Goal: Communication & Community: Answer question/provide support

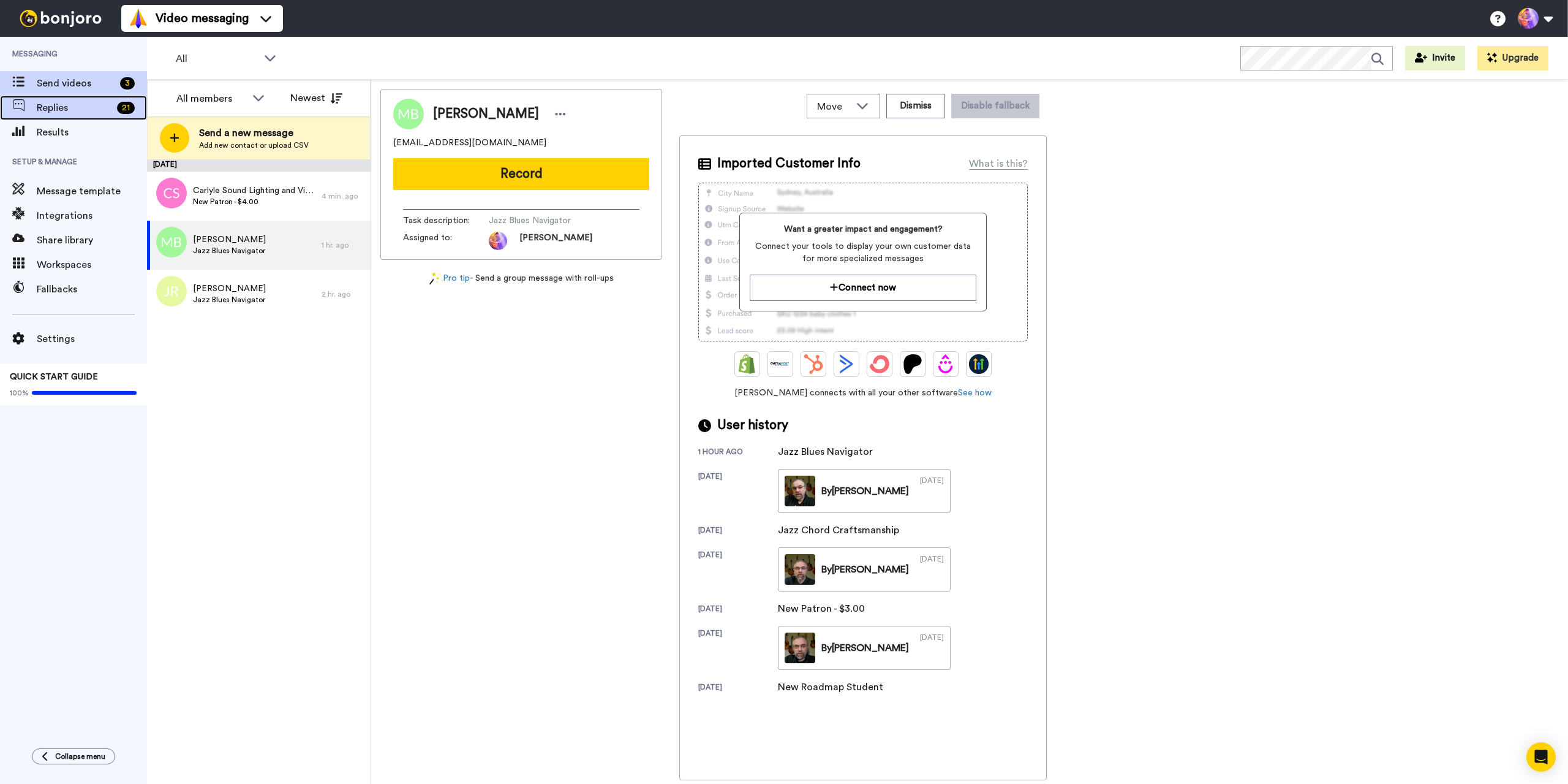
click at [56, 108] on span "Replies" at bounding box center [74, 108] width 76 height 15
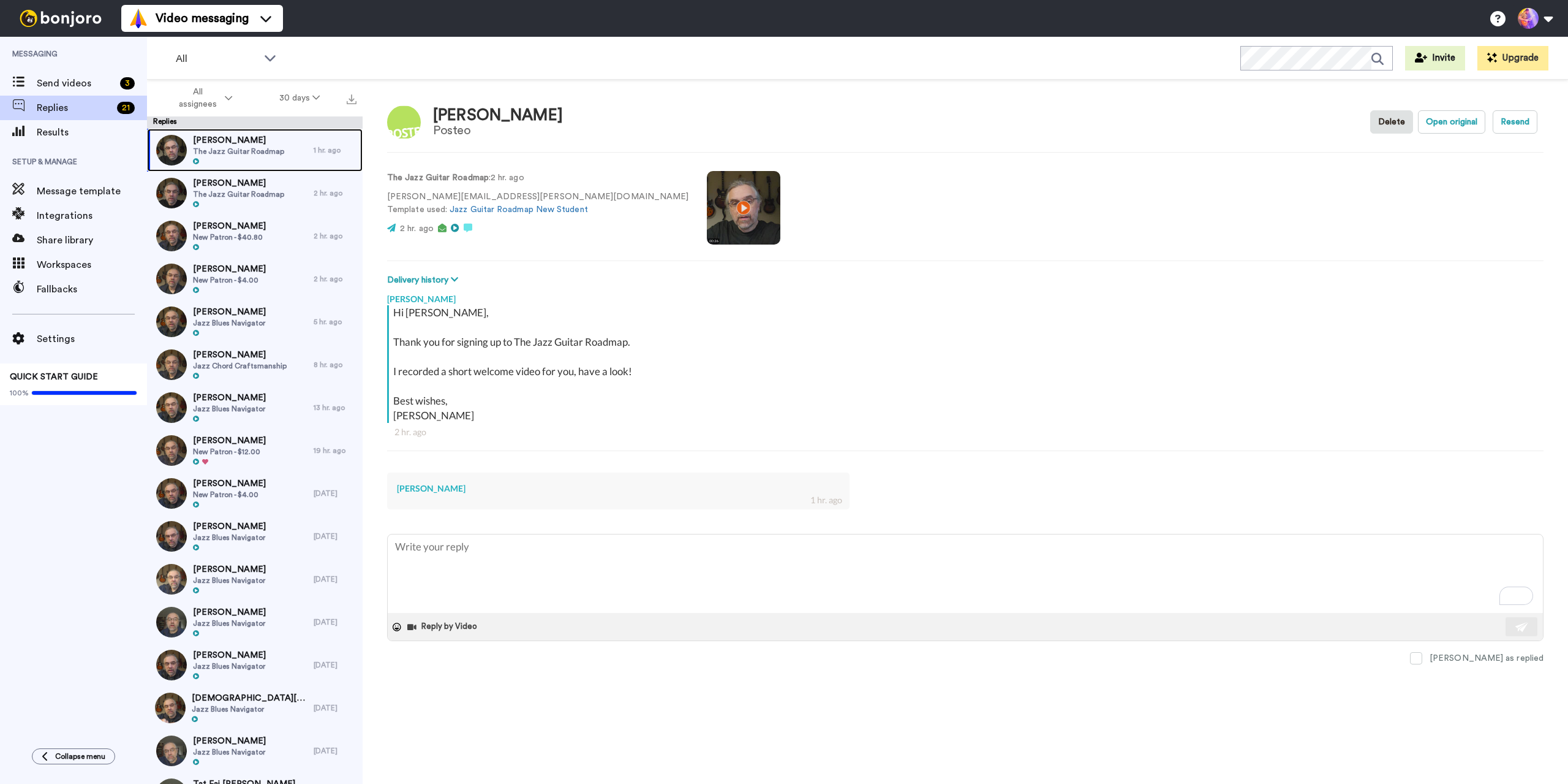
click at [270, 139] on span "Michael Lietz" at bounding box center [238, 140] width 91 height 12
click at [544, 570] on textarea "To enrich screen reader interactions, please activate Accessibility in Grammarl…" at bounding box center [965, 574] width 1155 height 79
click at [245, 185] on span "Darius Shymko" at bounding box center [238, 183] width 91 height 12
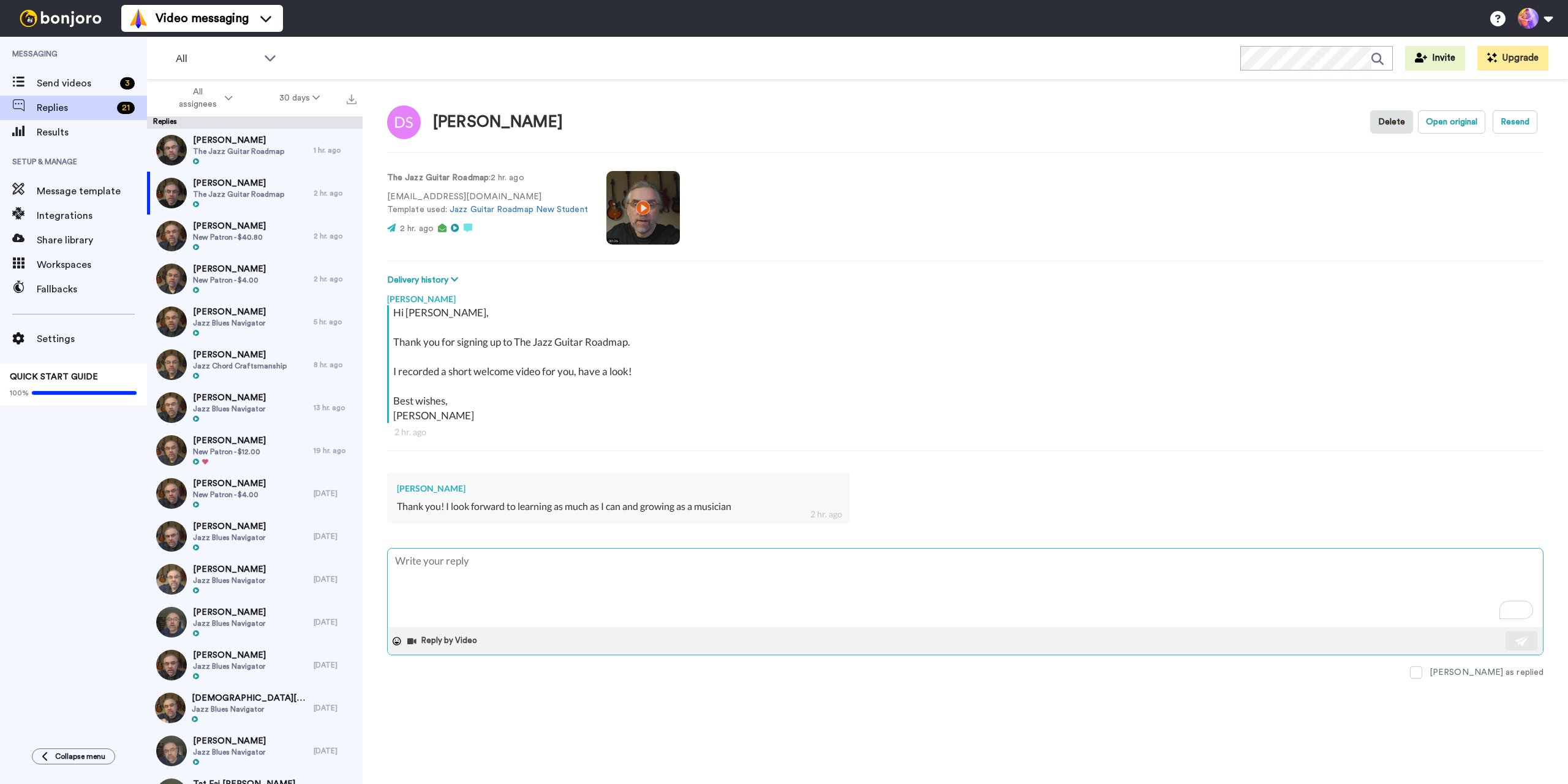
click at [764, 602] on textarea "To enrich screen reader interactions, please activate Accessibility in Grammarl…" at bounding box center [965, 588] width 1155 height 79
type textarea "x"
type textarea "G"
type textarea "x"
type textarea "Gr"
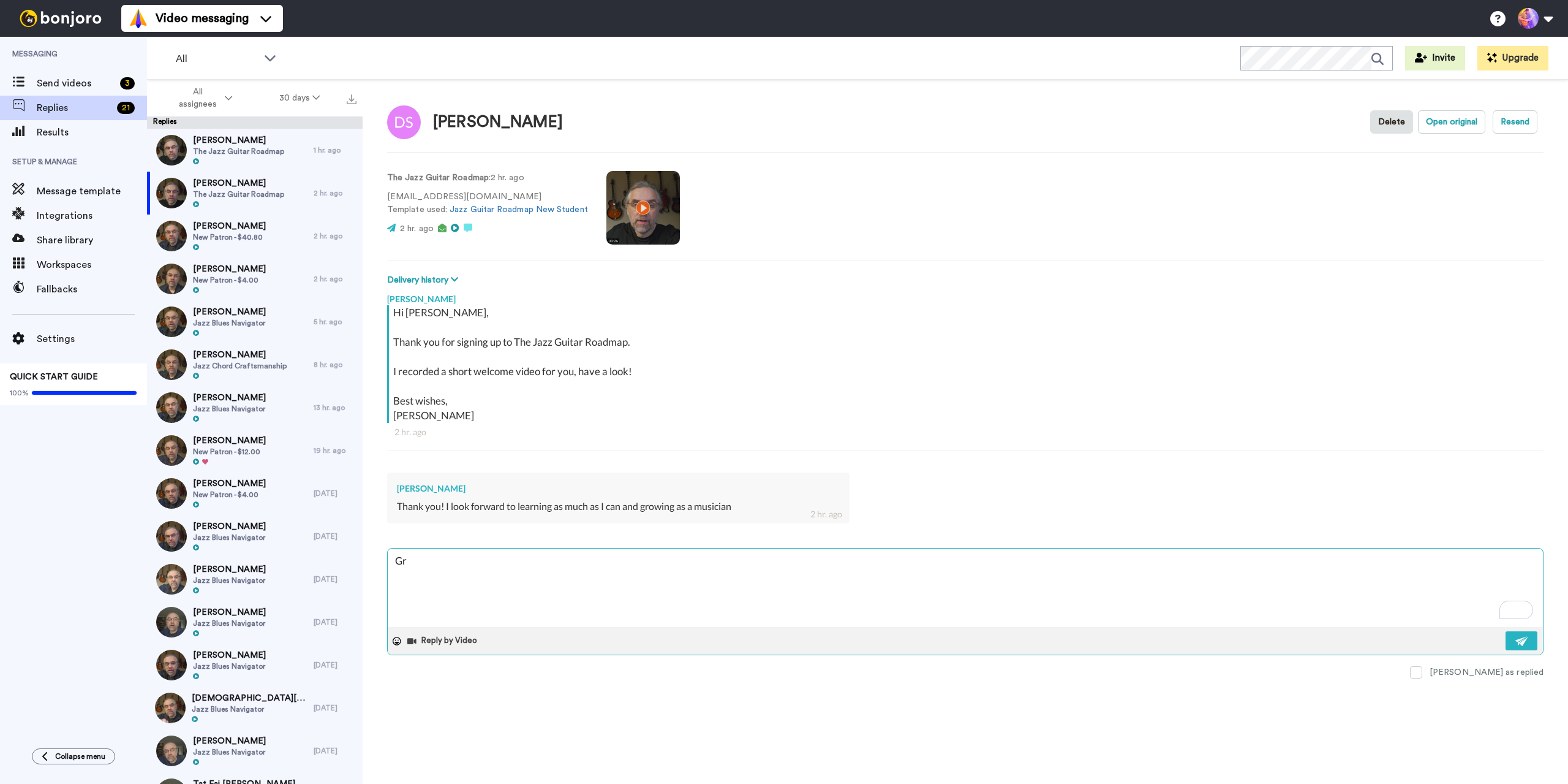
type textarea "x"
type textarea "Gre"
type textarea "x"
type textarea "Grea"
type textarea "x"
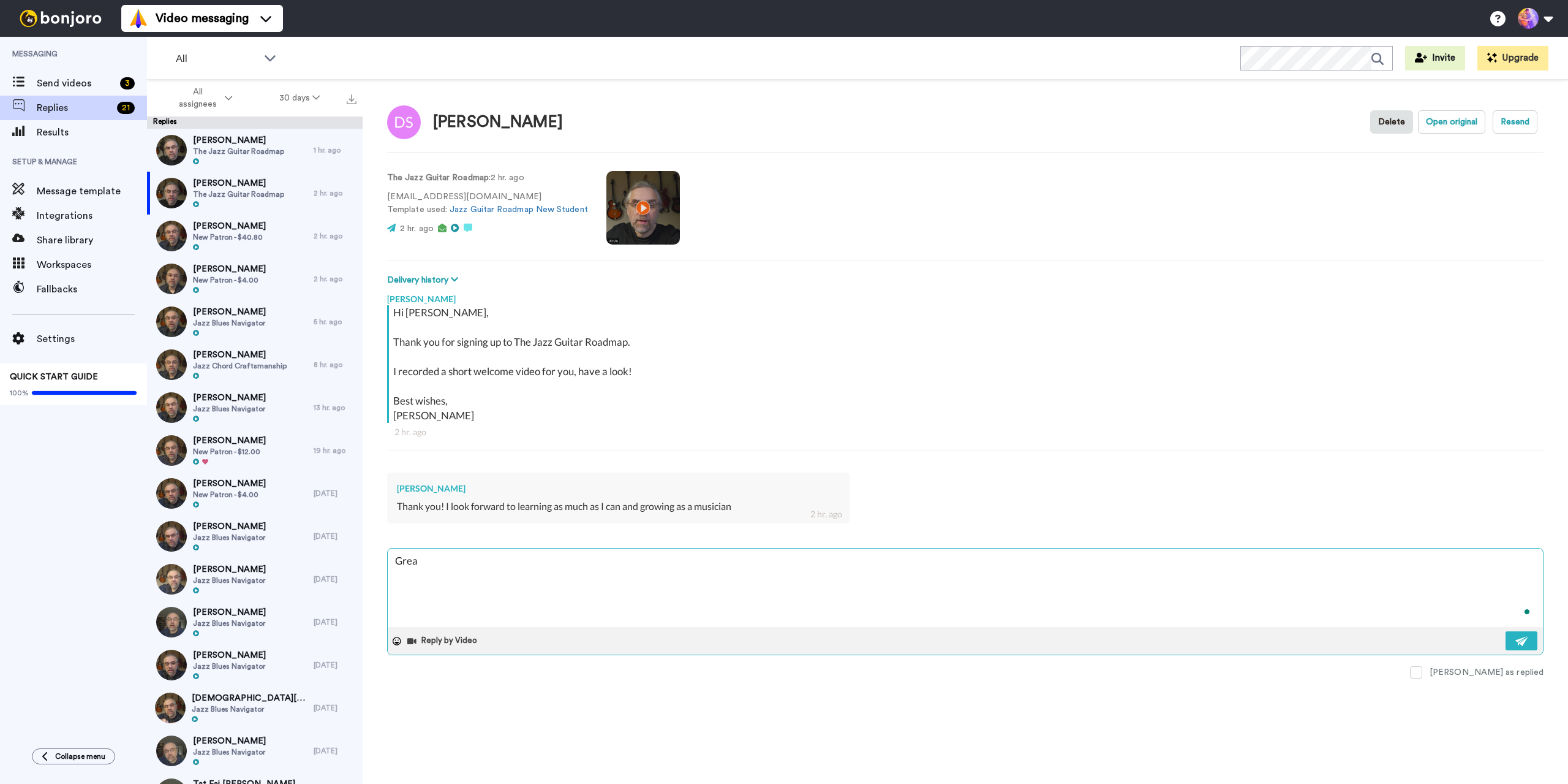
type textarea "Great"
type textarea "x"
type textarea "Great!"
type textarea "x"
type textarea "Great!"
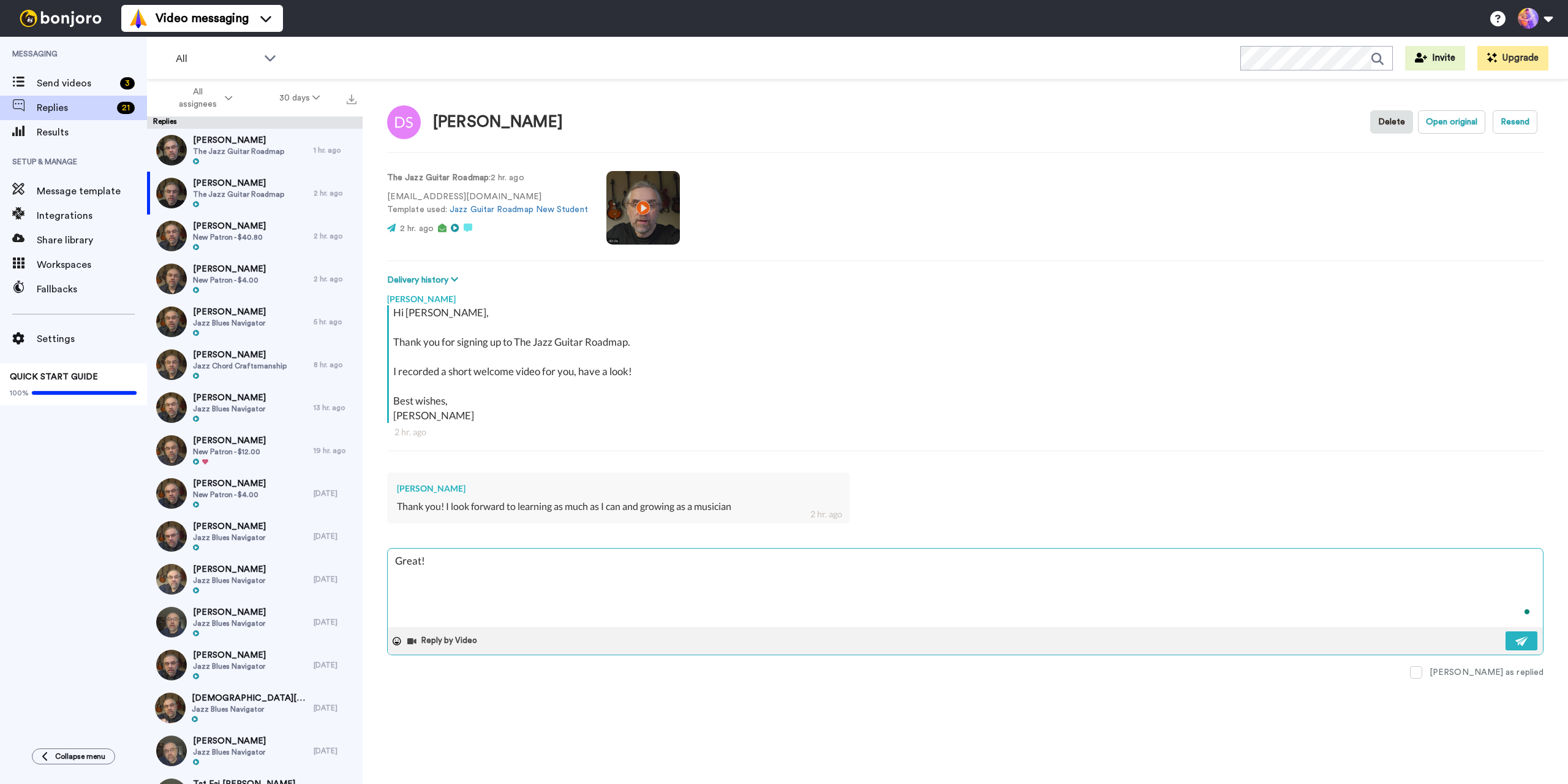
type textarea "x"
type textarea "Great! s"
type textarea "x"
type textarea "Great! se"
type textarea "x"
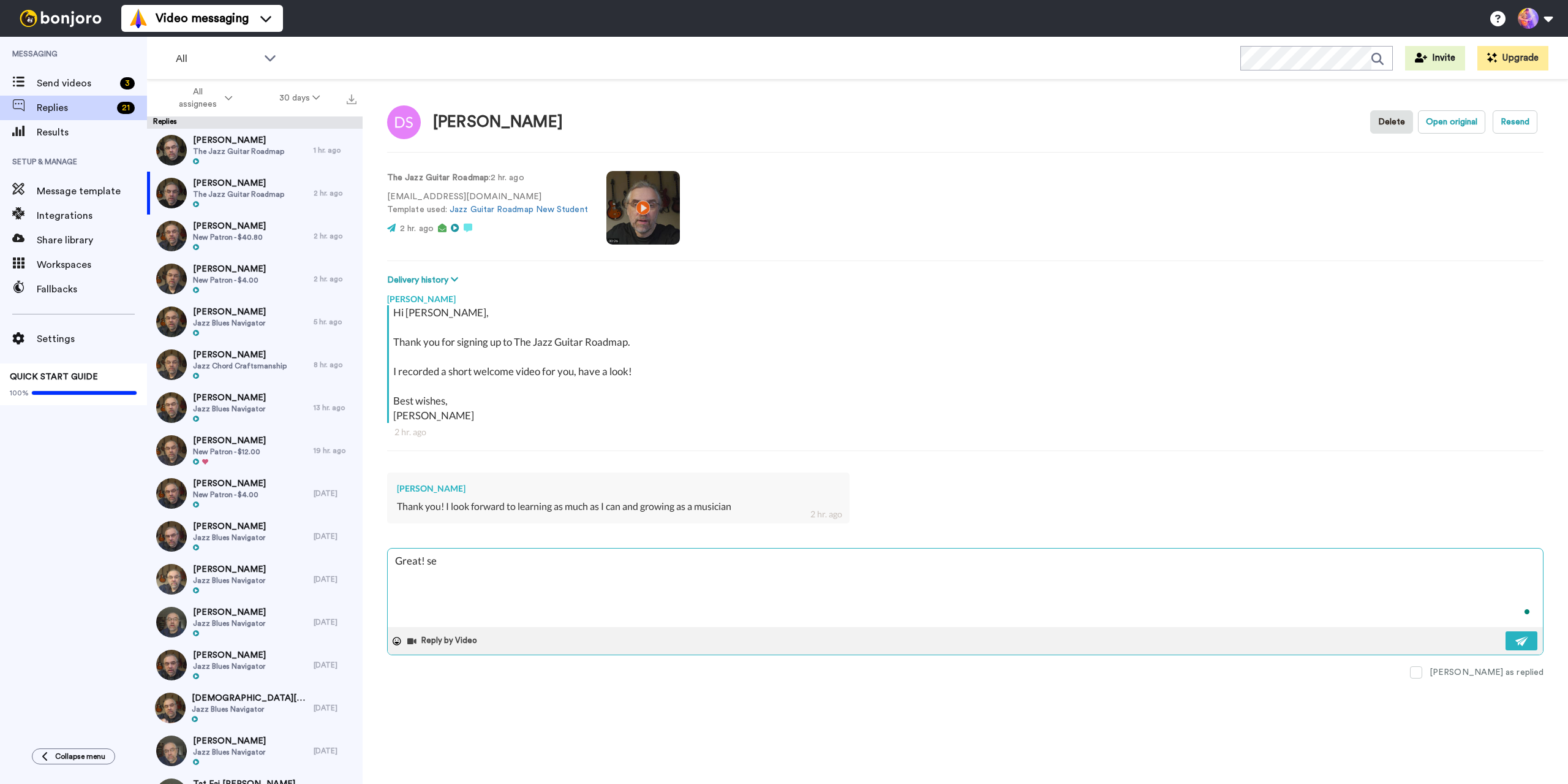
type textarea "Great! se"
type textarea "x"
type textarea "Great! se"
type textarea "x"
type textarea "Great! s"
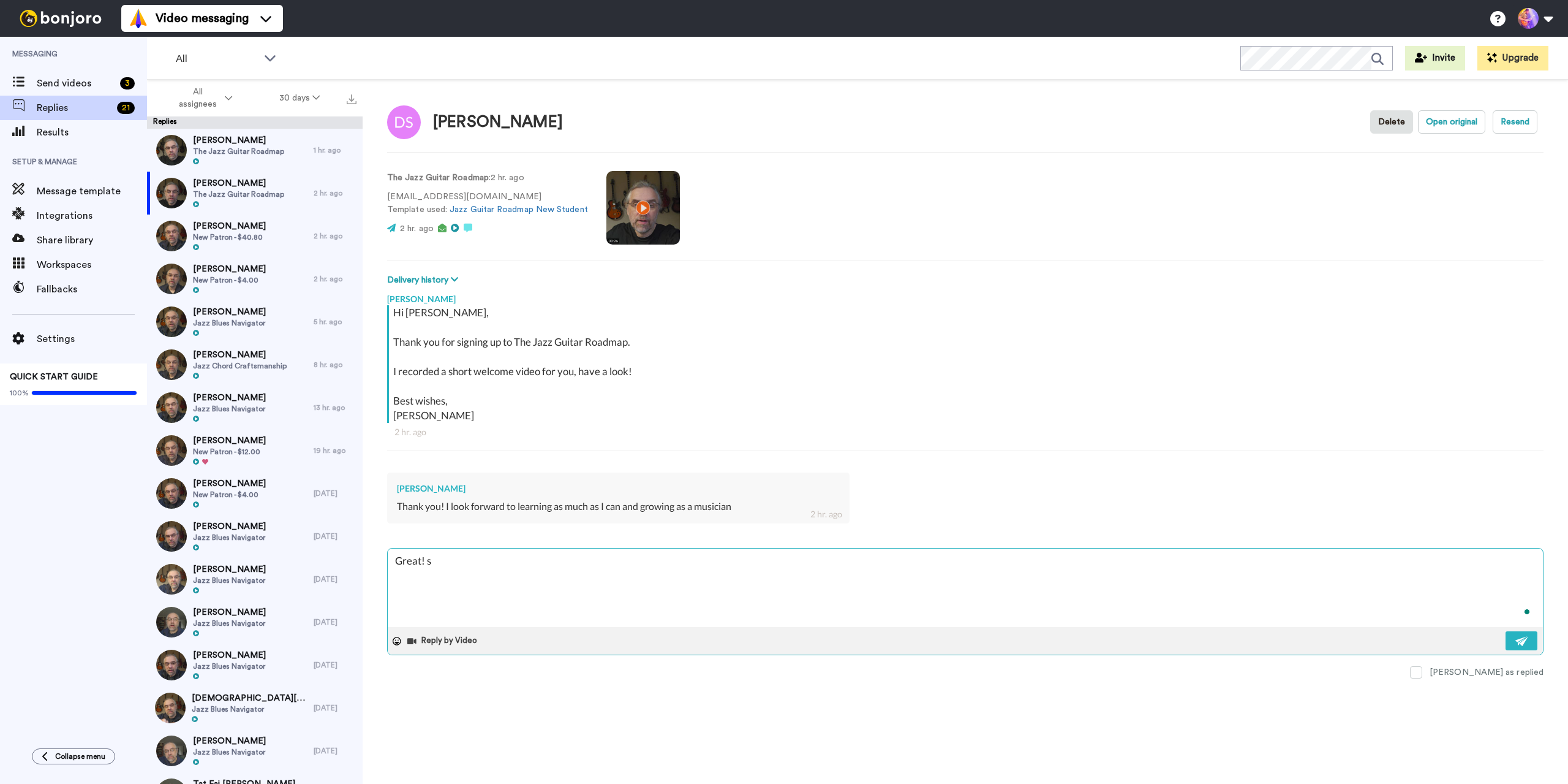
type textarea "x"
type textarea "Great!"
type textarea "x"
type textarea "Great! S"
type textarea "x"
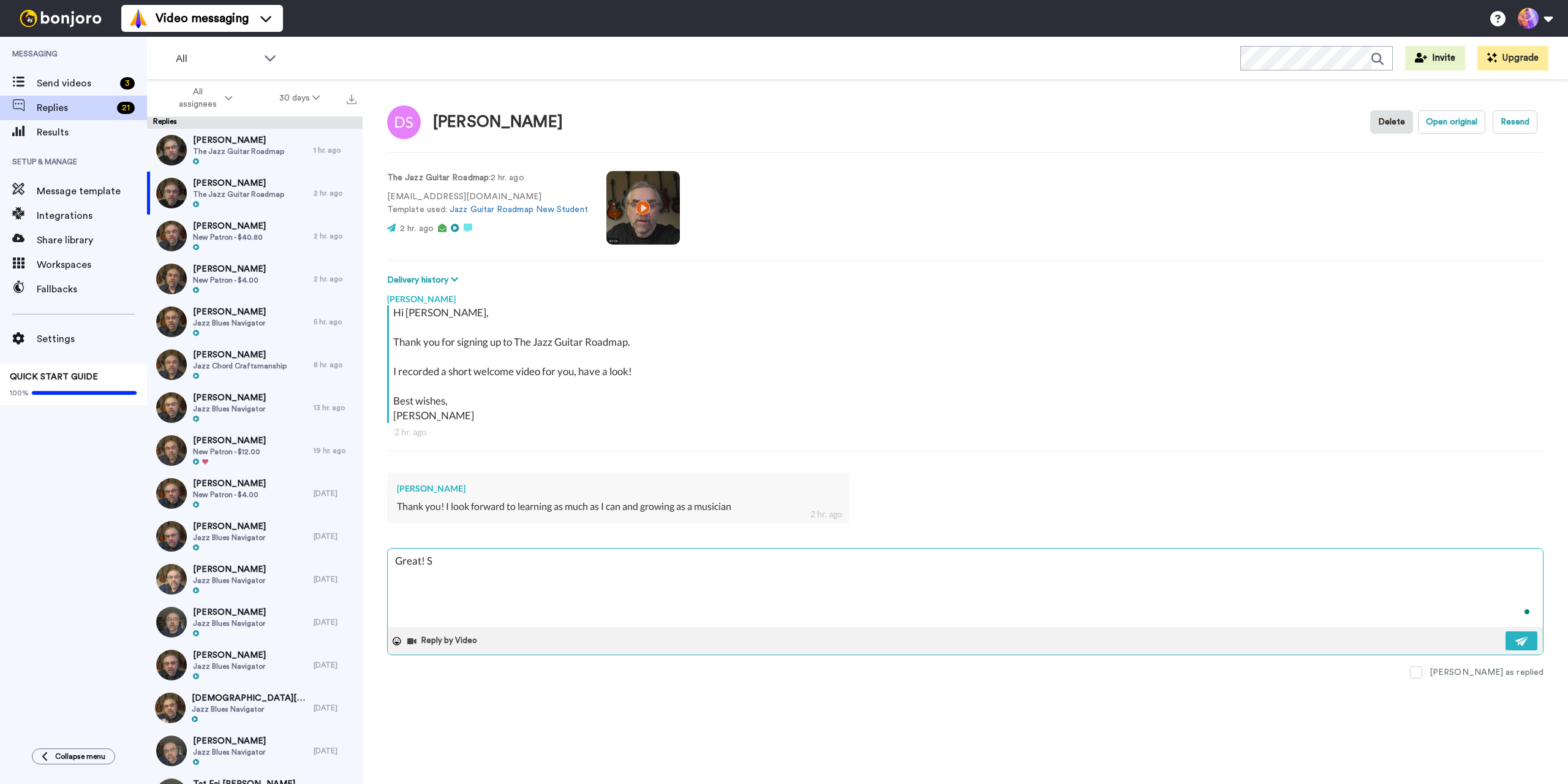
type textarea "Great! Se"
type textarea "x"
type textarea "Great! See"
type textarea "x"
type textarea "Great! See"
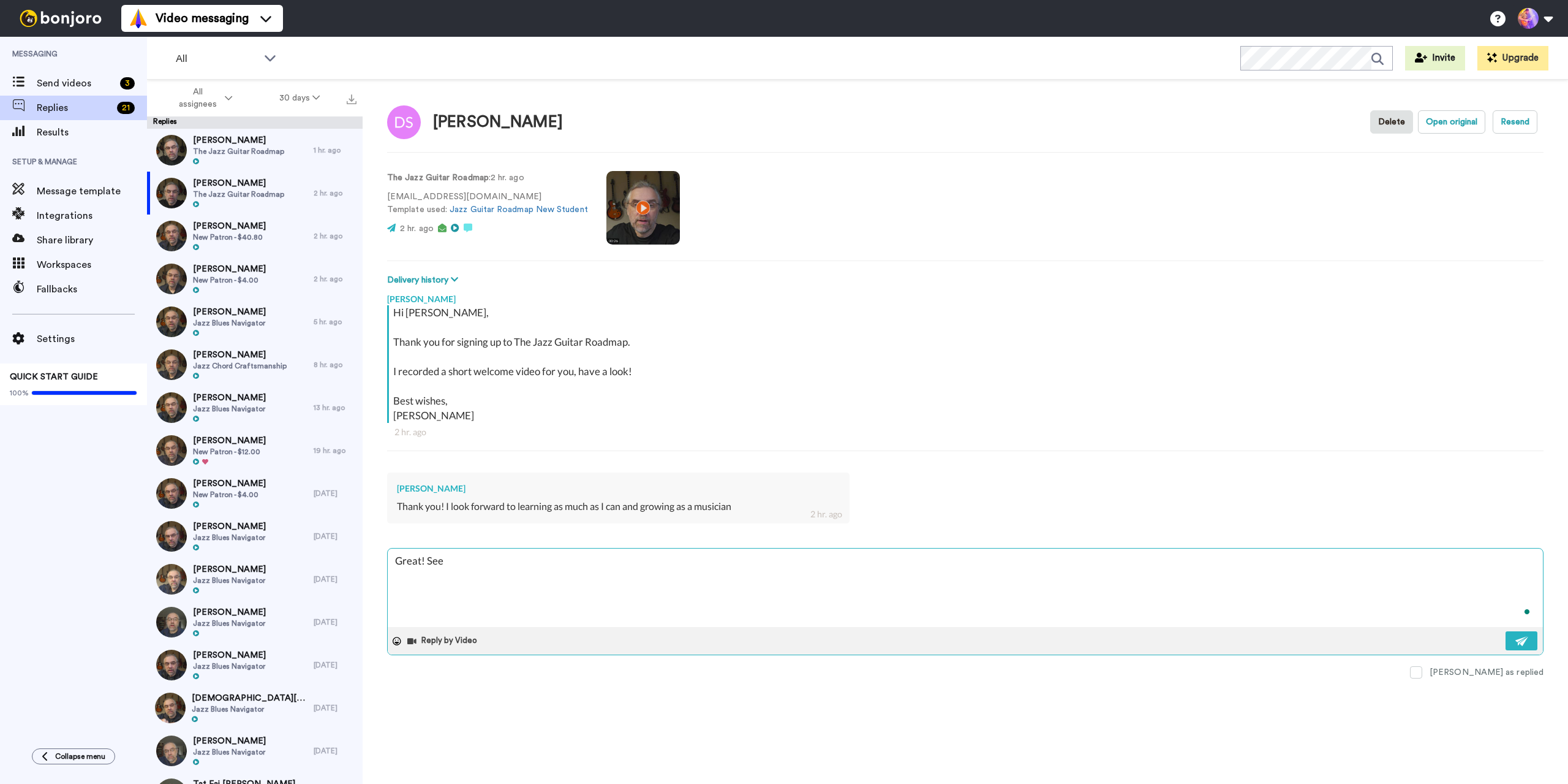
type textarea "x"
type textarea "Great! See y"
type textarea "x"
type textarea "Great! See yo"
type textarea "x"
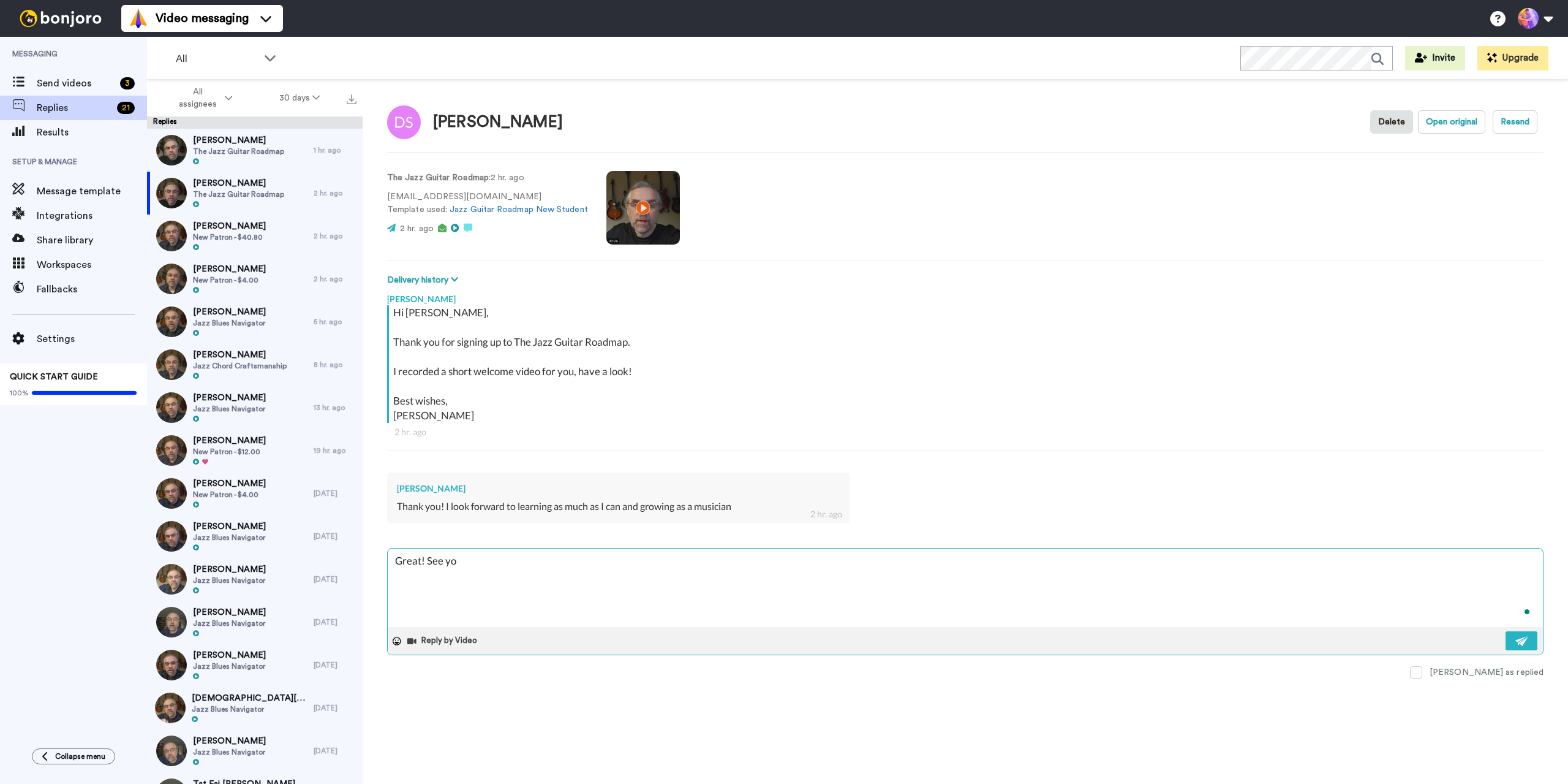
type textarea "Great! See you"
type textarea "x"
type textarea "Great! See you"
type textarea "x"
type textarea "Great! See you i"
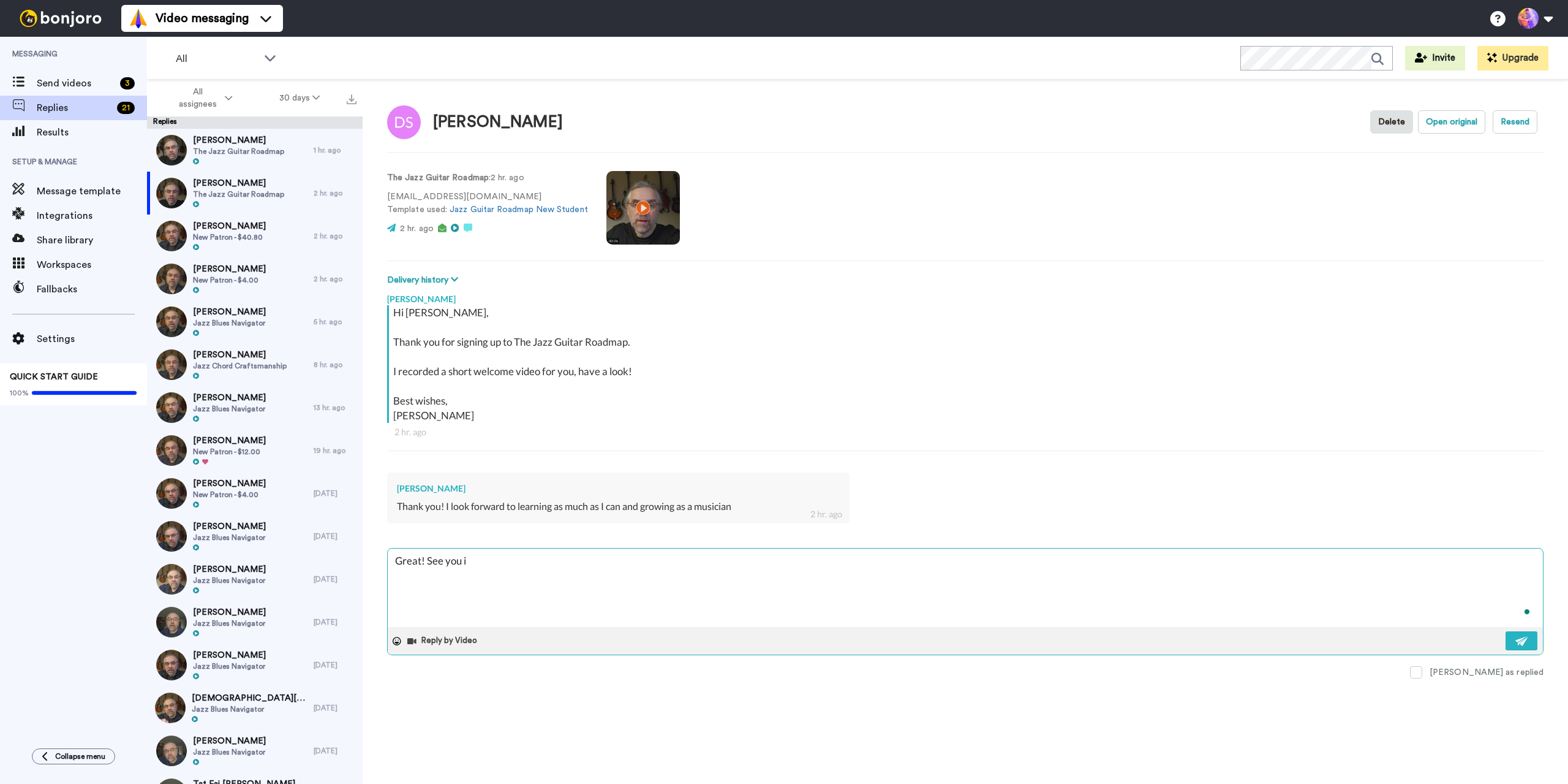
type textarea "x"
type textarea "Great! See you i"
type textarea "x"
type textarea "Great! See you i"
type textarea "x"
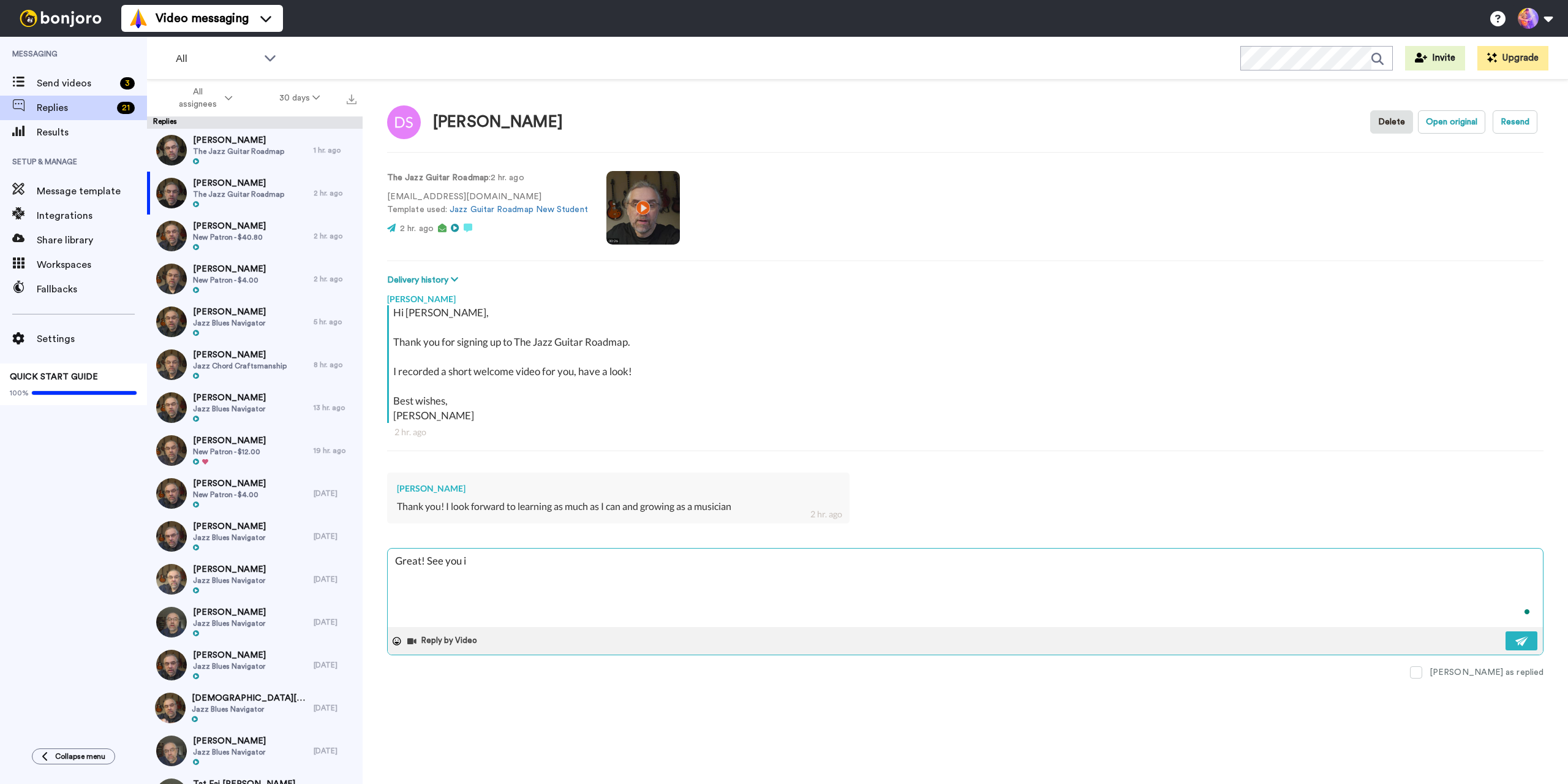
type textarea "Great! See you in"
type textarea "x"
type textarea "Great! See you in"
type textarea "x"
type textarea "Great! See you in t"
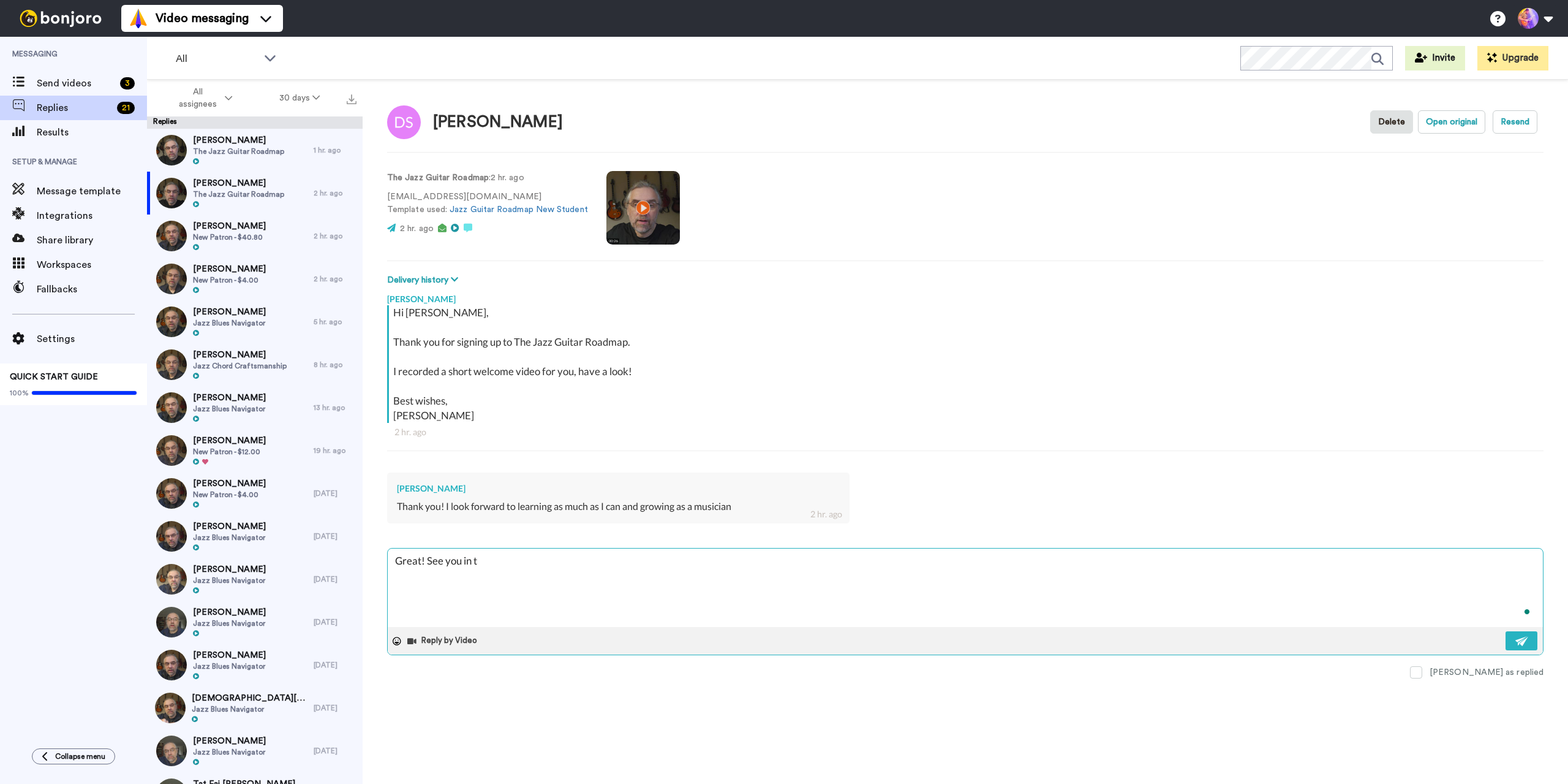
type textarea "x"
type textarea "Great! See you in th"
type textarea "x"
type textarea "Great! See you in thr"
type textarea "x"
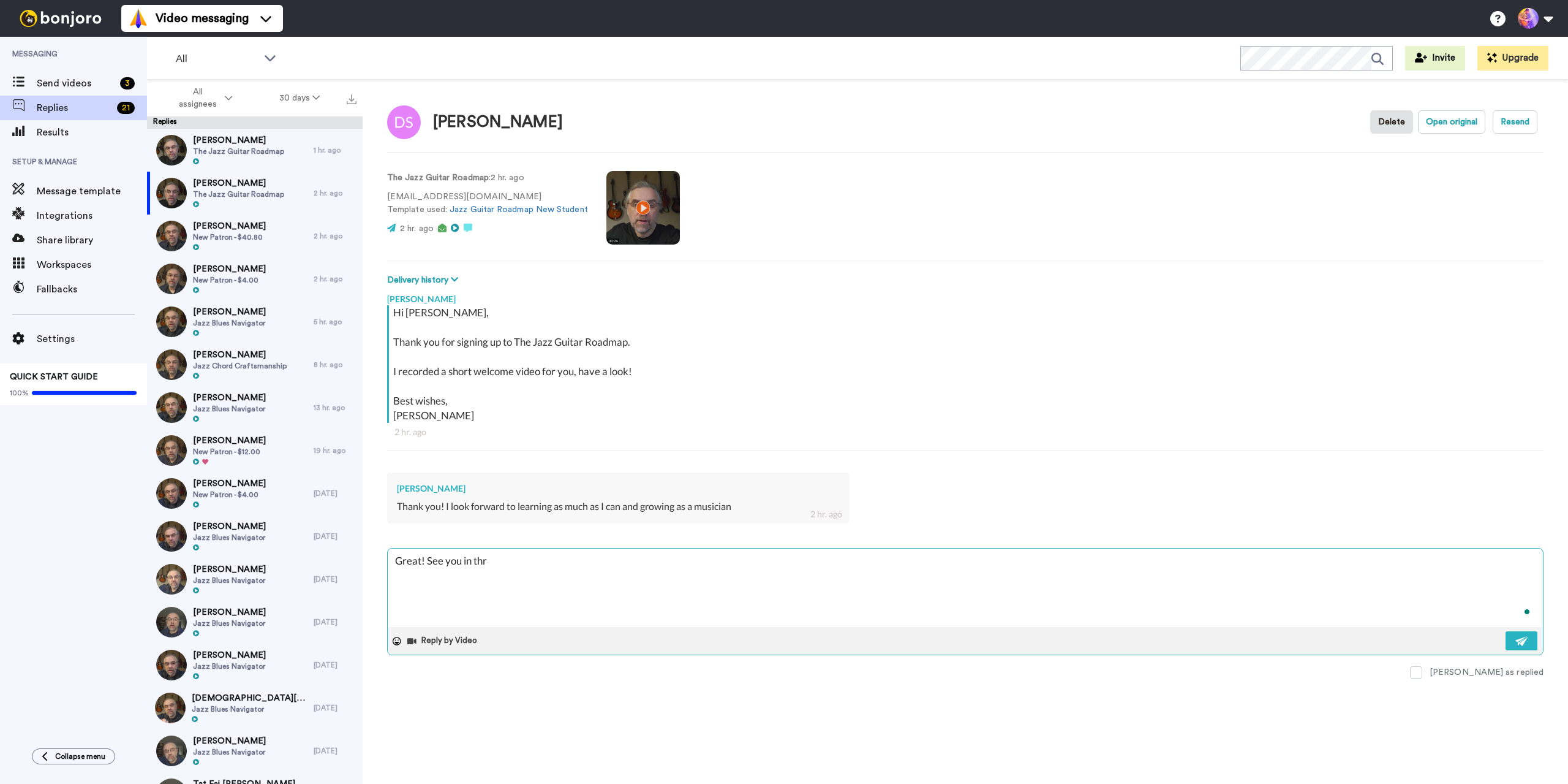
type textarea "Great! See you in th"
type textarea "x"
type textarea "Great! See you in the"
type textarea "x"
type textarea "Great! See you in ther"
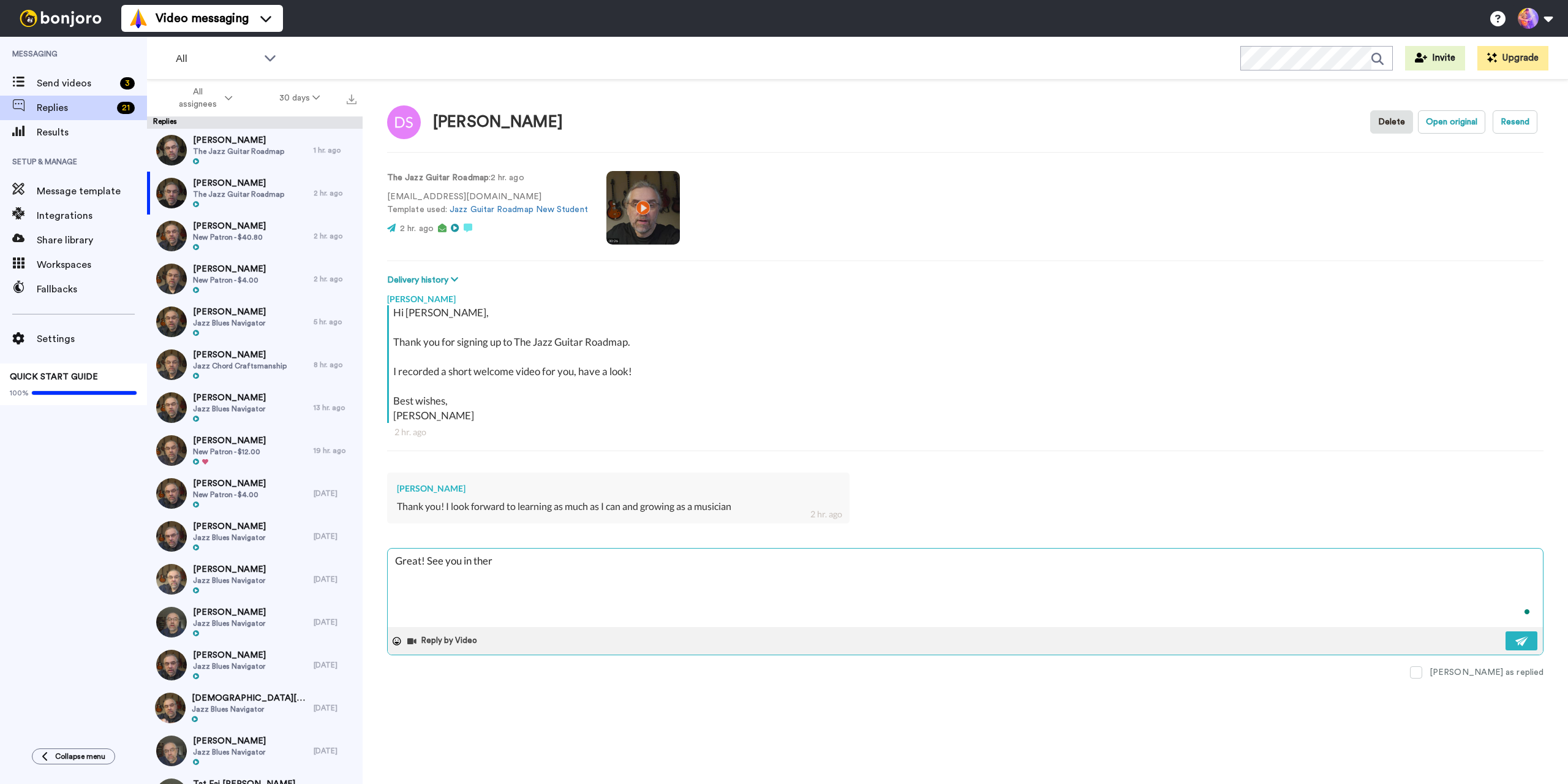
type textarea "x"
type textarea "Great! See you in there"
type textarea "x"
type textarea "Great! See you in there"
type textarea "x"
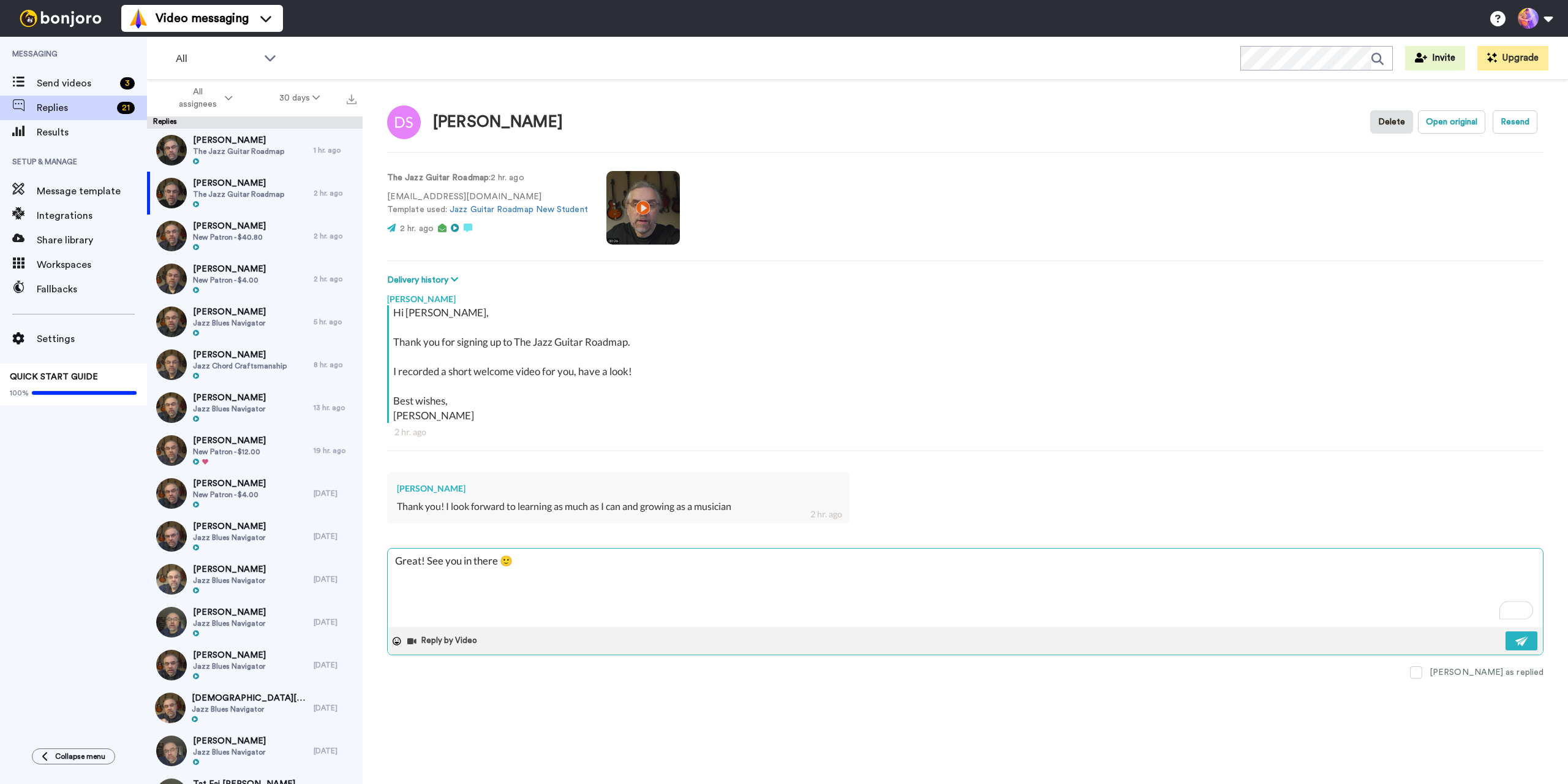
type textarea "Great! See you in there 🙂"
type textarea "x"
drag, startPoint x: 232, startPoint y: 207, endPoint x: 238, endPoint y: 214, distance: 9.2
click at [232, 209] on div at bounding box center [238, 204] width 91 height 9
click at [240, 229] on span "Sean Keggans" at bounding box center [230, 226] width 73 height 12
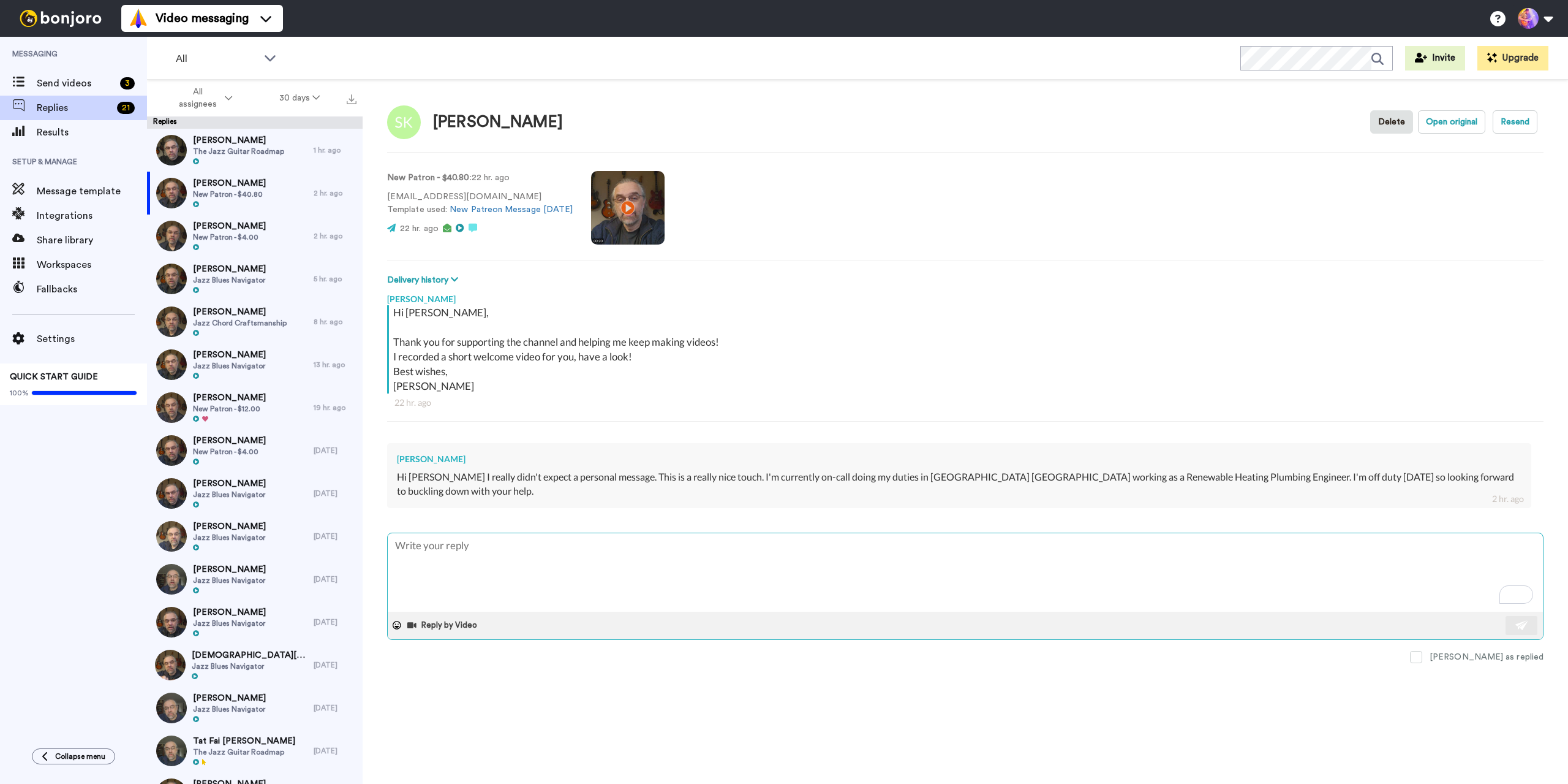
click at [482, 547] on textarea "To enrich screen reader interactions, please activate Accessibility in Grammarl…" at bounding box center [965, 572] width 1155 height 79
type textarea "x"
type textarea "T"
type textarea "x"
type textarea "Th"
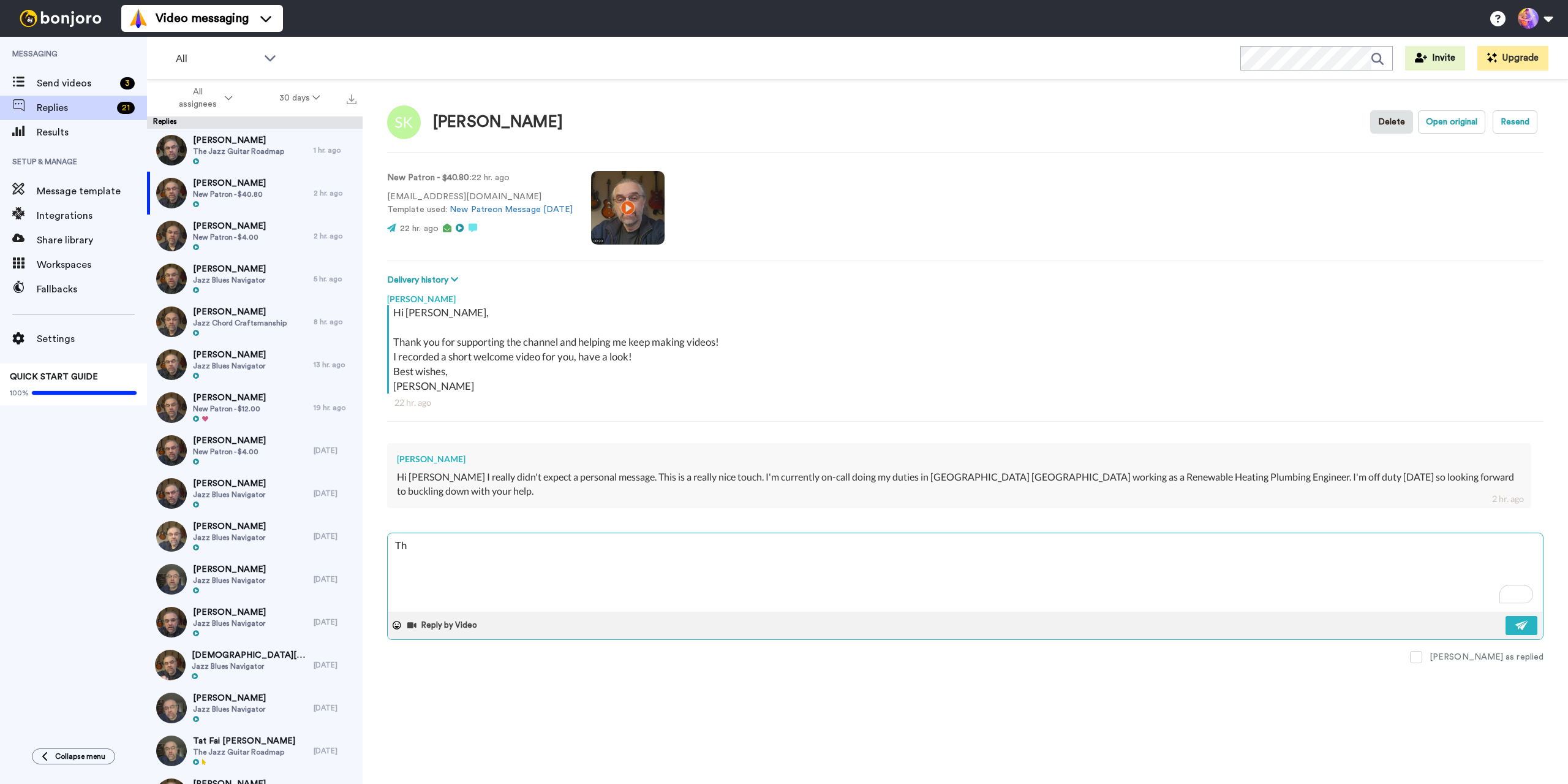
type textarea "x"
type textarea "Tha"
type textarea "x"
type textarea "Than"
type textarea "x"
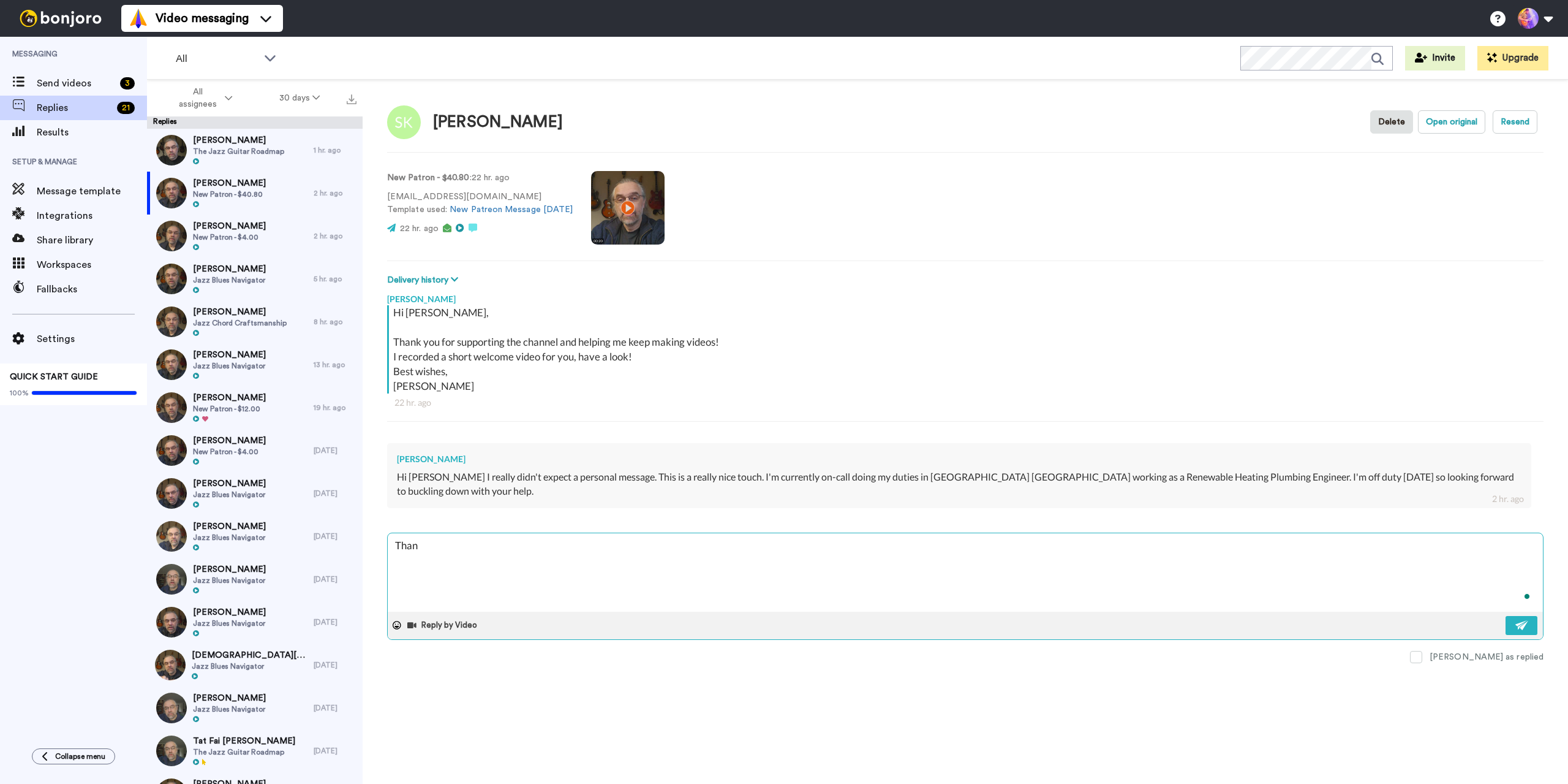
type textarea "Thank"
type textarea "x"
type textarea "Thank"
type textarea "x"
type textarea "Thank y"
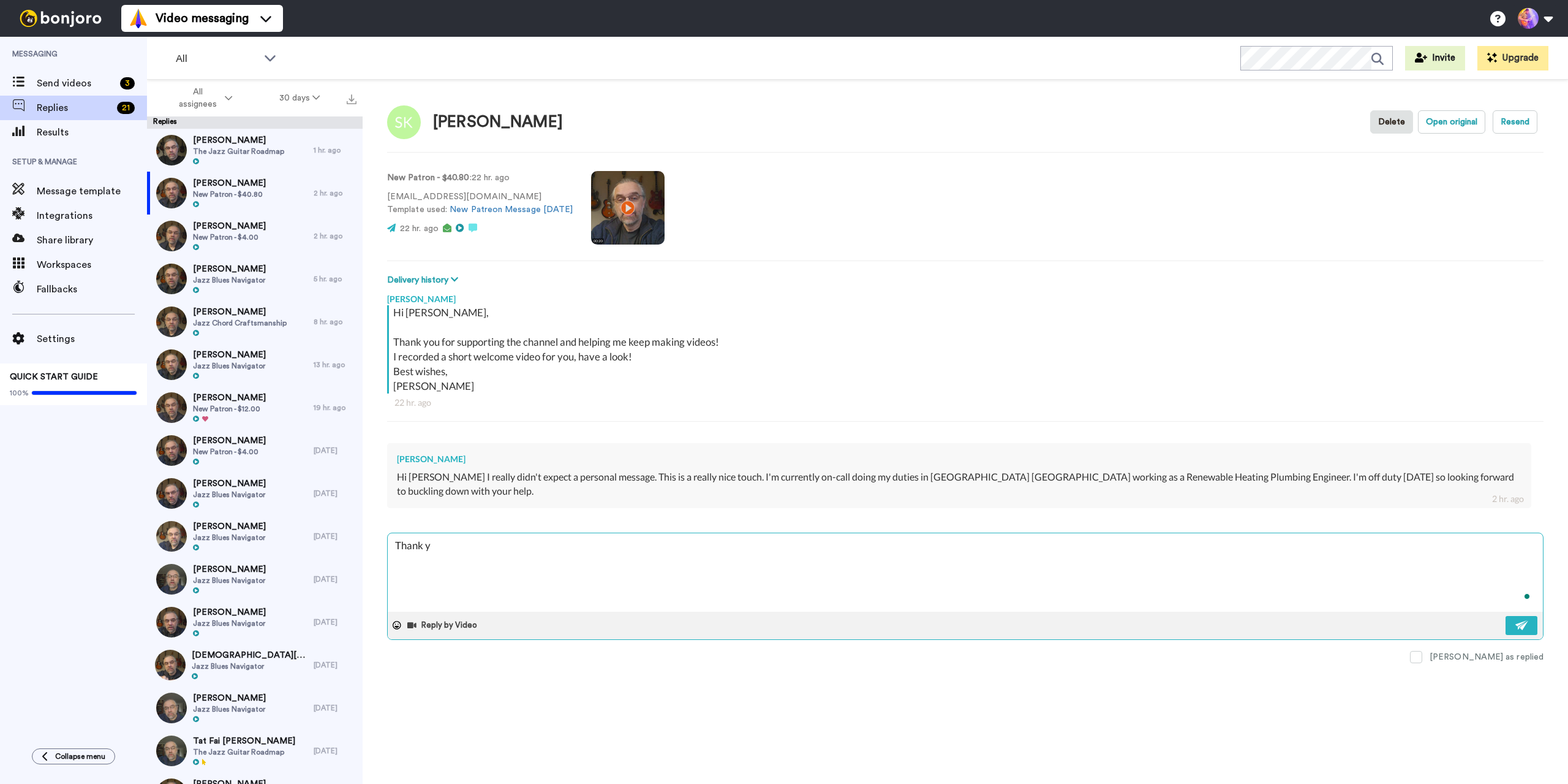
type textarea "x"
type textarea "Thank yo"
type textarea "x"
type textarea "Thank you"
type textarea "x"
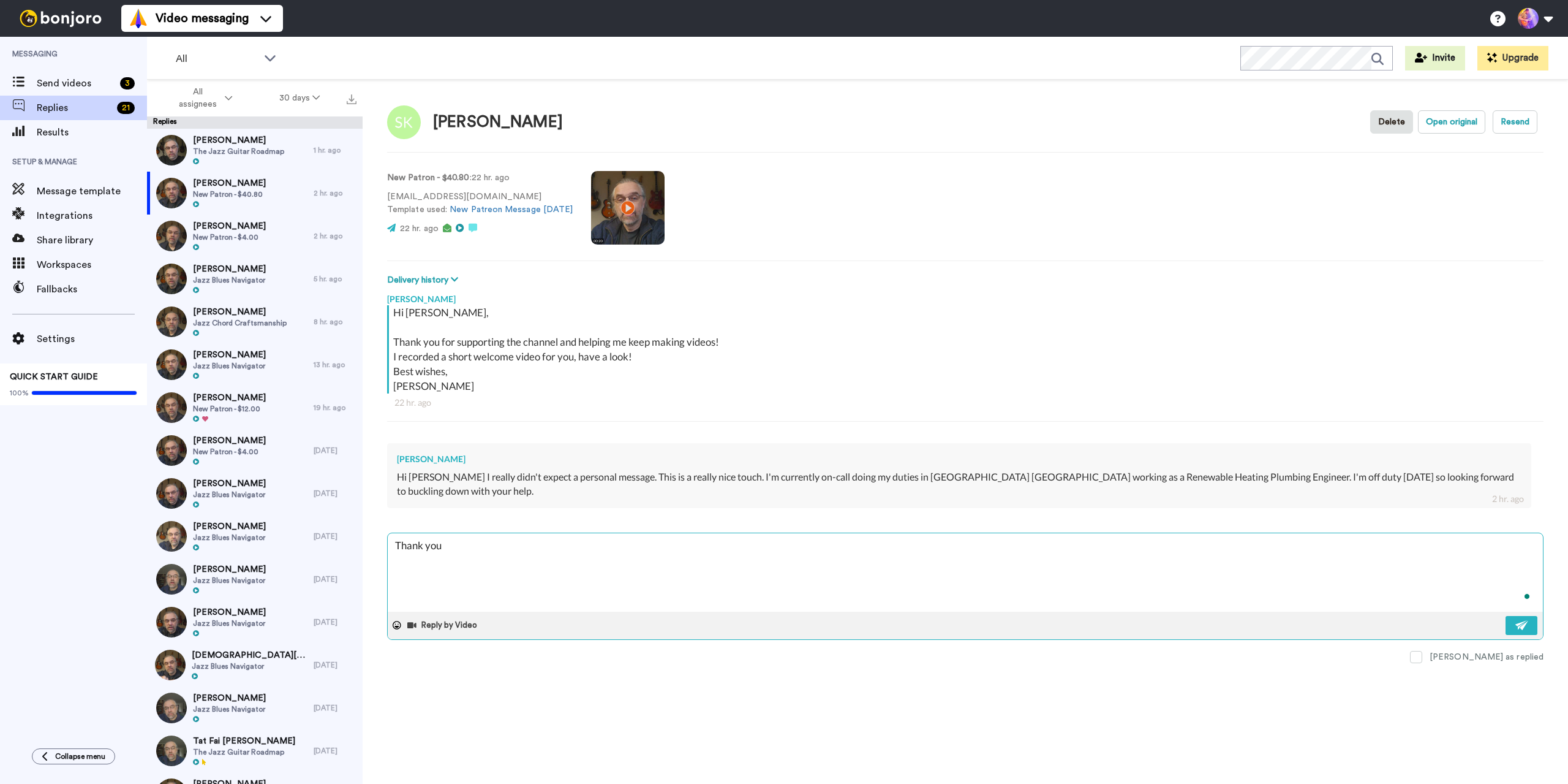
type textarea "Thank you!"
type textarea "x"
type textarea "Thank you!"
type textarea "x"
type textarea "Thank you! Great! See you in there 🙂"
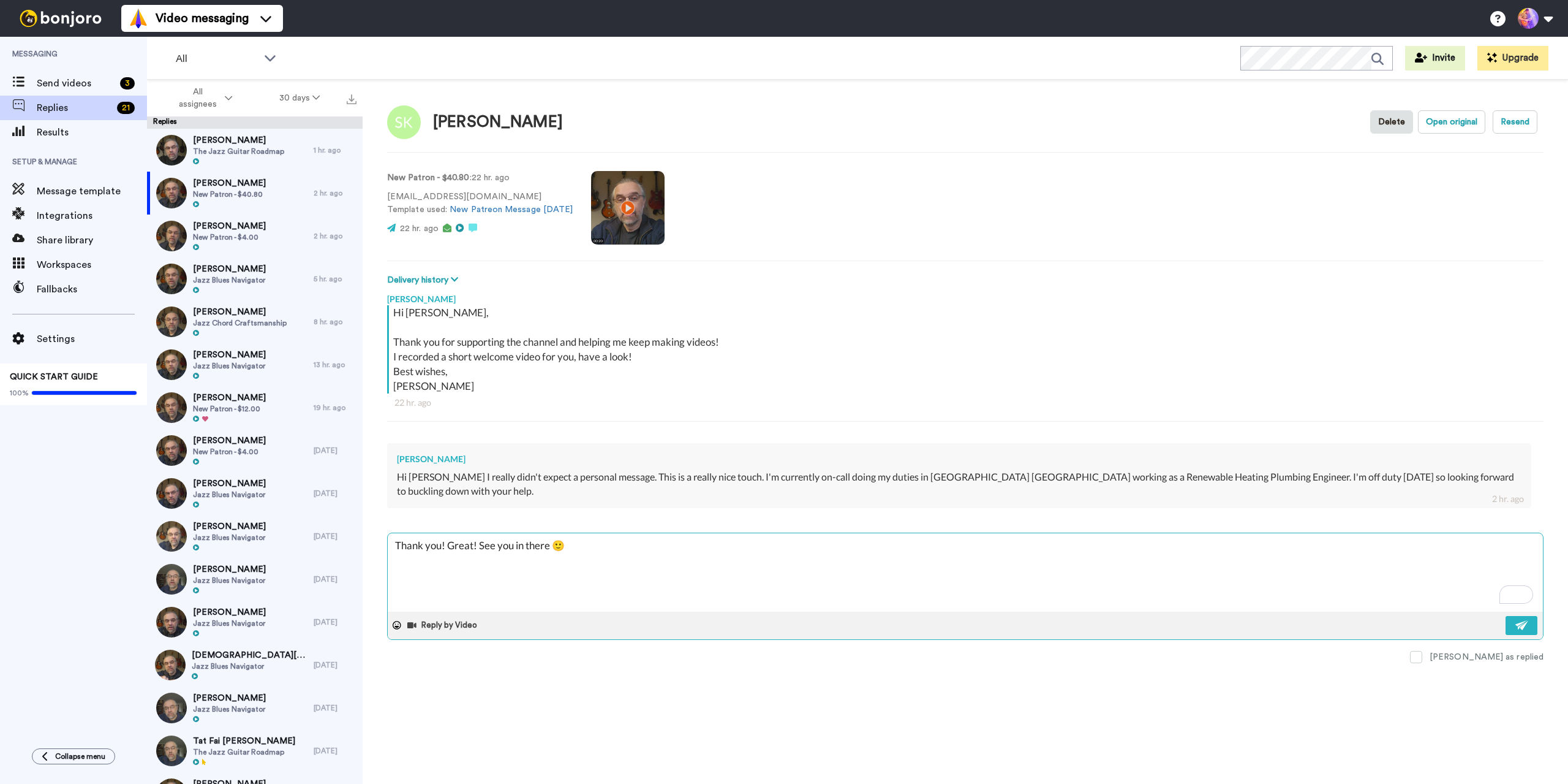
type textarea "x"
type textarea "Thank you! Great!See you in there 🙂"
type textarea "x"
type textarea "Thank you! GreatSee you in there 🙂"
type textarea "x"
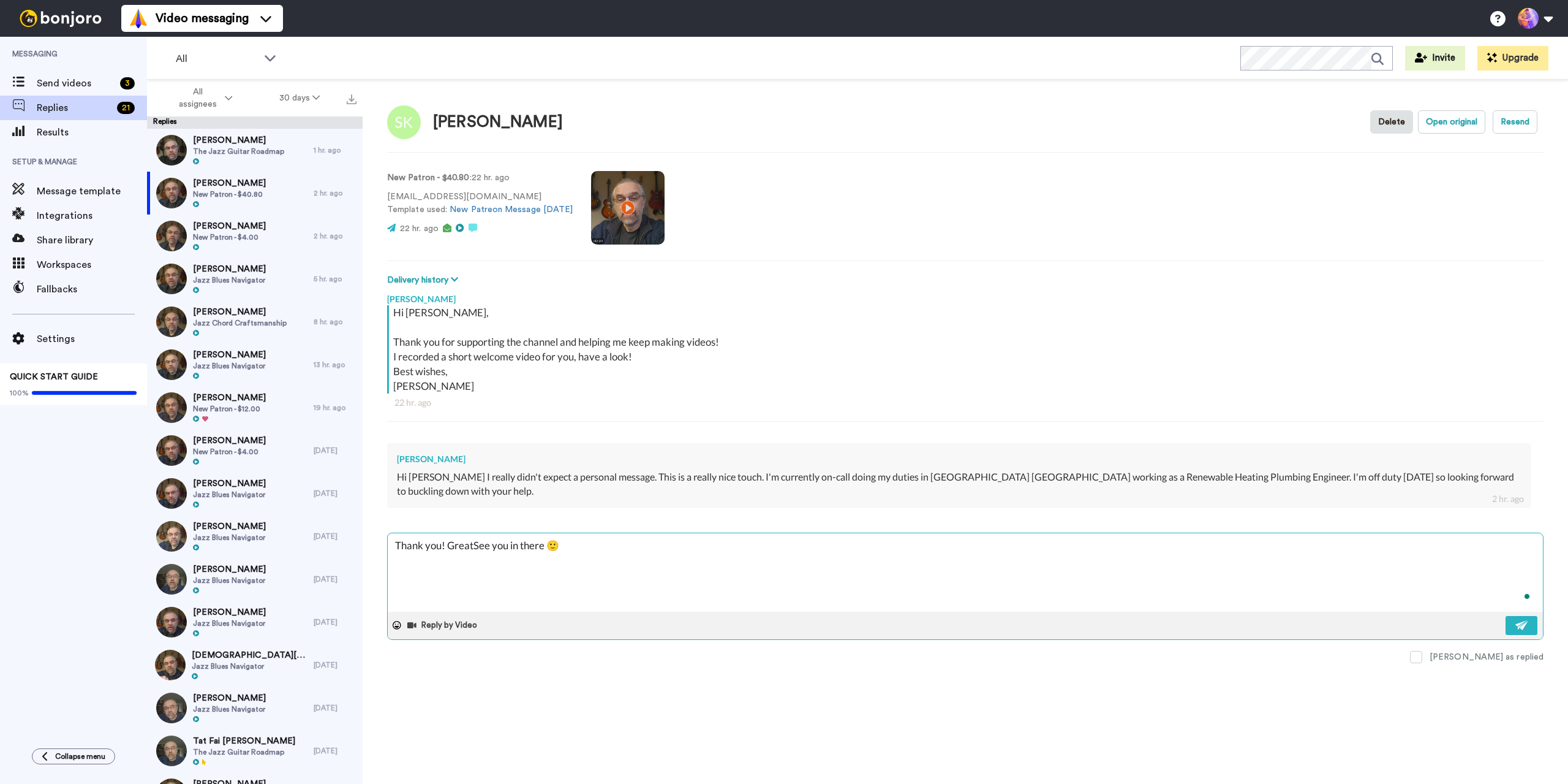
type textarea "Thank you! GreaSee you in there 🙂"
type textarea "x"
type textarea "Thank you! GreSee you in there 🙂"
type textarea "x"
type textarea "Thank you! GrSee you in there 🙂"
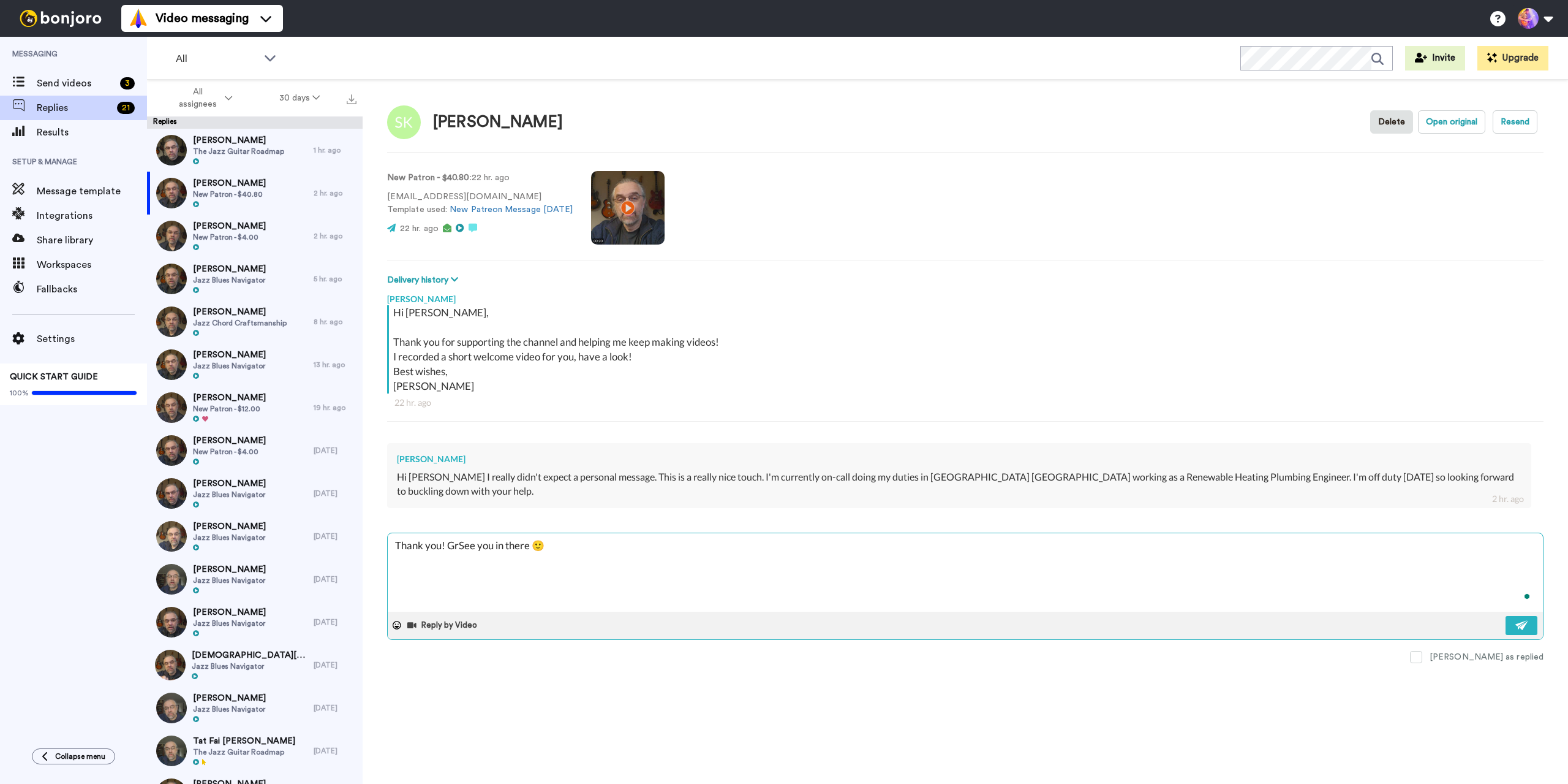
type textarea "x"
type textarea "Thank you! GSee you in there 🙂"
type textarea "x"
type textarea "Thank you! See you in there 🙂"
type textarea "x"
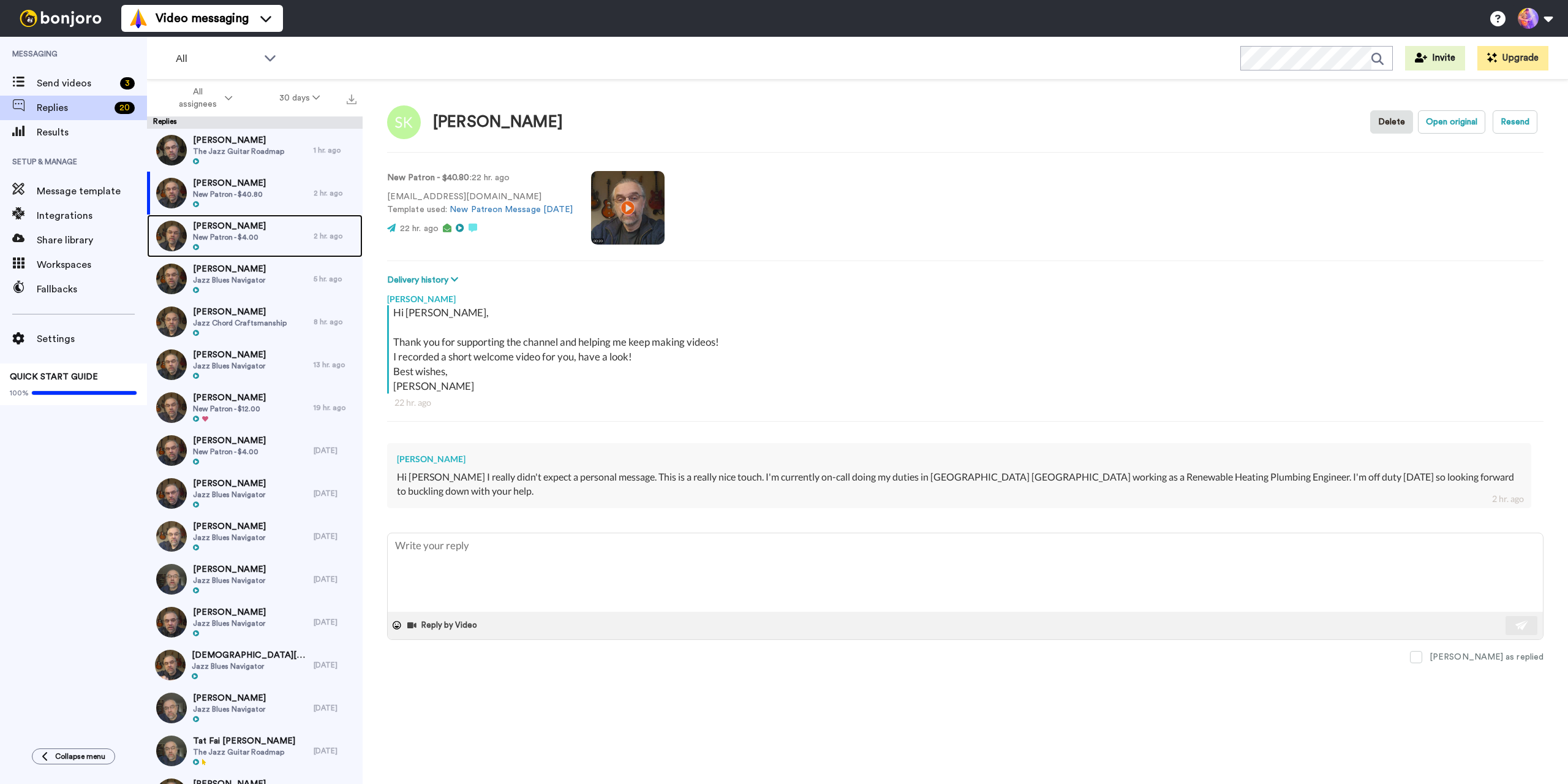
click at [249, 222] on span "David" at bounding box center [230, 226] width 73 height 12
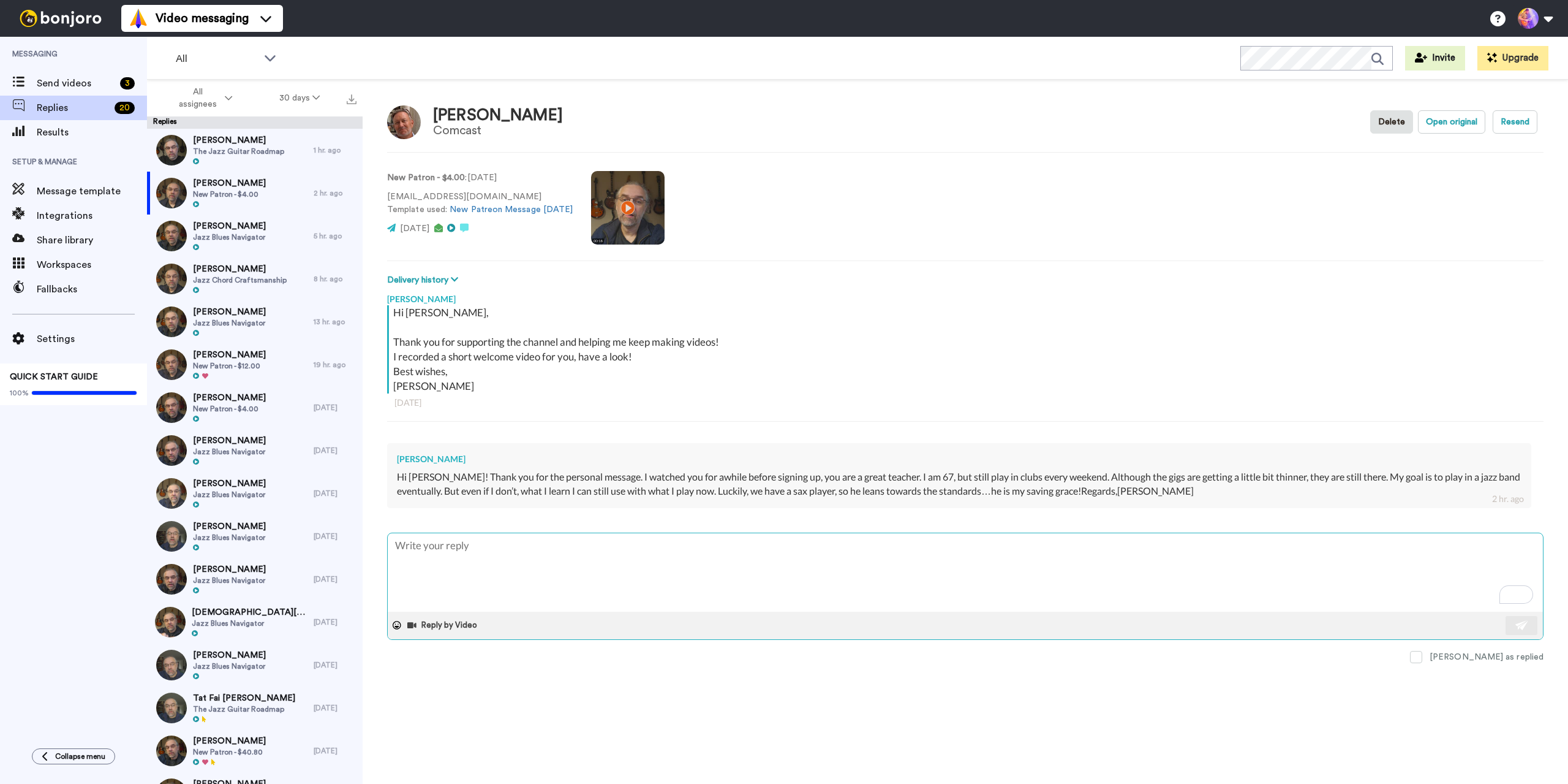
click at [611, 569] on textarea "To enrich screen reader interactions, please activate Accessibility in Grammarl…" at bounding box center [965, 572] width 1155 height 79
type textarea "x"
type textarea "Great! See you in there 🙂"
drag, startPoint x: 423, startPoint y: 547, endPoint x: 368, endPoint y: 545, distance: 55.0
click at [368, 542] on div "David Comcast Delete Open original Resend New Patron - $4.00 : 1 day ago sunbur…" at bounding box center [966, 453] width 1206 height 747
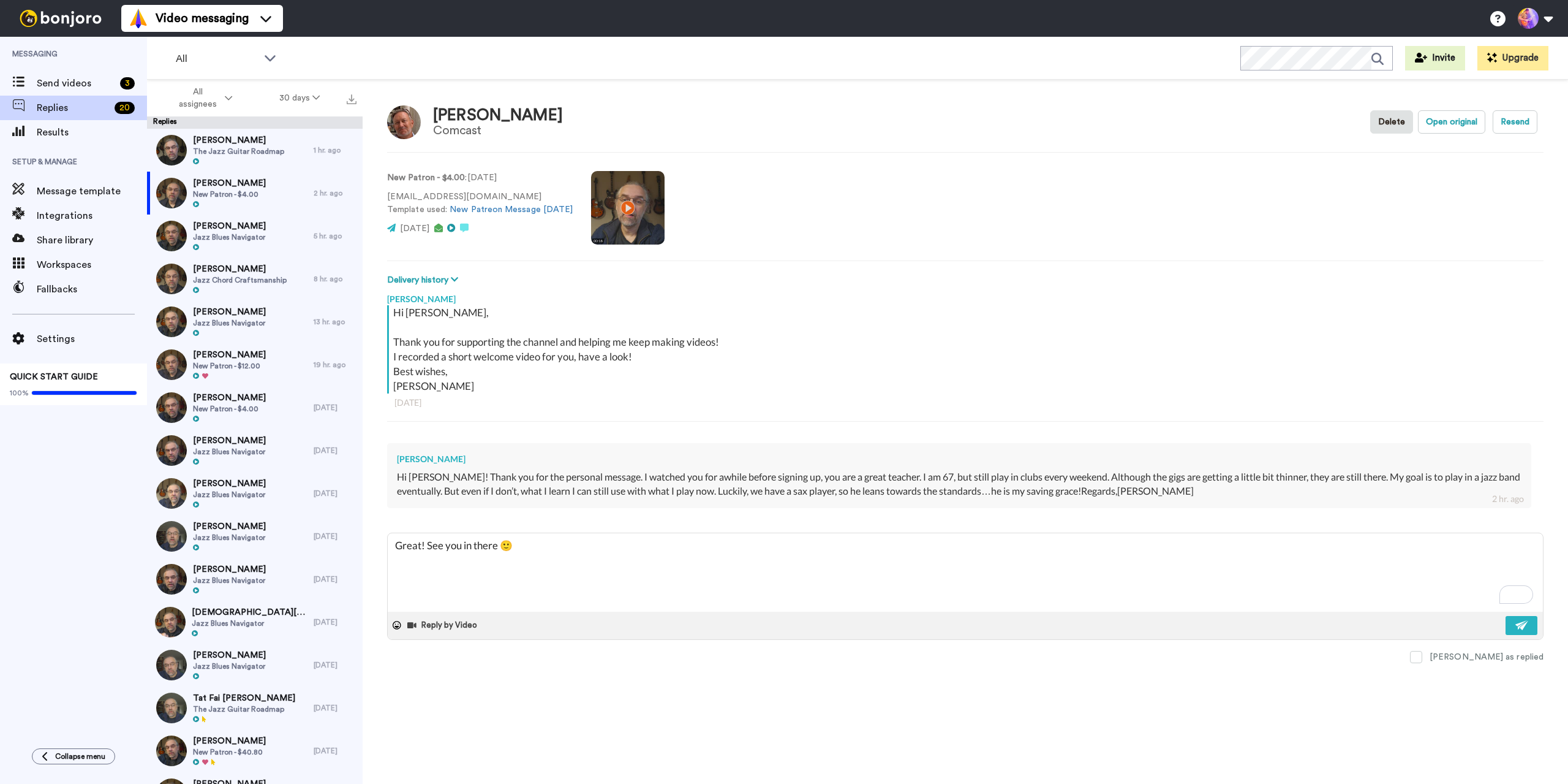
type textarea "x"
type textarea "T See you in there 🙂"
type textarea "x"
type textarea "Th See you in there 🙂"
type textarea "x"
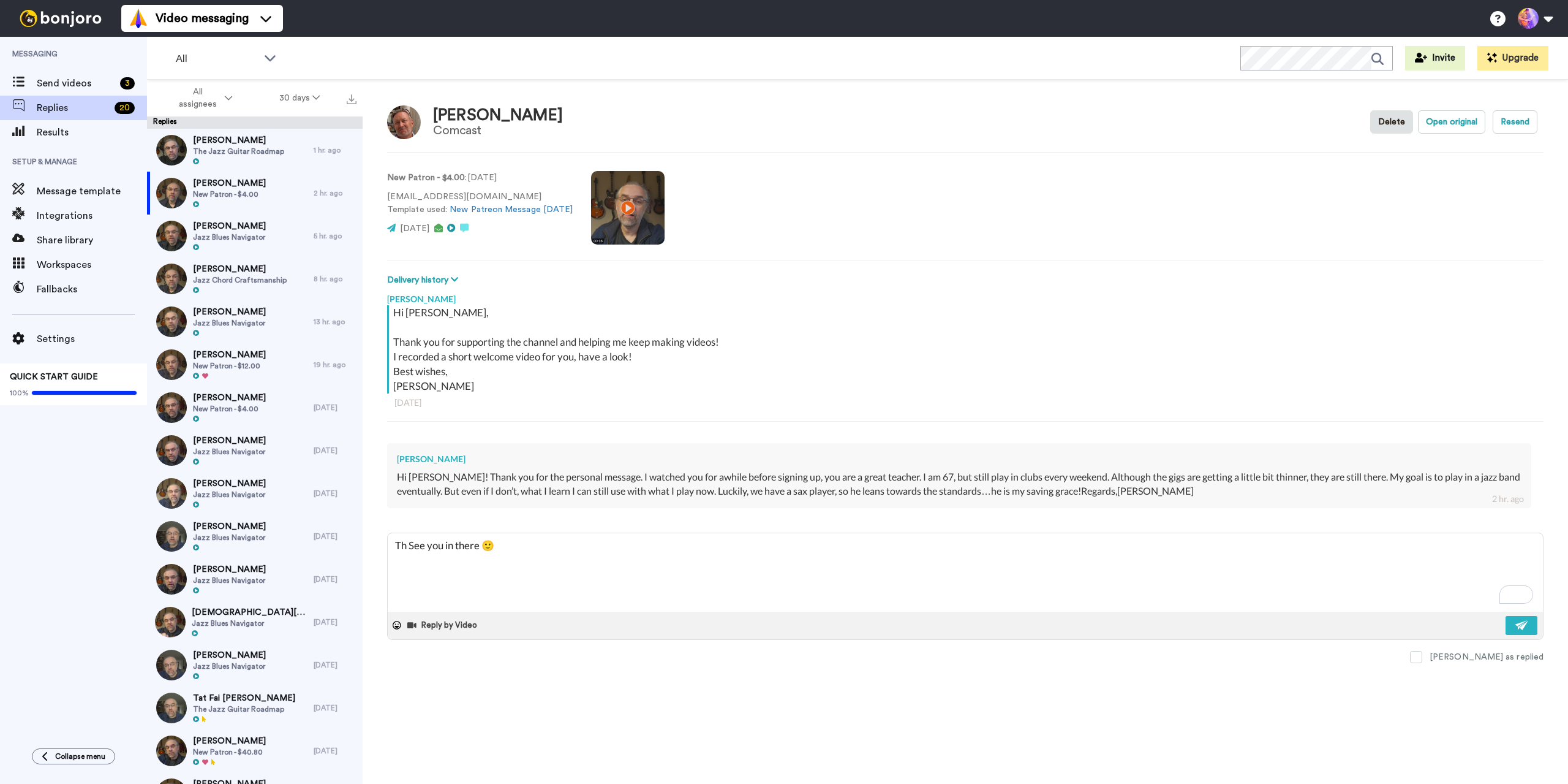
type textarea "Tha See you in there 🙂"
type textarea "x"
type textarea "Than See you in there 🙂"
type textarea "x"
type textarea "Thank See you in there 🙂"
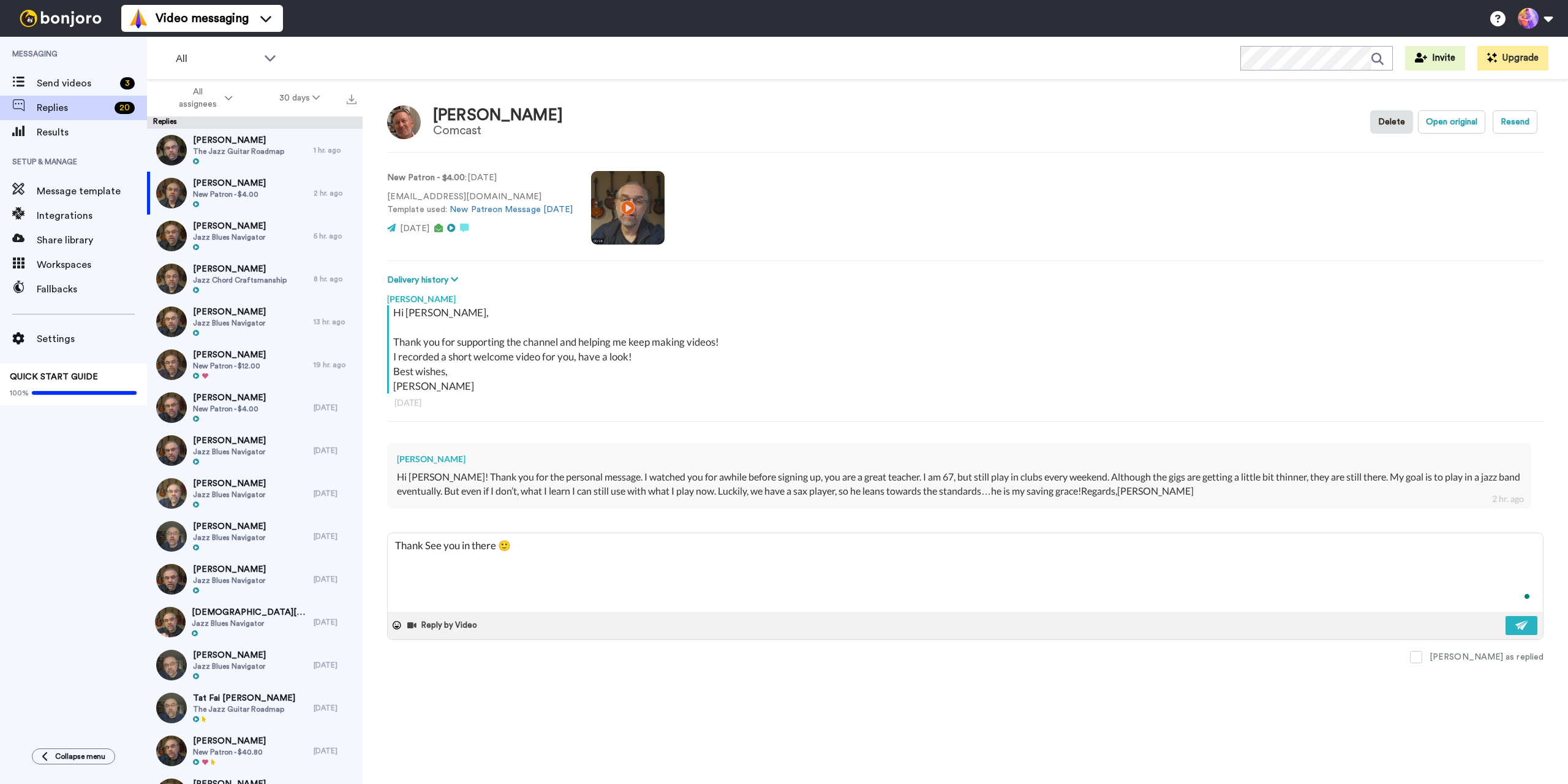
type textarea "x"
type textarea "Thank See you in there 🙂"
type textarea "x"
type textarea "Thank y See you in there 🙂"
type textarea "x"
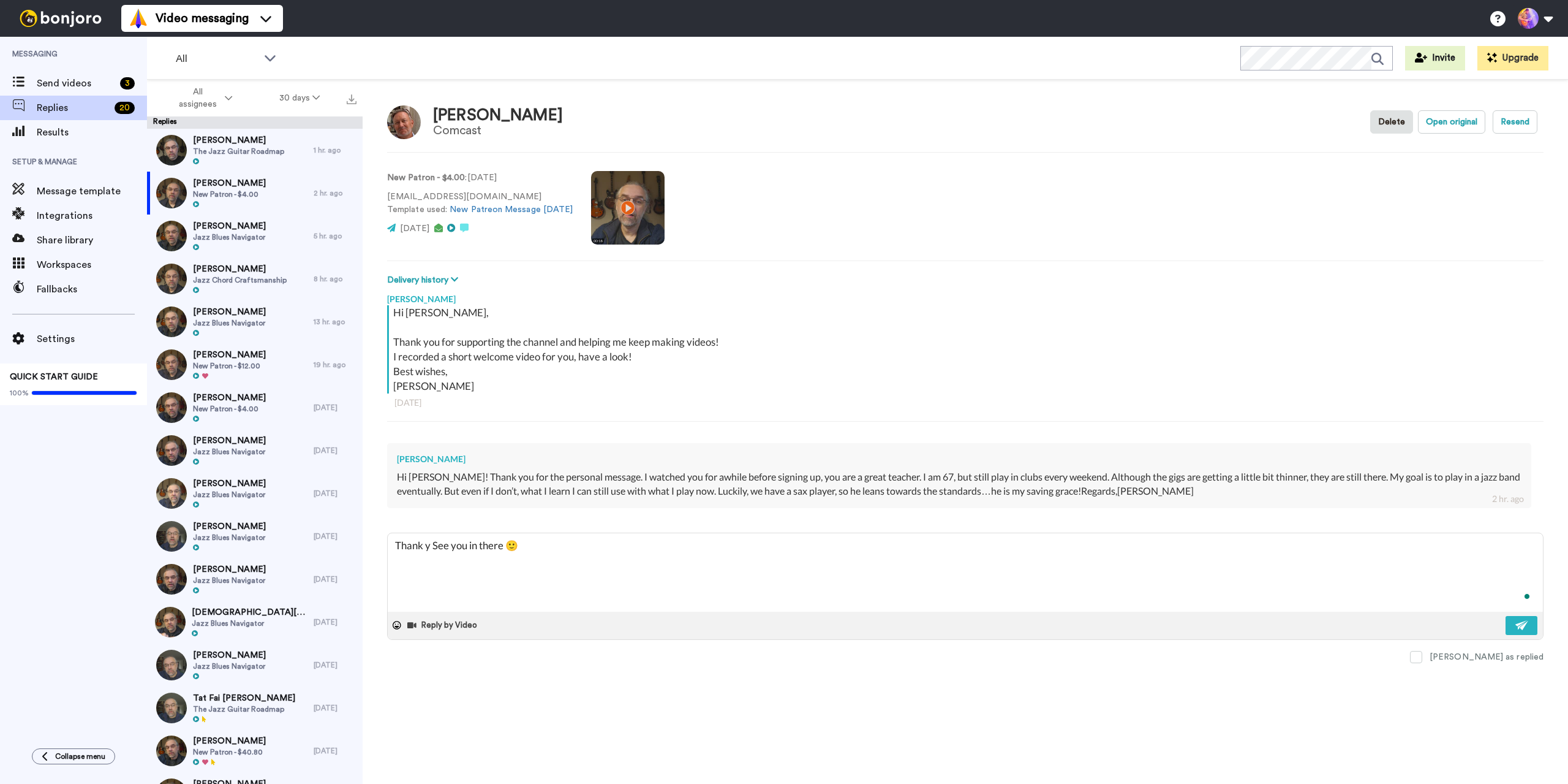
type textarea "Thank yo See you in there 🙂"
type textarea "x"
type textarea "Thank you See you in there 🙂"
type textarea "x"
type textarea "Thank you, See you in there 🙂"
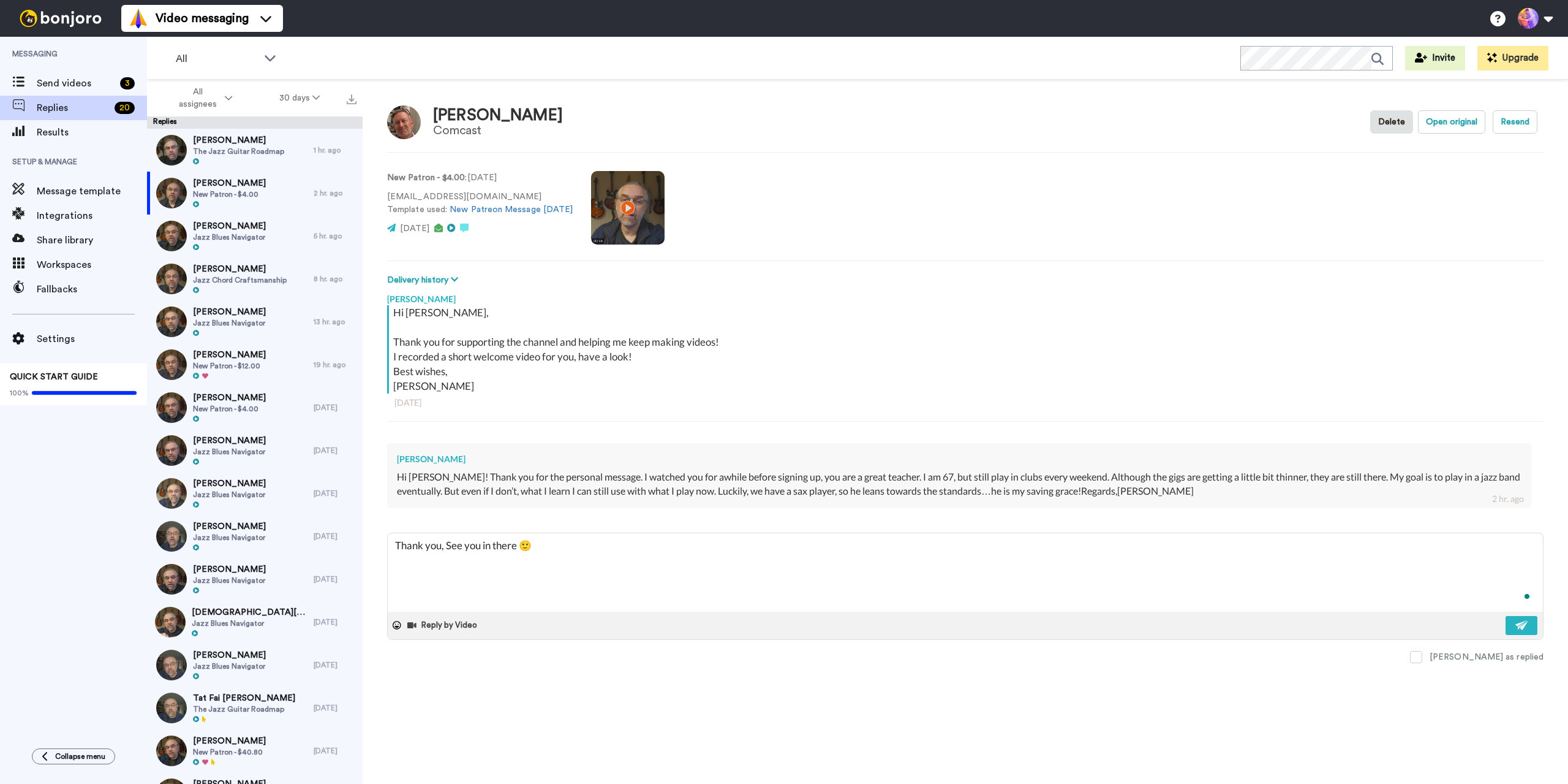
type textarea "x"
type textarea "Thank you, See you in there 🙂"
type textarea "x"
type textarea "Thank you, D See you in there 🙂"
type textarea "x"
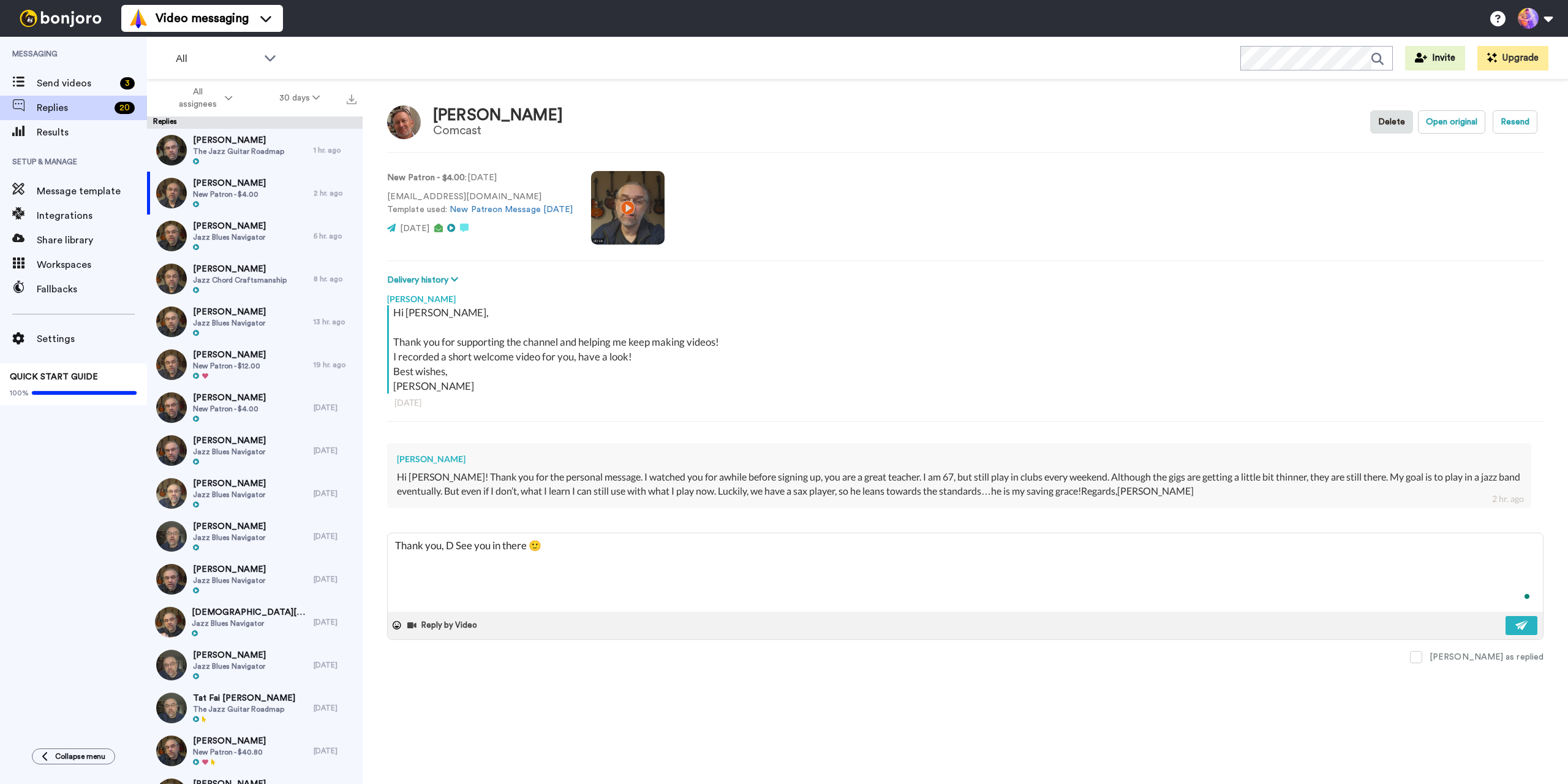
type textarea "Thank you, Da See you in there 🙂"
type textarea "x"
type textarea "Thank you, Dav See you in there 🙂"
type textarea "x"
type textarea "Thank you, Davi See you in there 🙂"
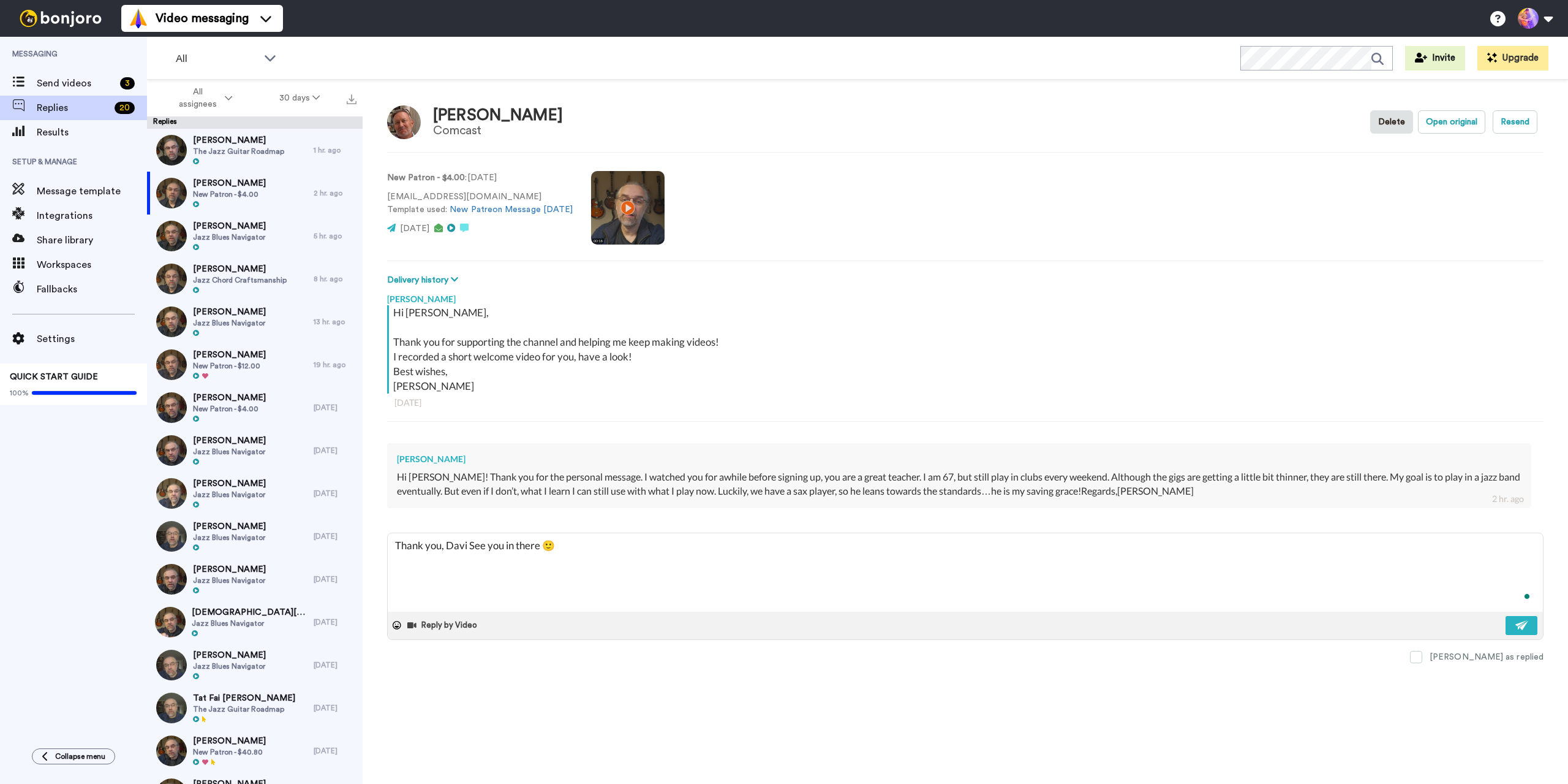
type textarea "x"
type textarea "Thank you, David See you in there 🙂"
type textarea "x"
type textarea "Thank you, David1 See you in there 🙂"
type textarea "x"
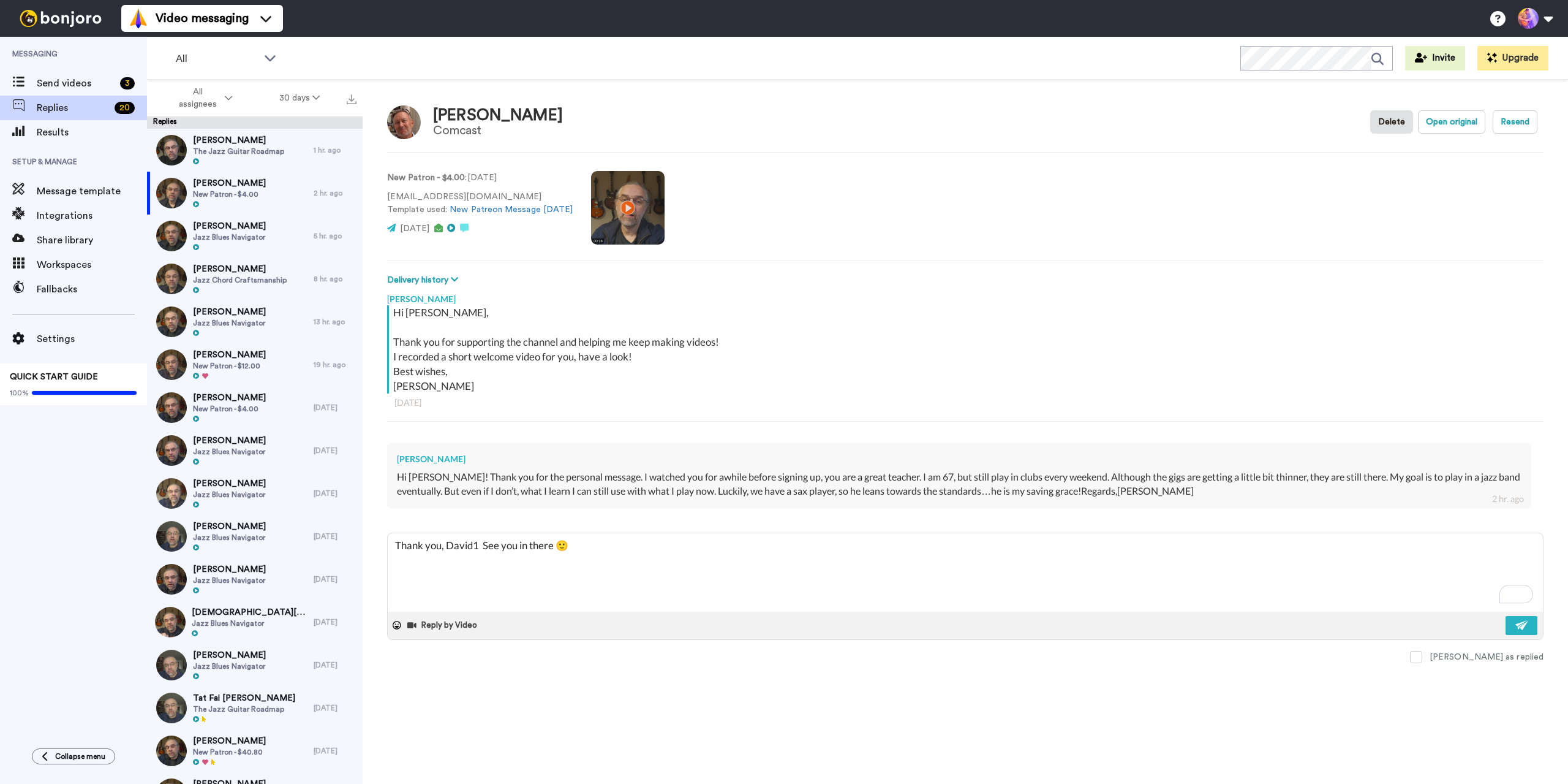
type textarea "Thank you, David1 See you in there 🙂"
type textarea "x"
click at [261, 229] on div "Gary M Celima Jazz Blues Navigator" at bounding box center [231, 235] width 167 height 43
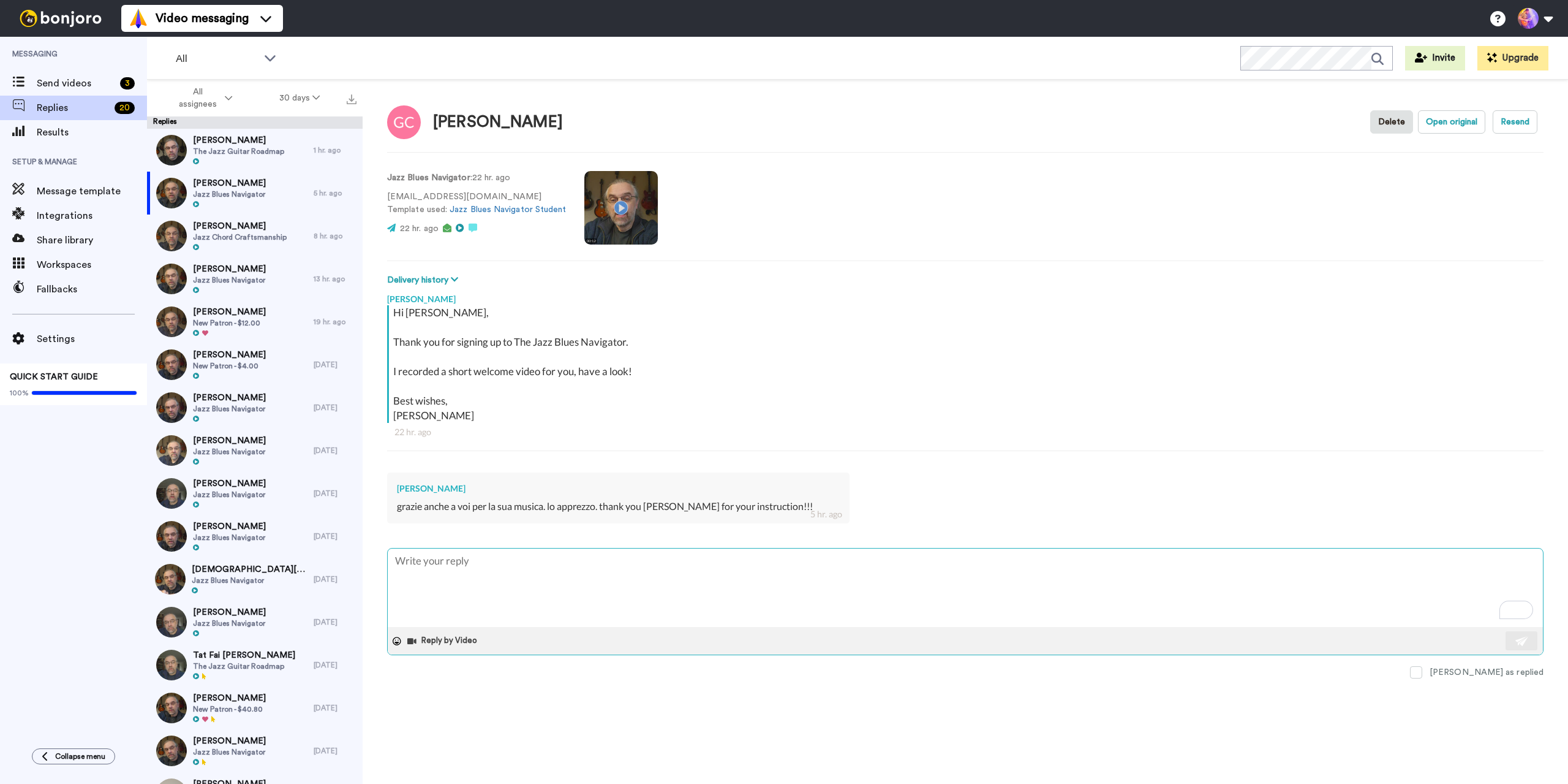
click at [555, 590] on textarea "To enrich screen reader interactions, please activate Accessibility in Grammarl…" at bounding box center [965, 588] width 1155 height 79
click at [624, 563] on textarea "To enrich screen reader interactions, please activate Accessibility in Grammarl…" at bounding box center [965, 588] width 1155 height 79
click at [623, 563] on textarea "To enrich screen reader interactions, please activate Accessibility in Grammarl…" at bounding box center [965, 588] width 1155 height 79
type textarea "x"
type textarea "T"
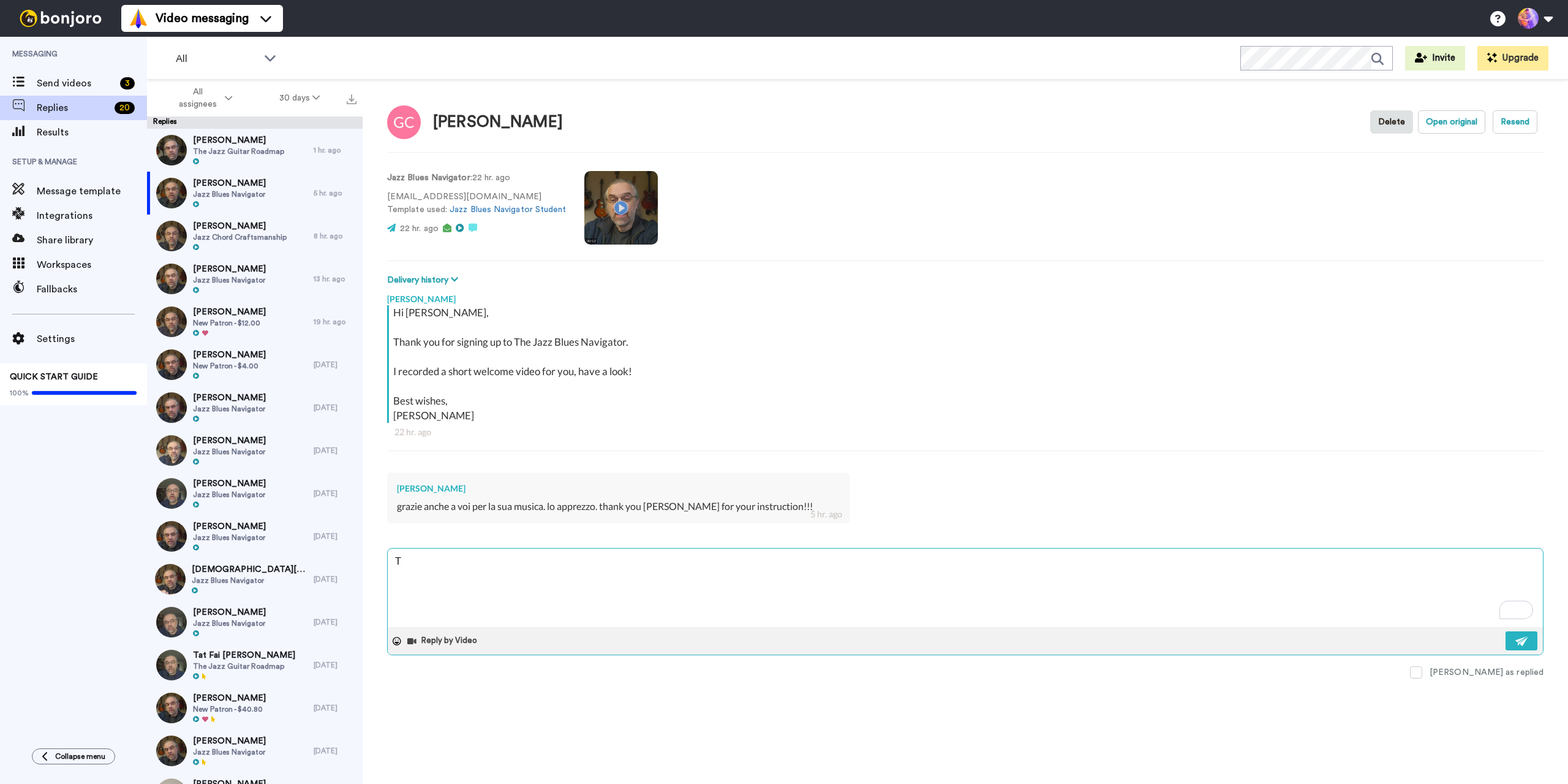
type textarea "x"
type textarea "Th"
type textarea "x"
type textarea "Tha"
type textarea "x"
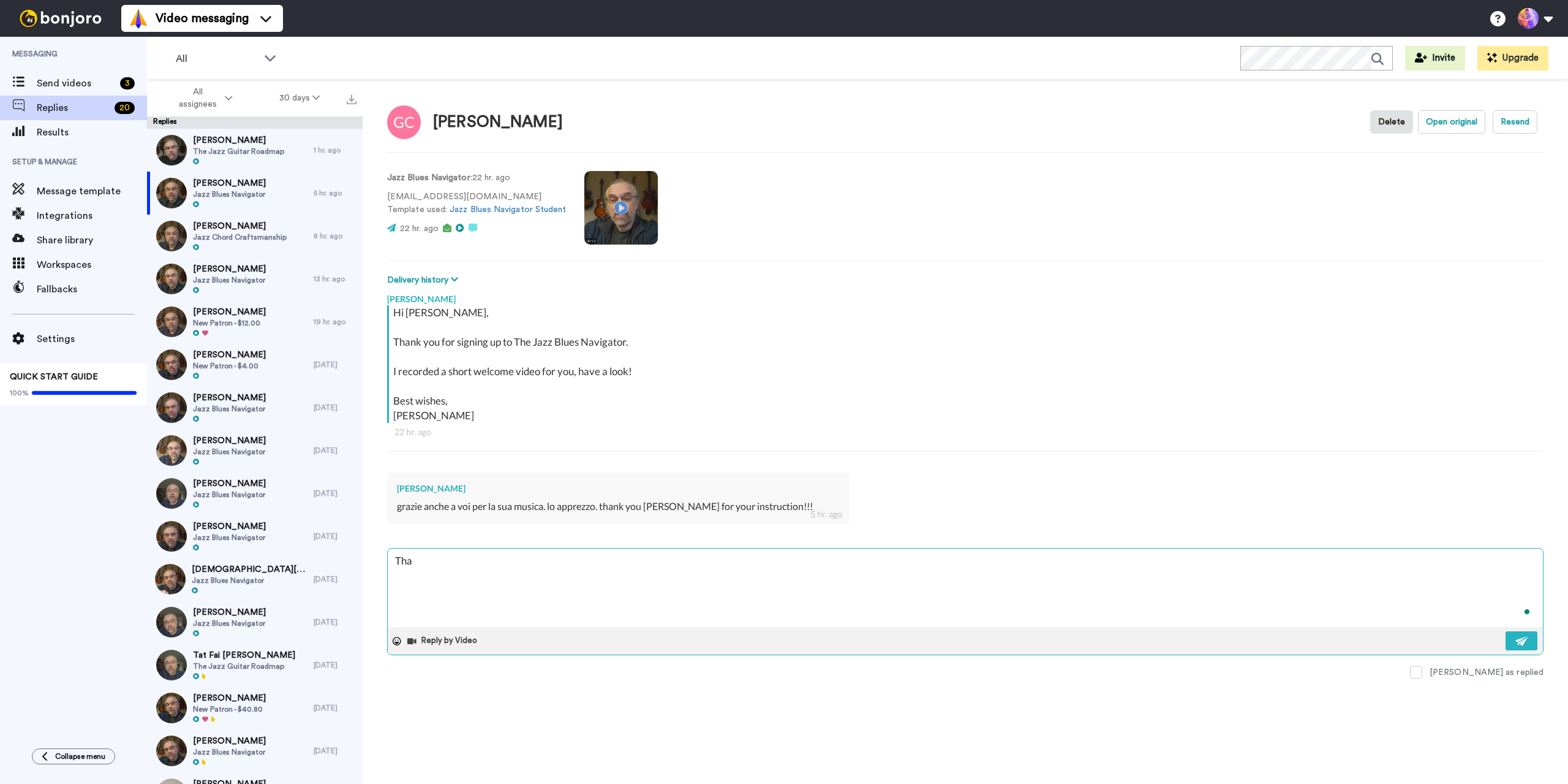
type textarea "Than"
type textarea "x"
type textarea "Thank"
type textarea "x"
type textarea "Thank"
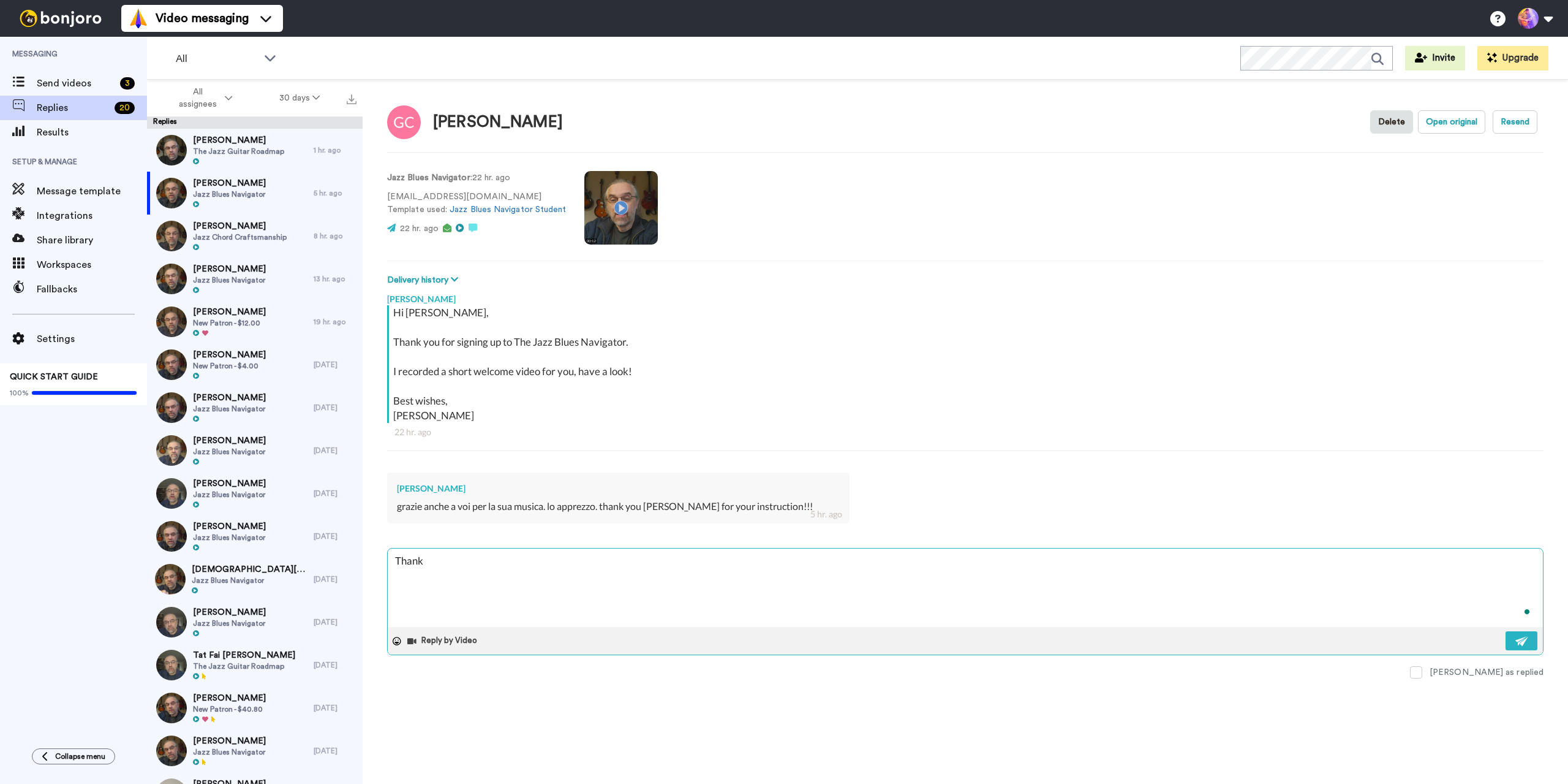
type textarea "x"
type textarea "Thank y"
type textarea "x"
type textarea "Thank yo"
type textarea "x"
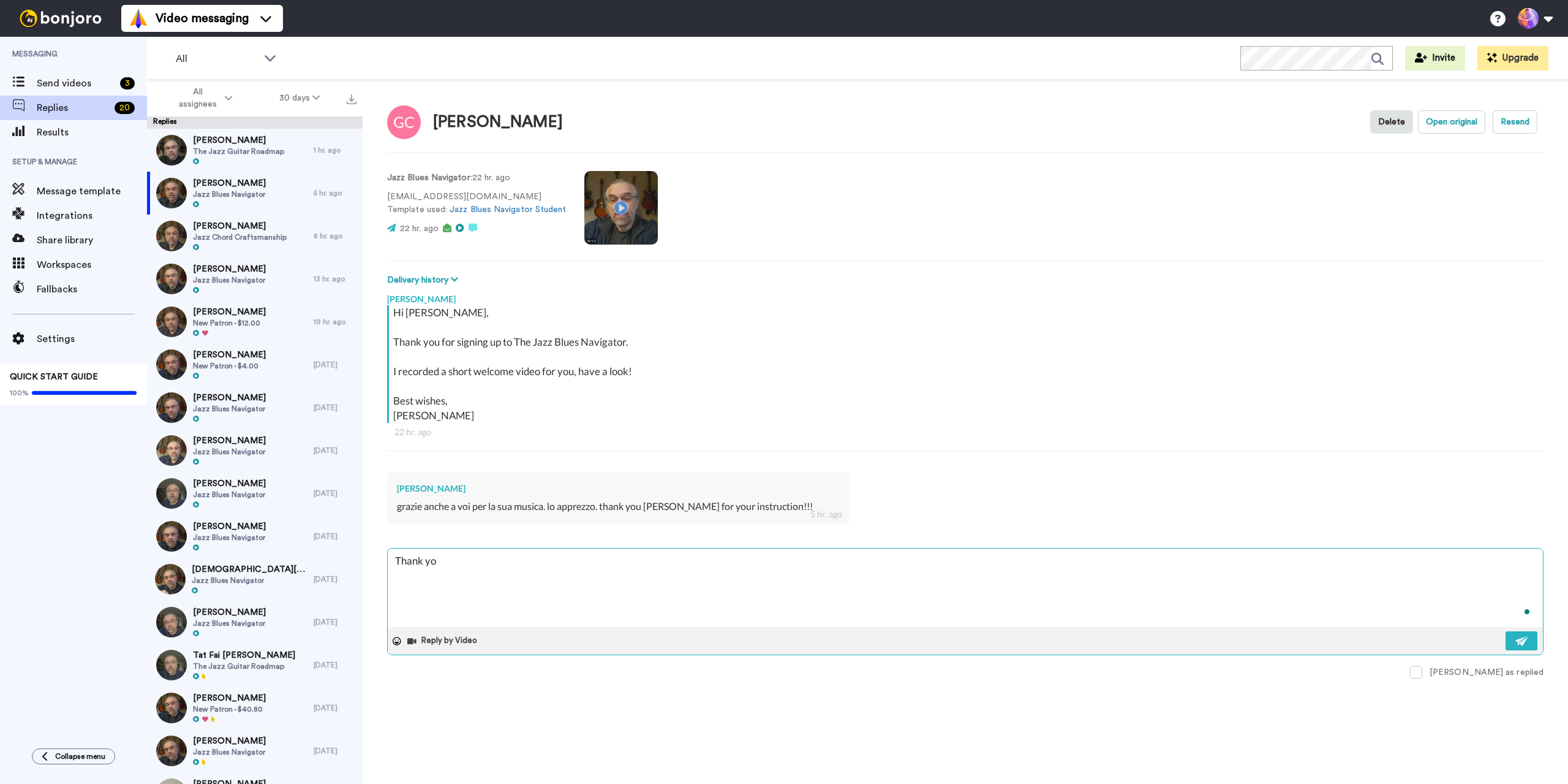
type textarea "Thank you"
type textarea "x"
type textarea "Thank you"
type textarea "x"
type textarea "Thank you G"
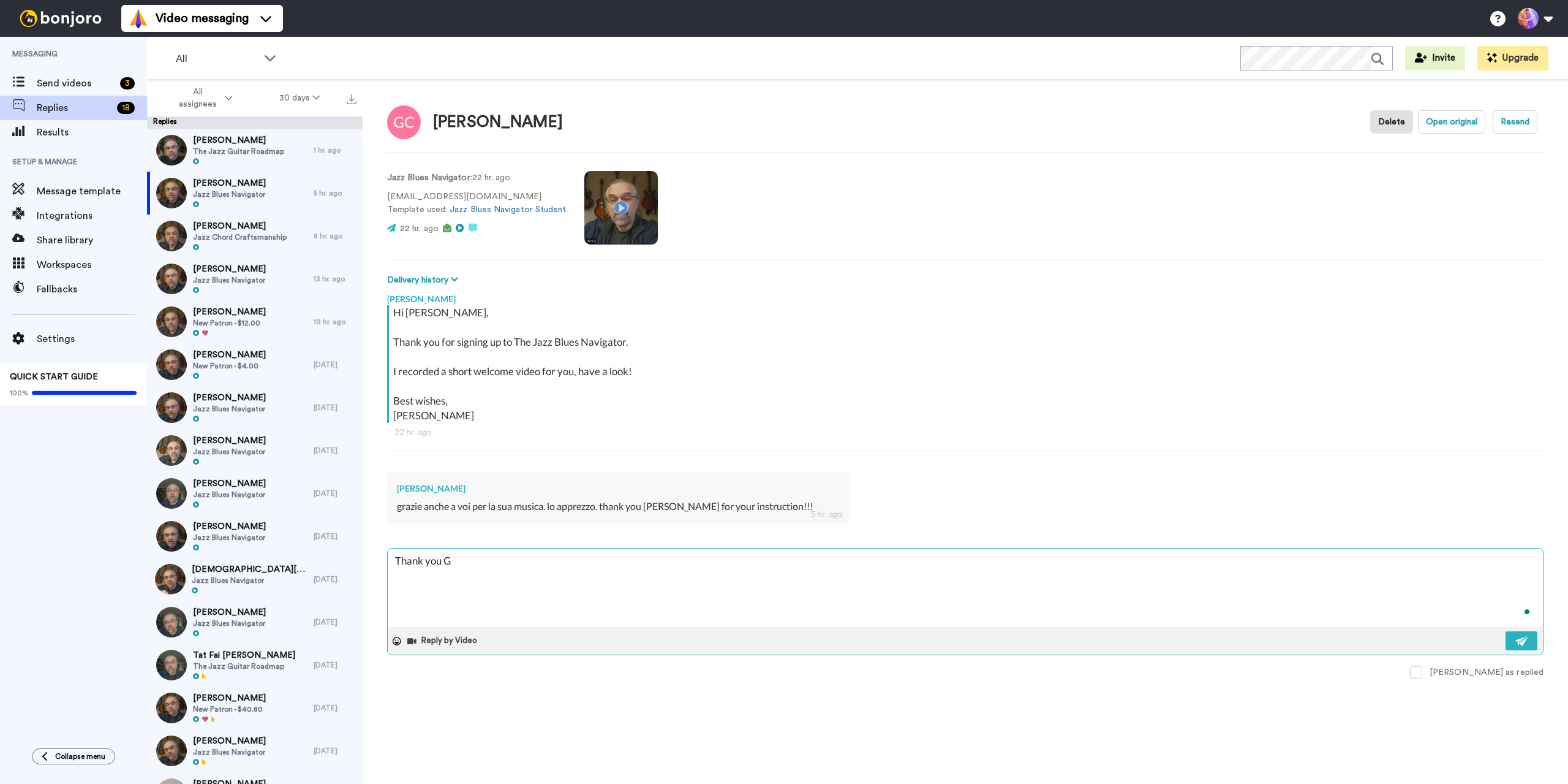
type textarea "x"
type textarea "Thank you Ga"
type textarea "x"
type textarea "Thank you Gar"
type textarea "x"
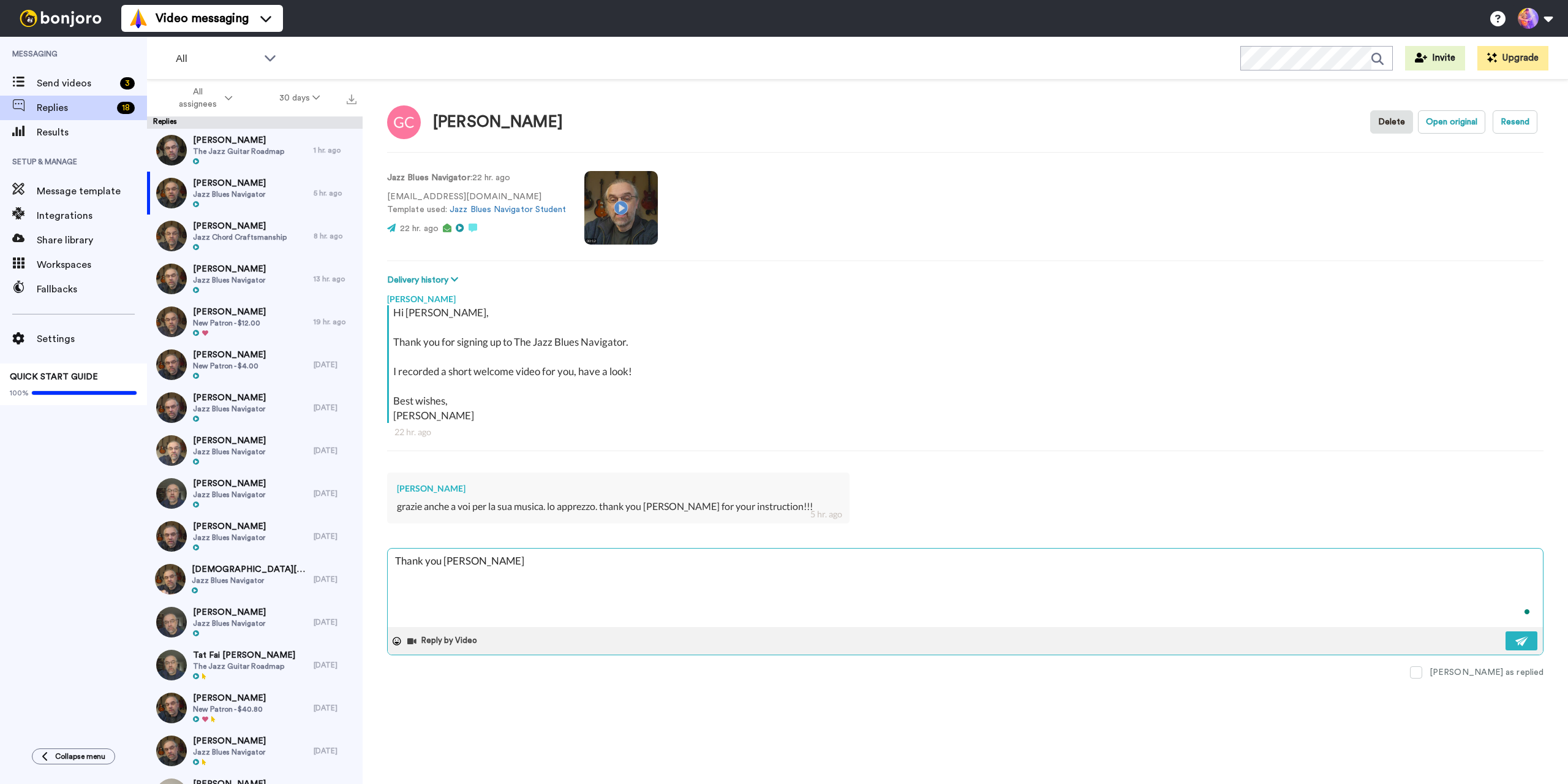
type textarea "Thank you Gary"
type textarea "x"
type textarea "Thank you Gary!"
type textarea "x"
type textarea "Thank you Gary!"
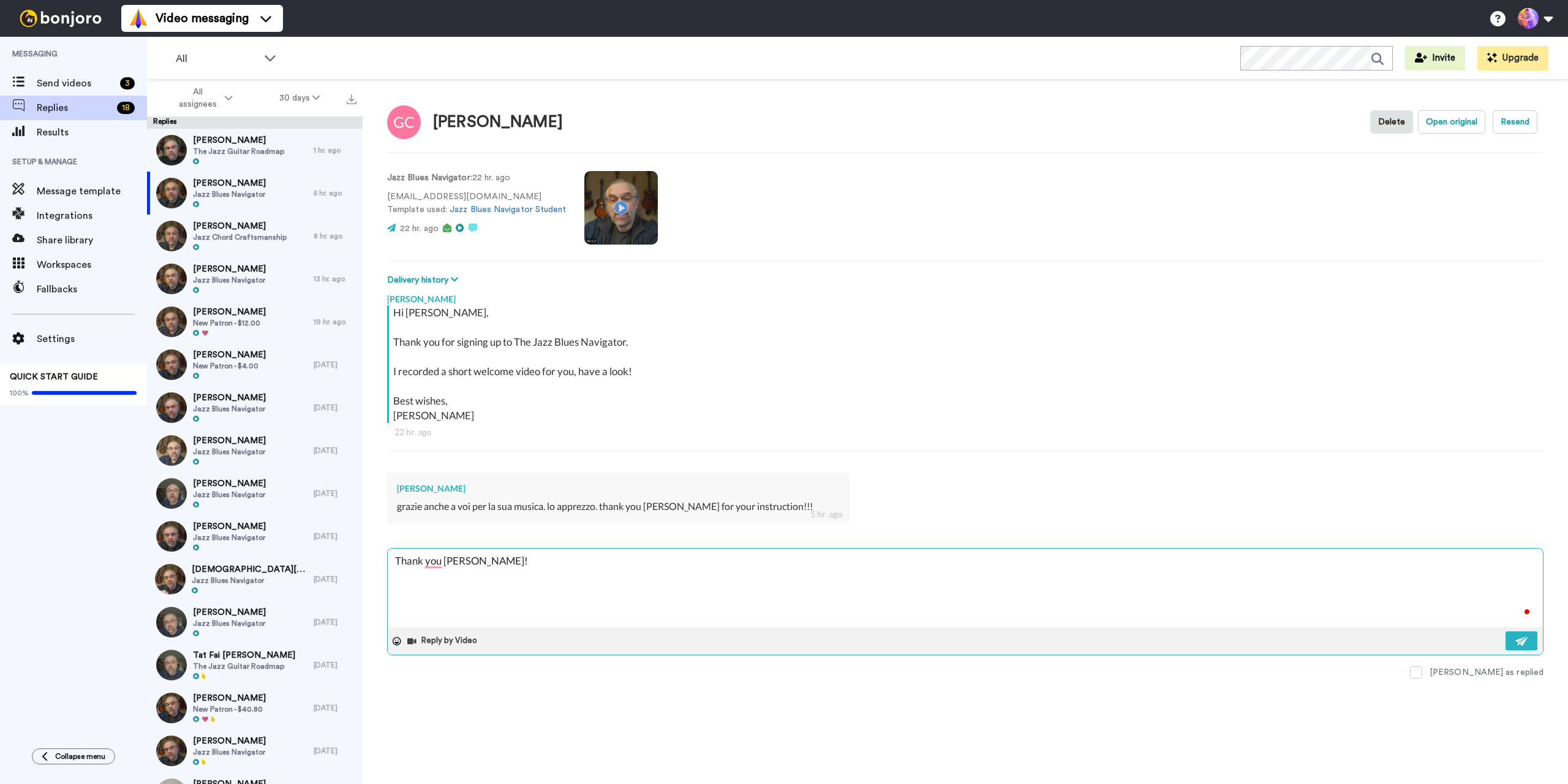
type textarea "x"
type textarea "Thank you Gary! S"
type textarea "x"
type textarea "Thank you Gary! Se"
type textarea "x"
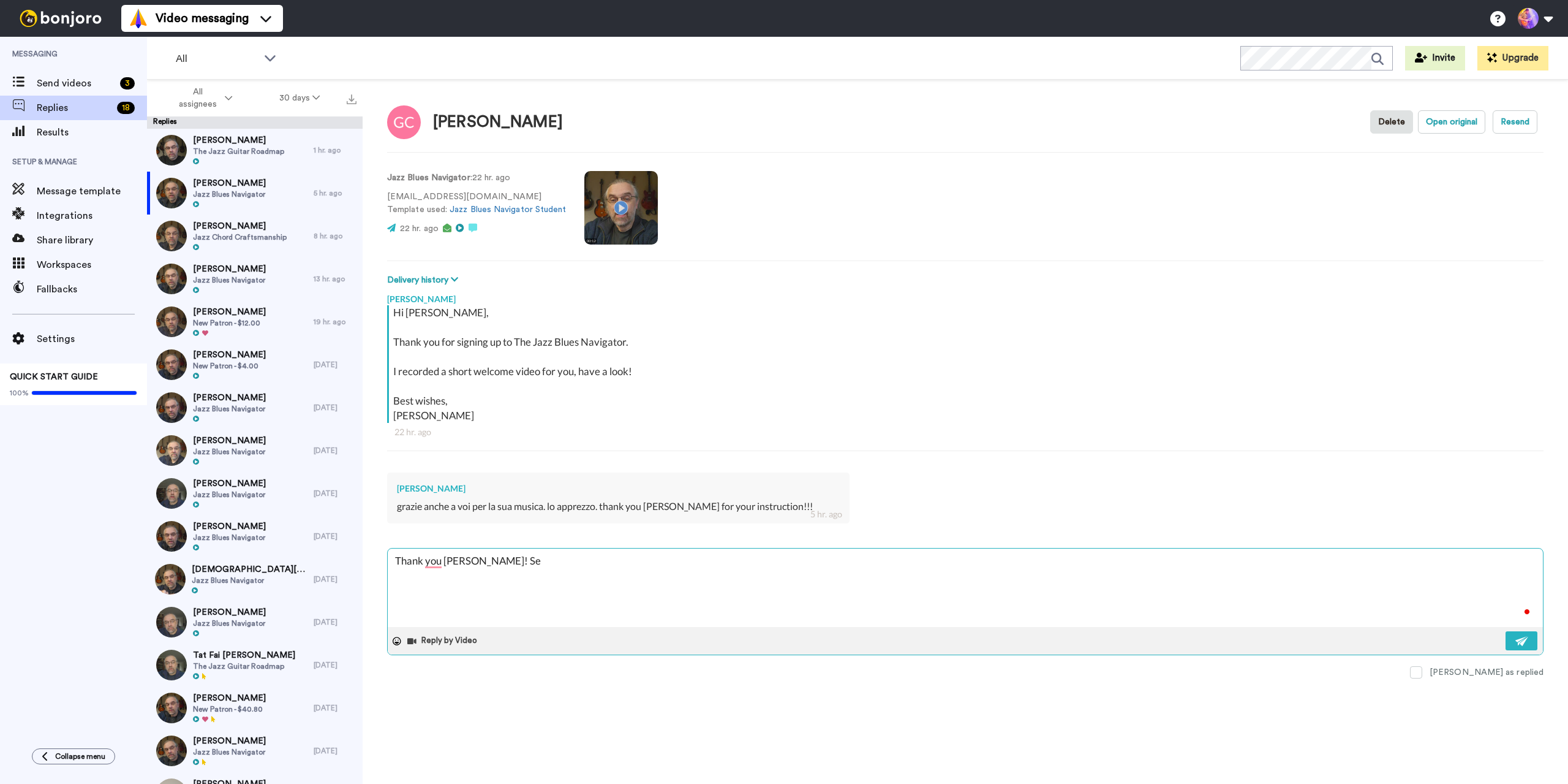
type textarea "Thank you Gary! See"
type textarea "x"
type textarea "Thank you Gary! See"
type textarea "x"
type textarea "Thank you Gary! See y"
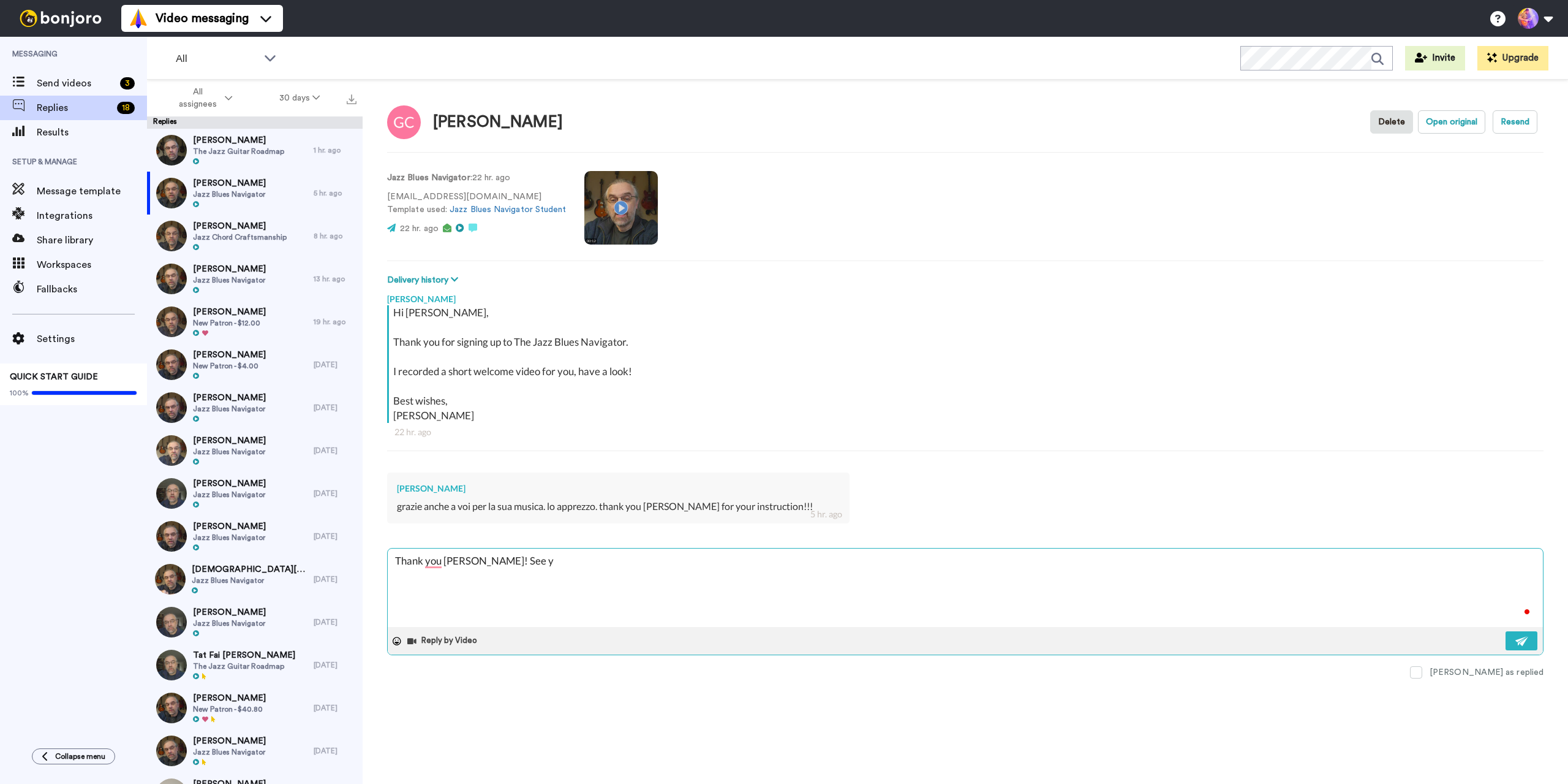
type textarea "x"
type textarea "Thank you Gary! See yo"
type textarea "x"
type textarea "Thank you Gary! See you"
type textarea "x"
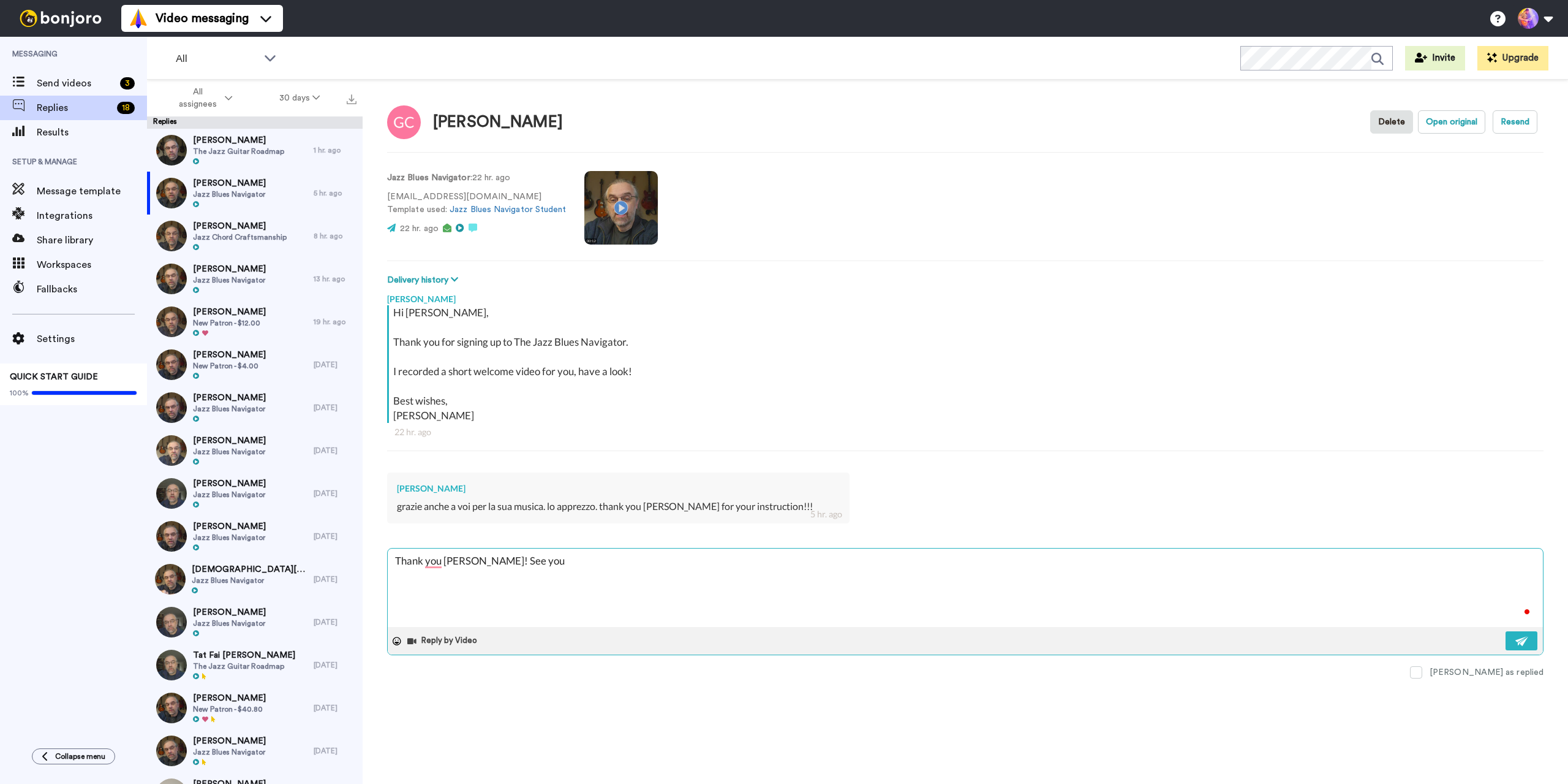
type textarea "Thank you Gary! See you"
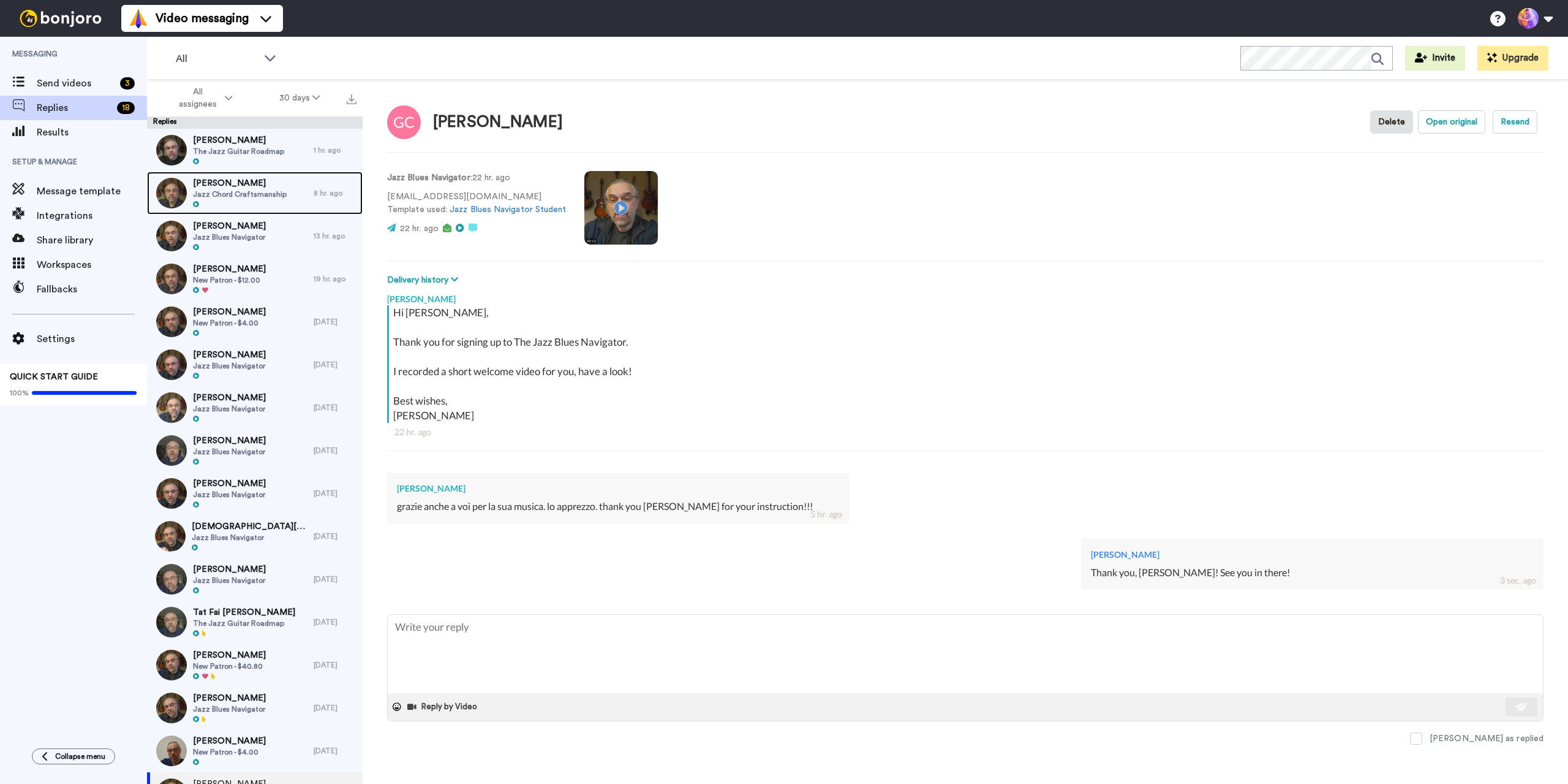
click at [234, 196] on span "Jazz Chord Craftsmanship" at bounding box center [240, 194] width 93 height 10
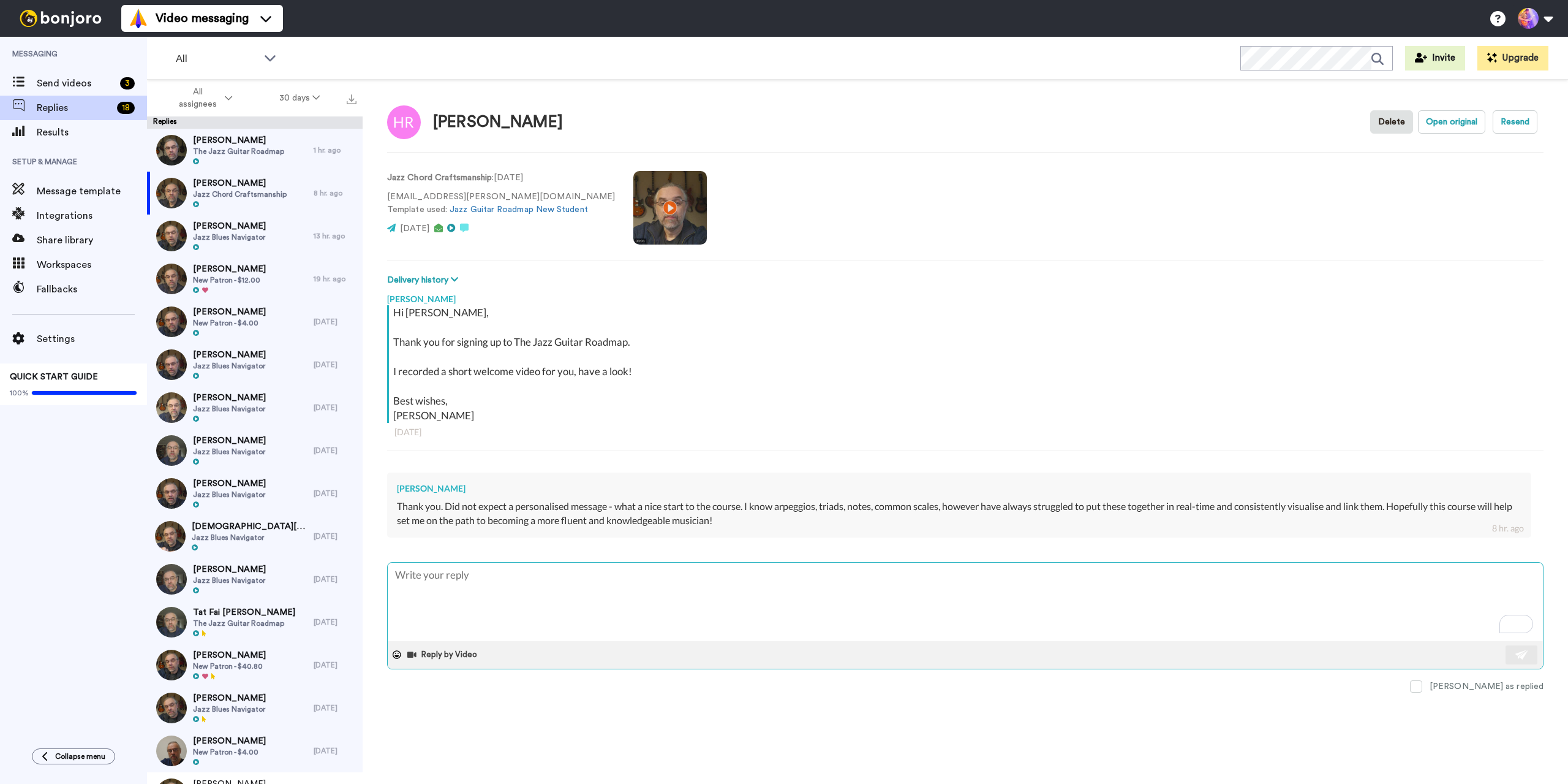
click at [562, 593] on textarea "To enrich screen reader interactions, please activate Accessibility in Grammarl…" at bounding box center [965, 602] width 1155 height 79
drag, startPoint x: 549, startPoint y: 577, endPoint x: 579, endPoint y: 577, distance: 30.0
click at [579, 577] on textarea "That sounds like a good plan, Hal! Great! See you in there 🙂" at bounding box center [965, 602] width 1155 height 79
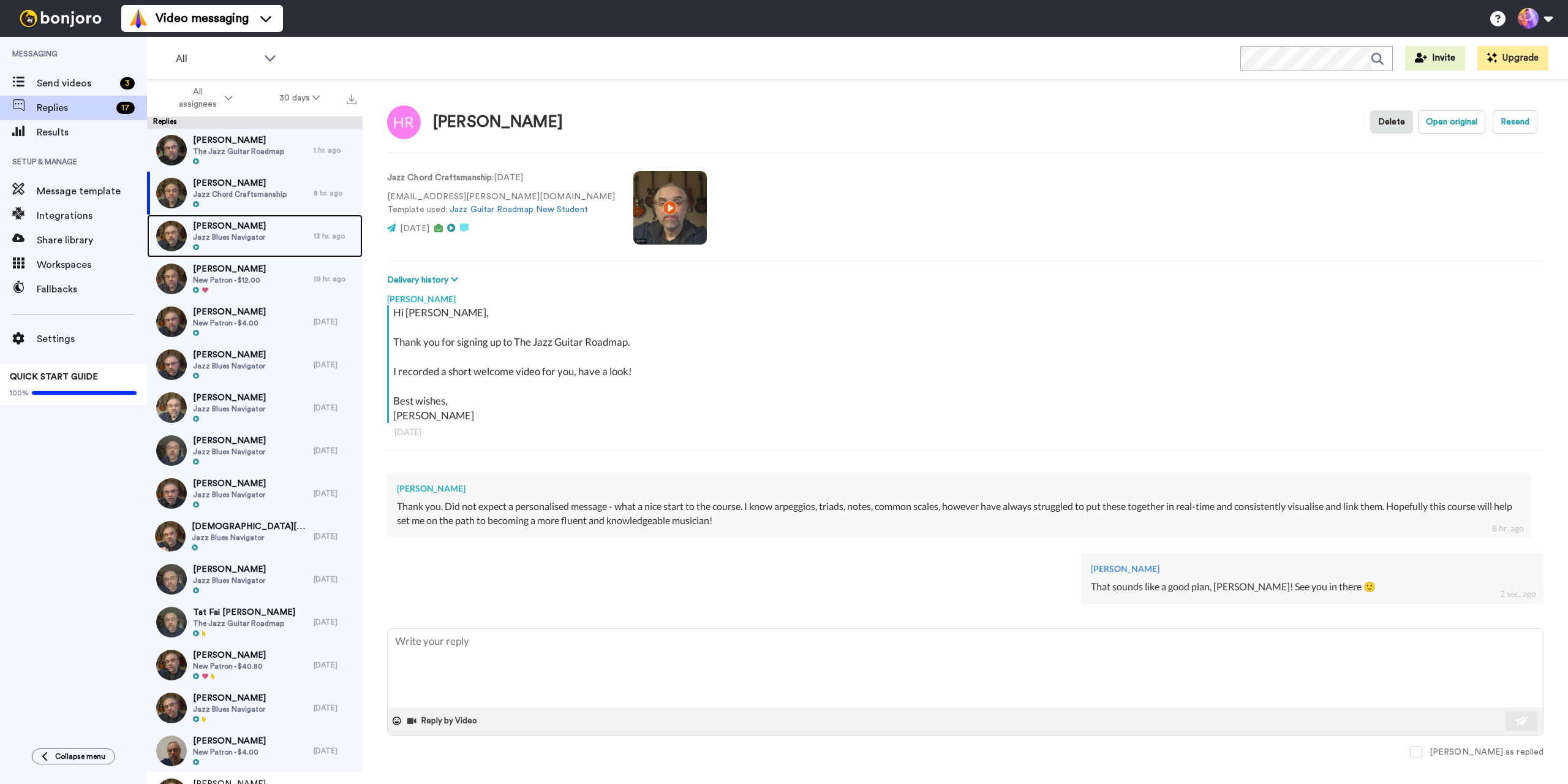
click at [267, 238] on div "Paolo Mori Jazz Blues Navigator" at bounding box center [231, 235] width 167 height 43
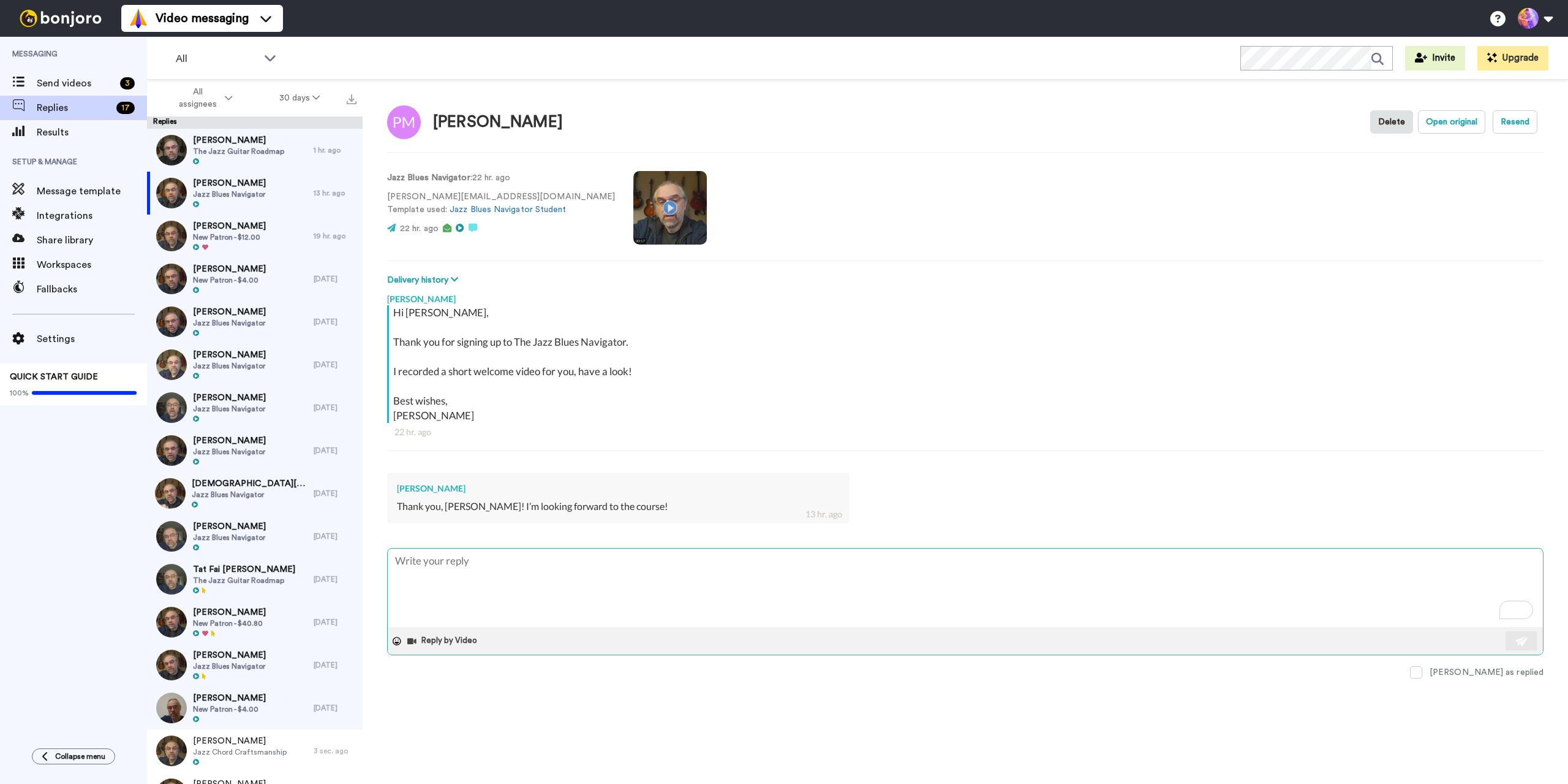
drag, startPoint x: 542, startPoint y: 582, endPoint x: 536, endPoint y: 583, distance: 6.1
click at [543, 582] on textarea "To enrich screen reader interactions, please activate Accessibility in Grammarl…" at bounding box center [965, 588] width 1155 height 79
click at [1517, 637] on img at bounding box center [1522, 641] width 13 height 10
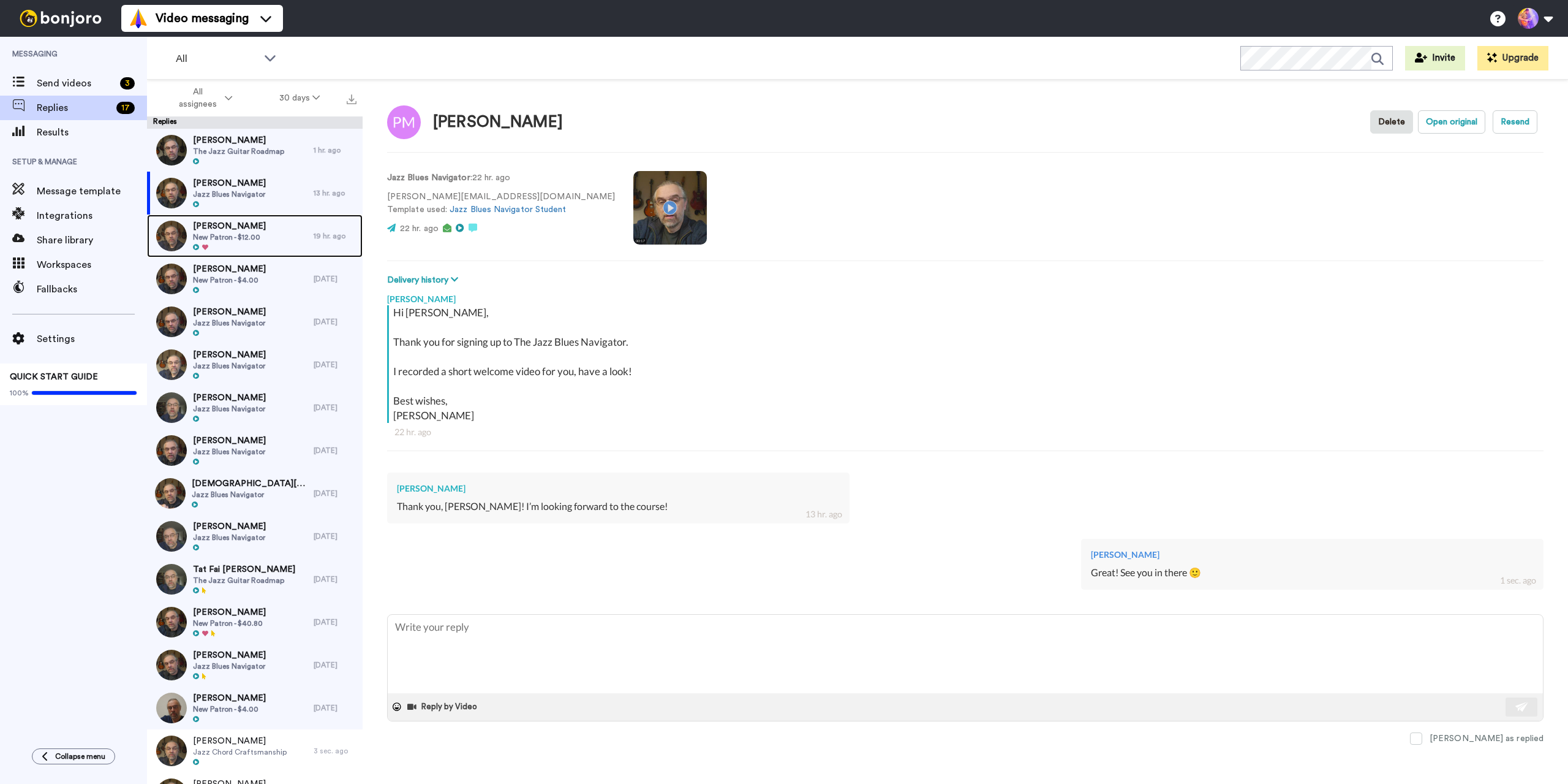
click at [259, 231] on div "Siddharth Singh New Patron - $12.00" at bounding box center [231, 235] width 167 height 43
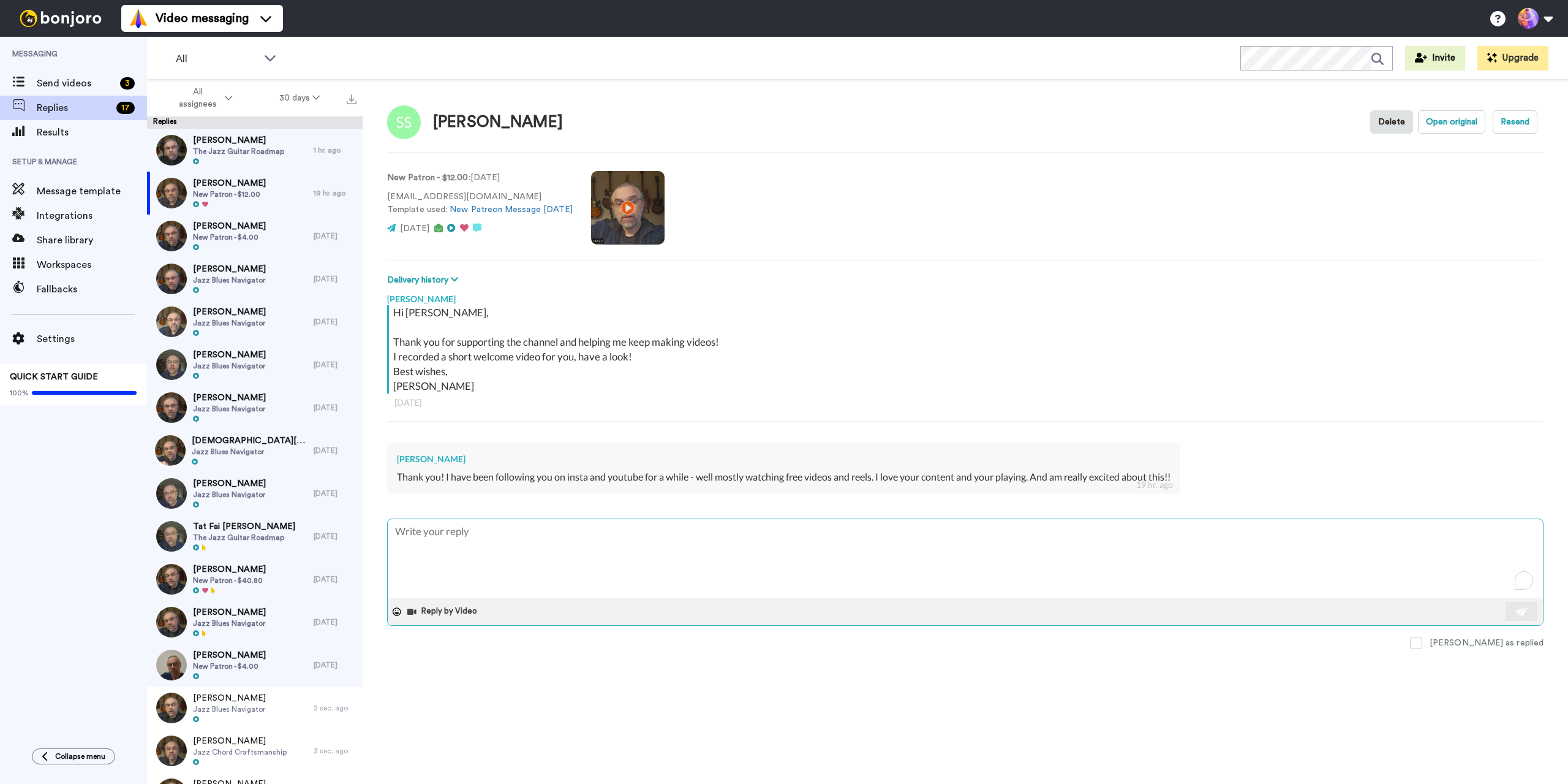
click at [724, 549] on textarea "To enrich screen reader interactions, please activate Accessibility in Grammarl…" at bounding box center [965, 558] width 1155 height 79
click at [1528, 608] on img at bounding box center [1522, 612] width 13 height 10
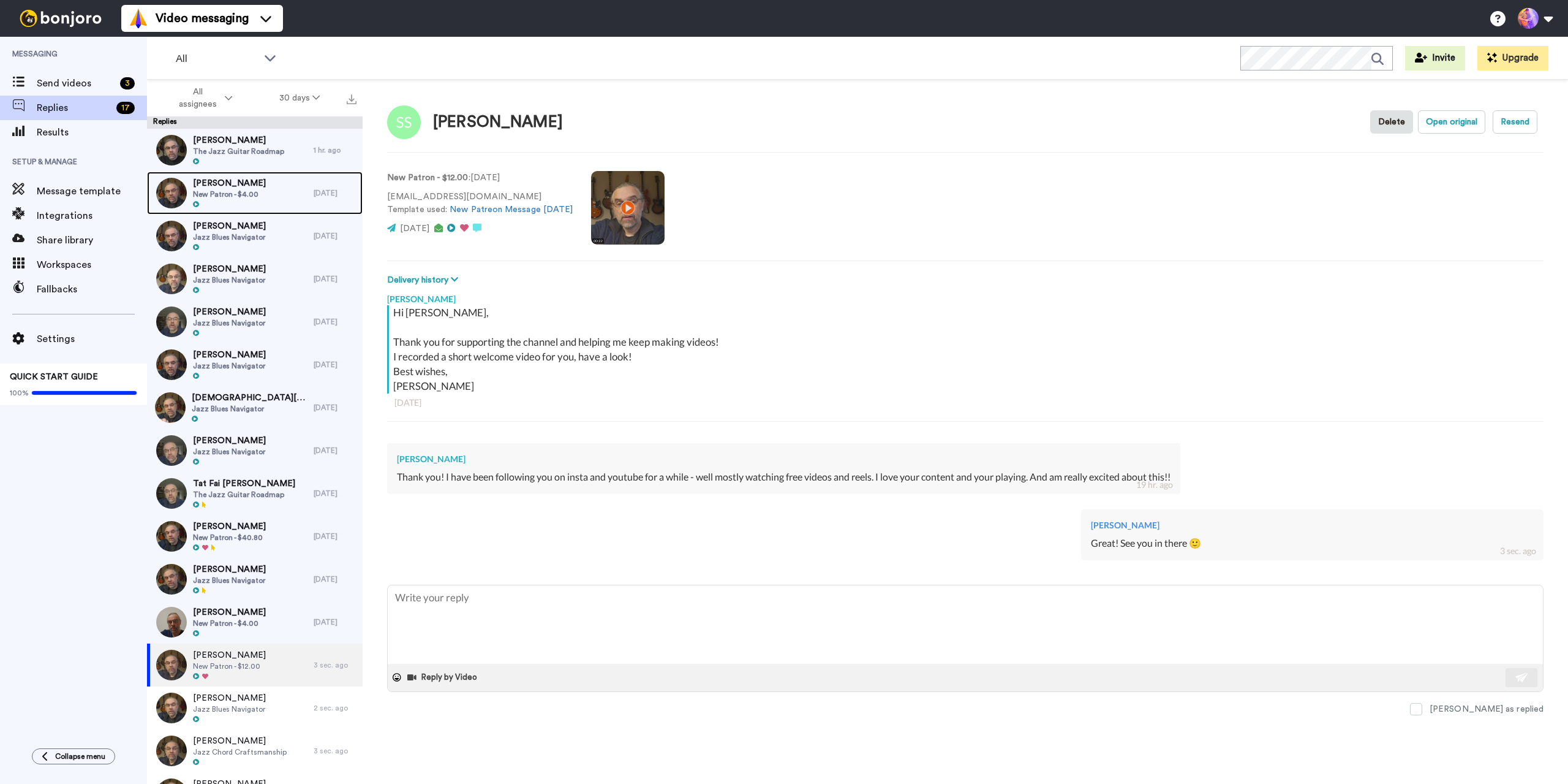
click at [253, 195] on span "New Patron - $4.00" at bounding box center [230, 194] width 73 height 10
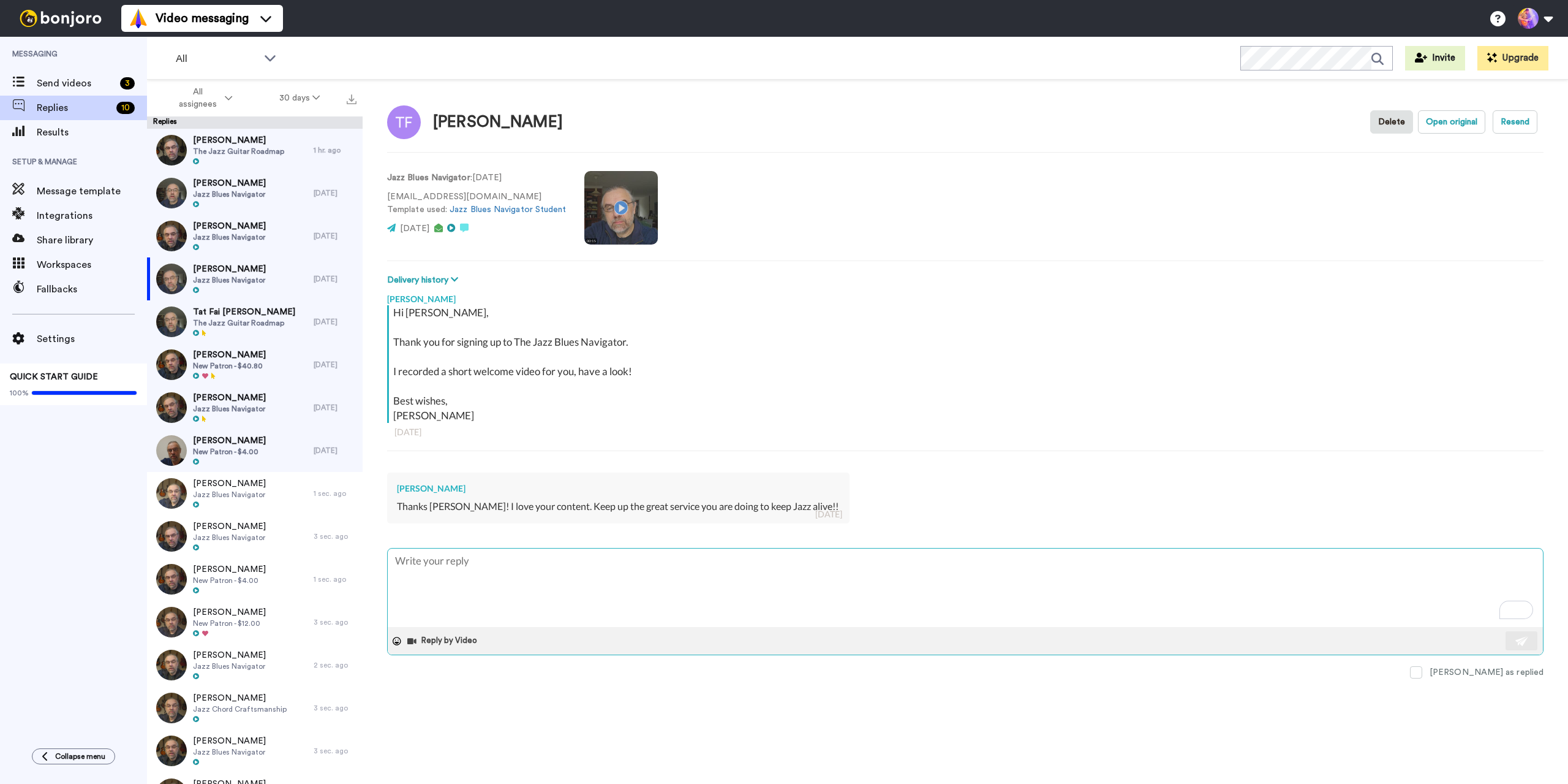
click at [796, 590] on textarea "To enrich screen reader interactions, please activate Accessibility in Grammarl…" at bounding box center [965, 588] width 1155 height 79
type textarea "T"
type textarea "x"
type textarea "Th"
type textarea "x"
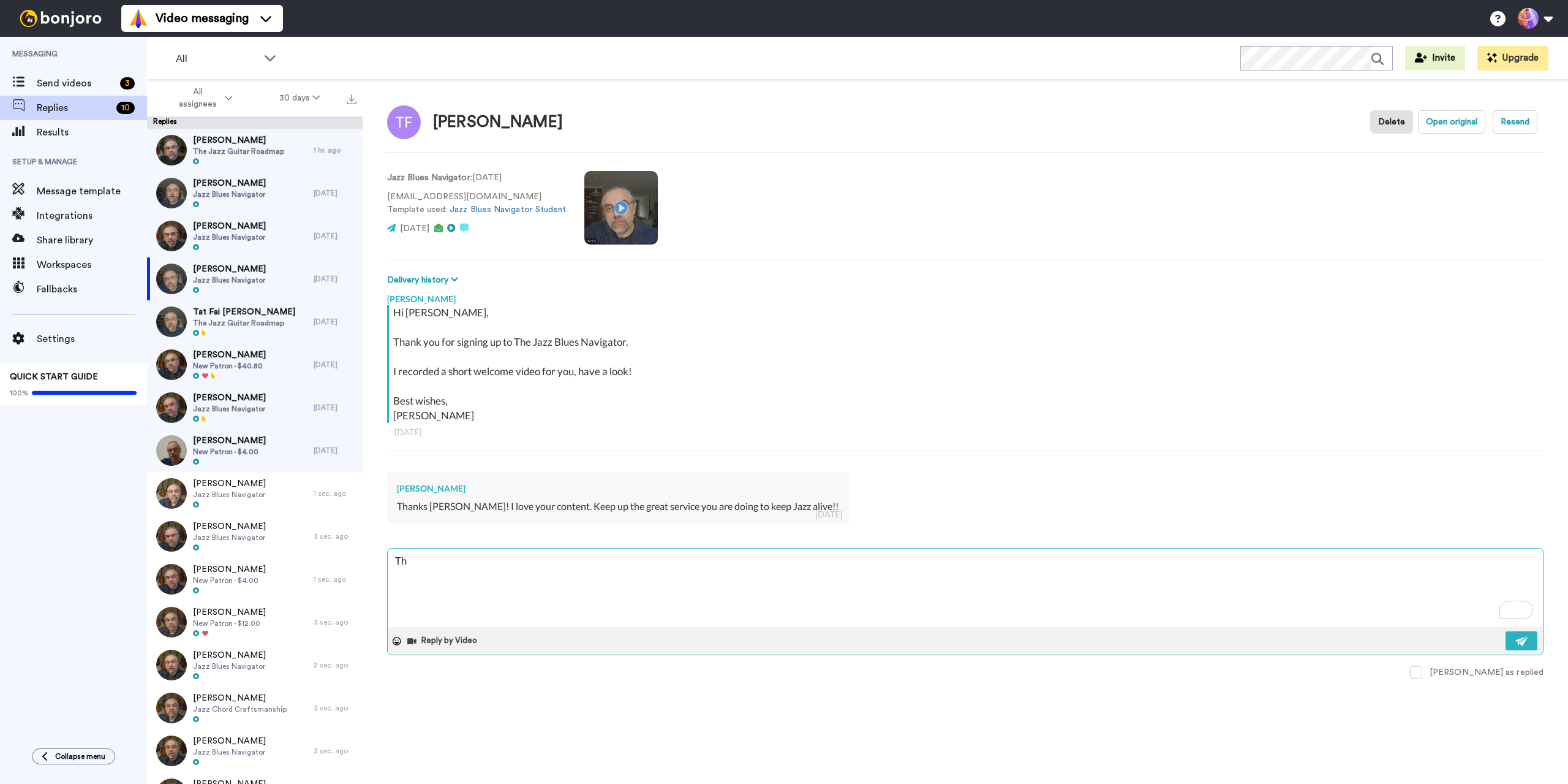
type textarea "Tha"
type textarea "x"
type textarea "Than"
type textarea "x"
type textarea "Thank"
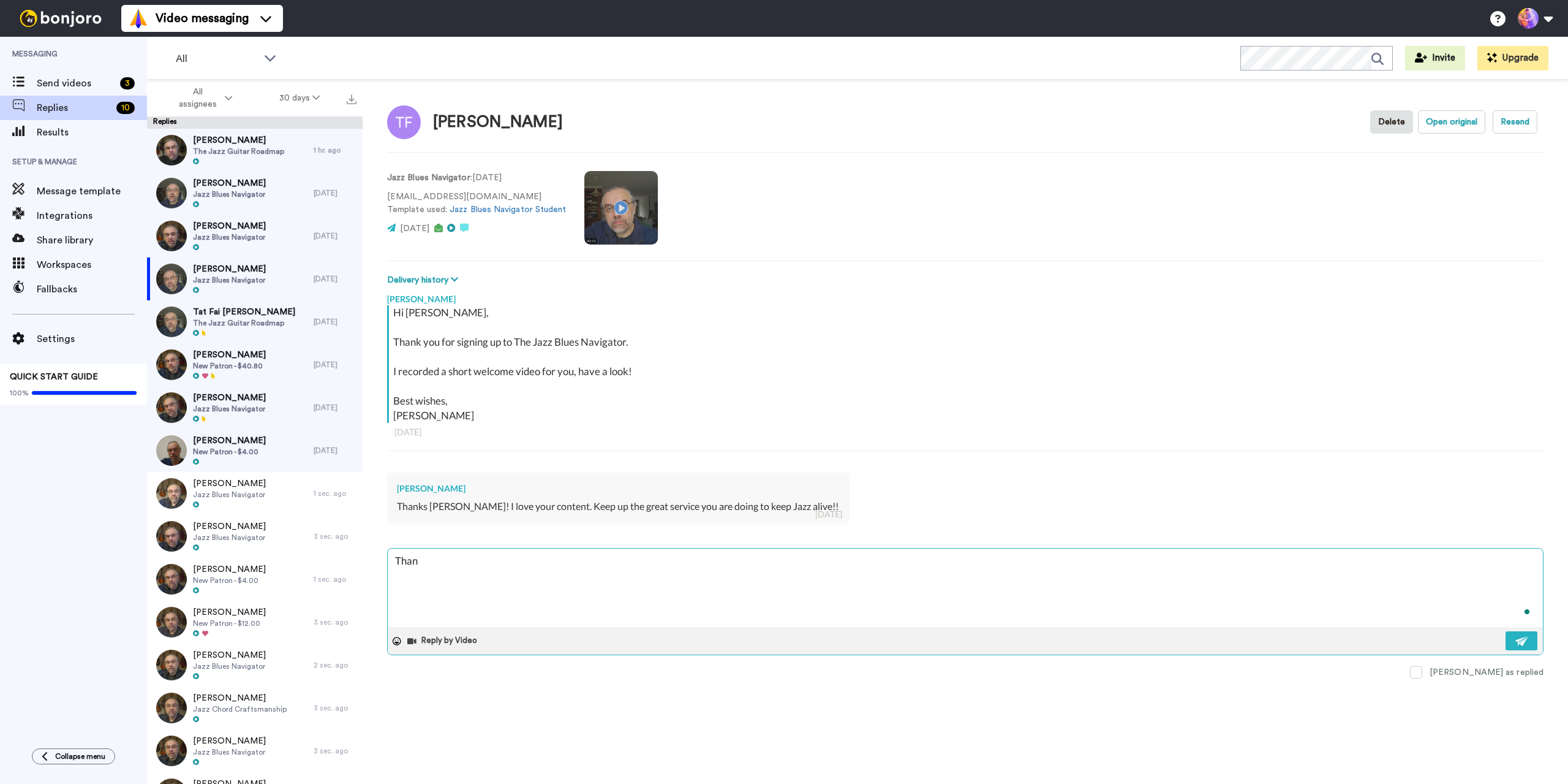
type textarea "x"
type textarea "Thank"
type textarea "x"
type textarea "Thank y"
type textarea "x"
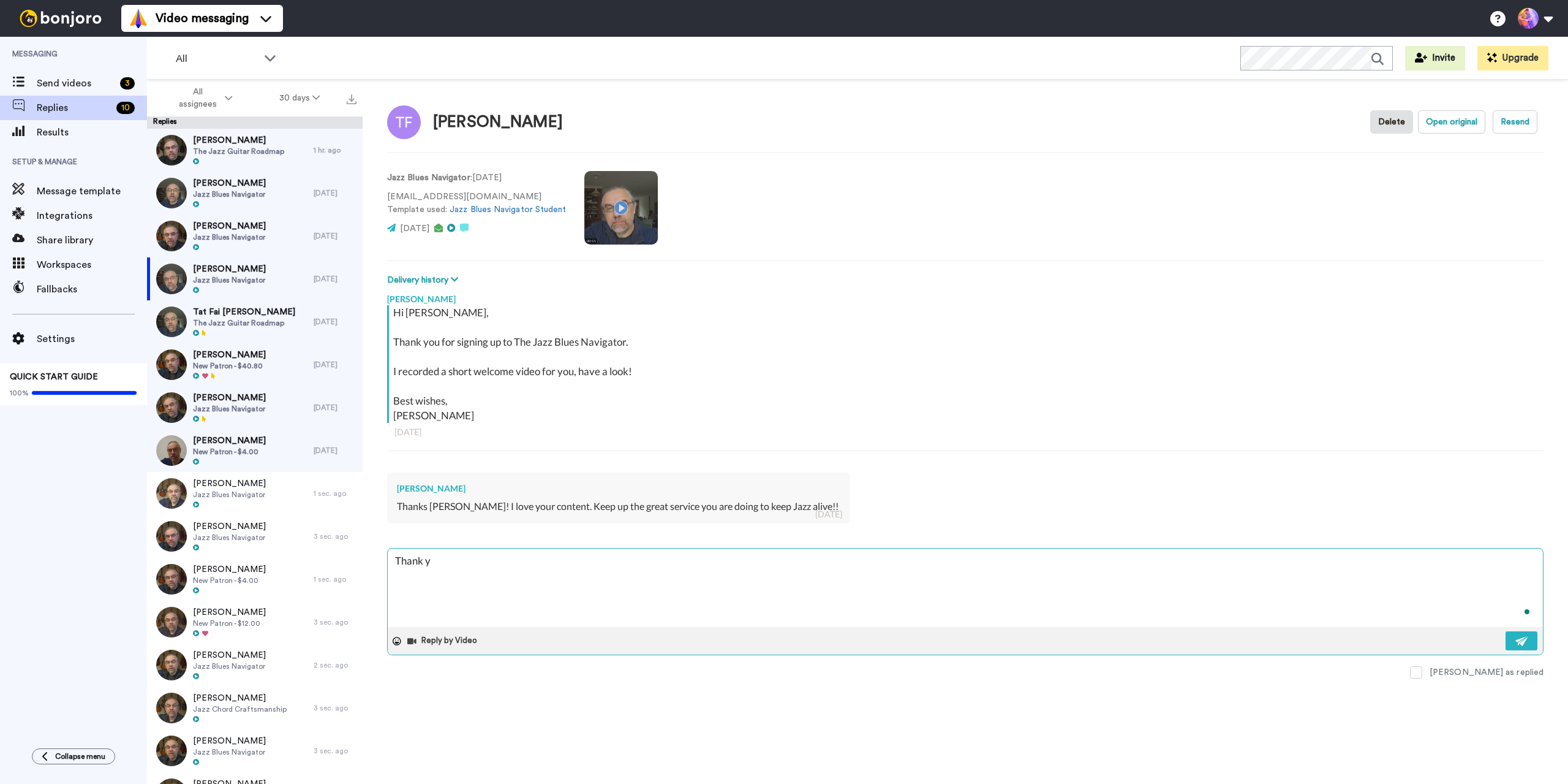
type textarea "Thank yo"
type textarea "x"
type textarea "Thank you"
type textarea "x"
type textarea "Thank you"
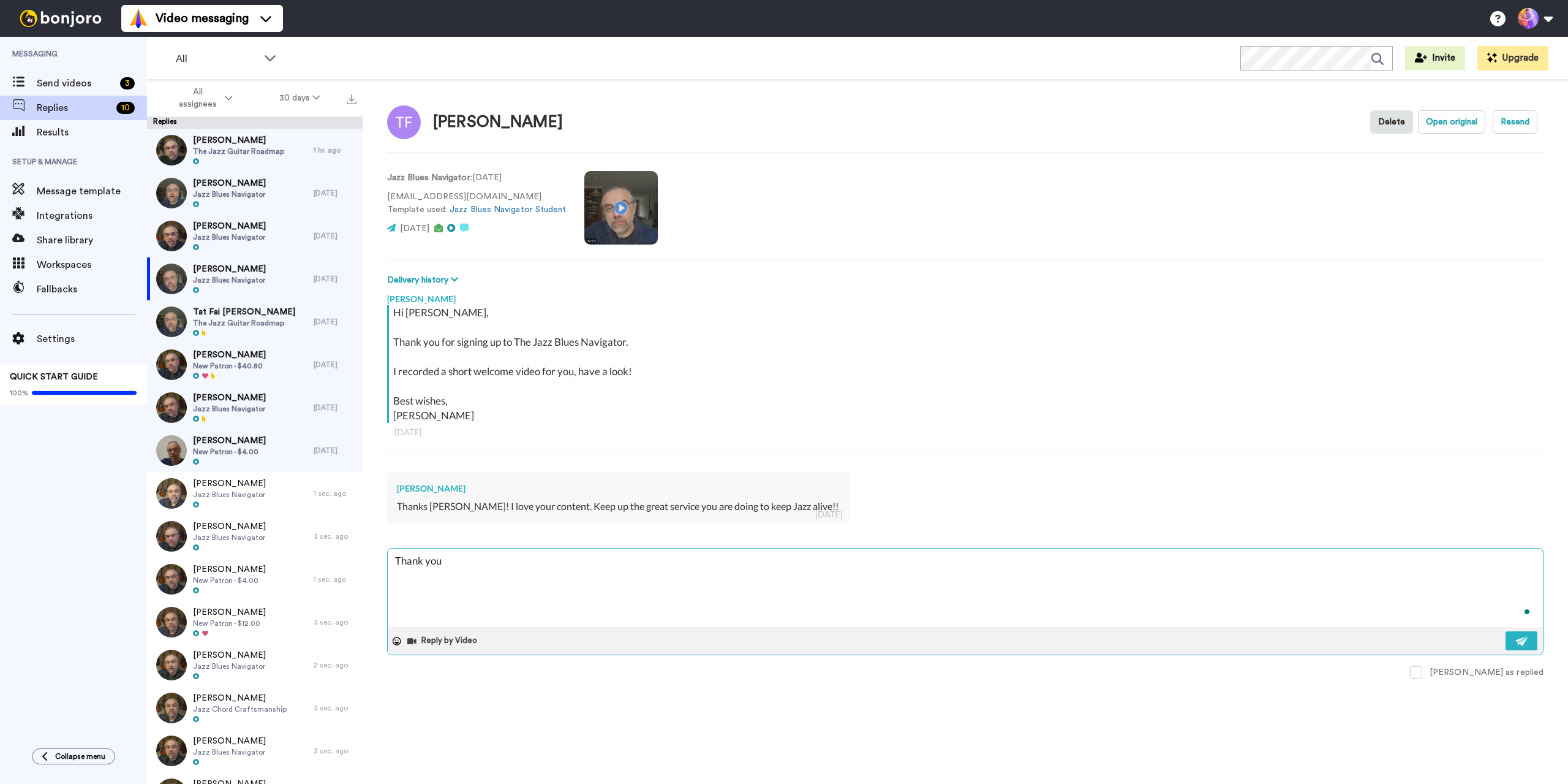
type textarea "x"
type textarea "Thank you T"
type textarea "x"
type textarea "Thank you To"
type textarea "x"
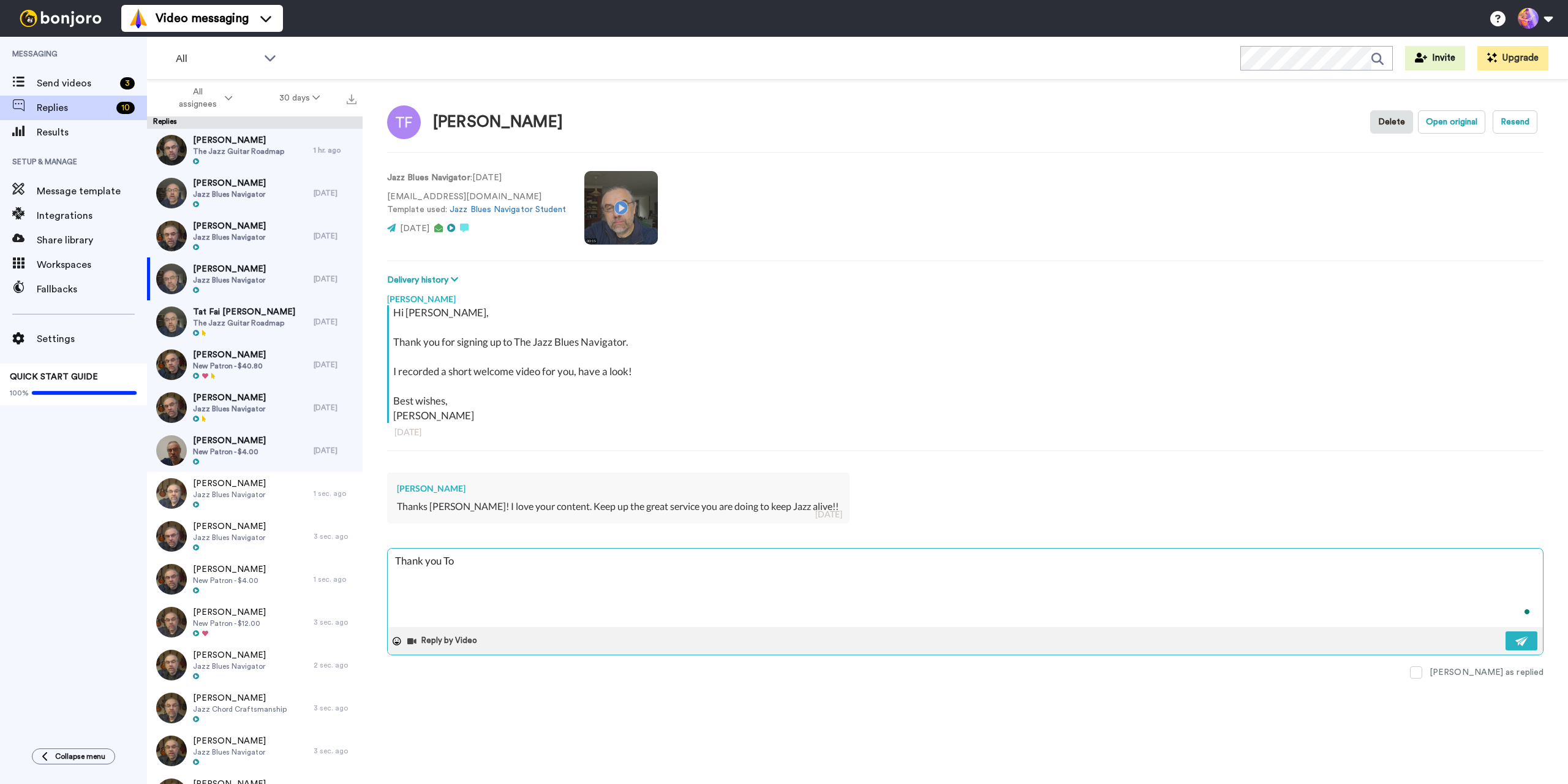
type textarea "Thank you Tod"
type textarea "x"
type textarea "Thank you Todd"
type textarea "x"
type textarea "Thank you Todd!"
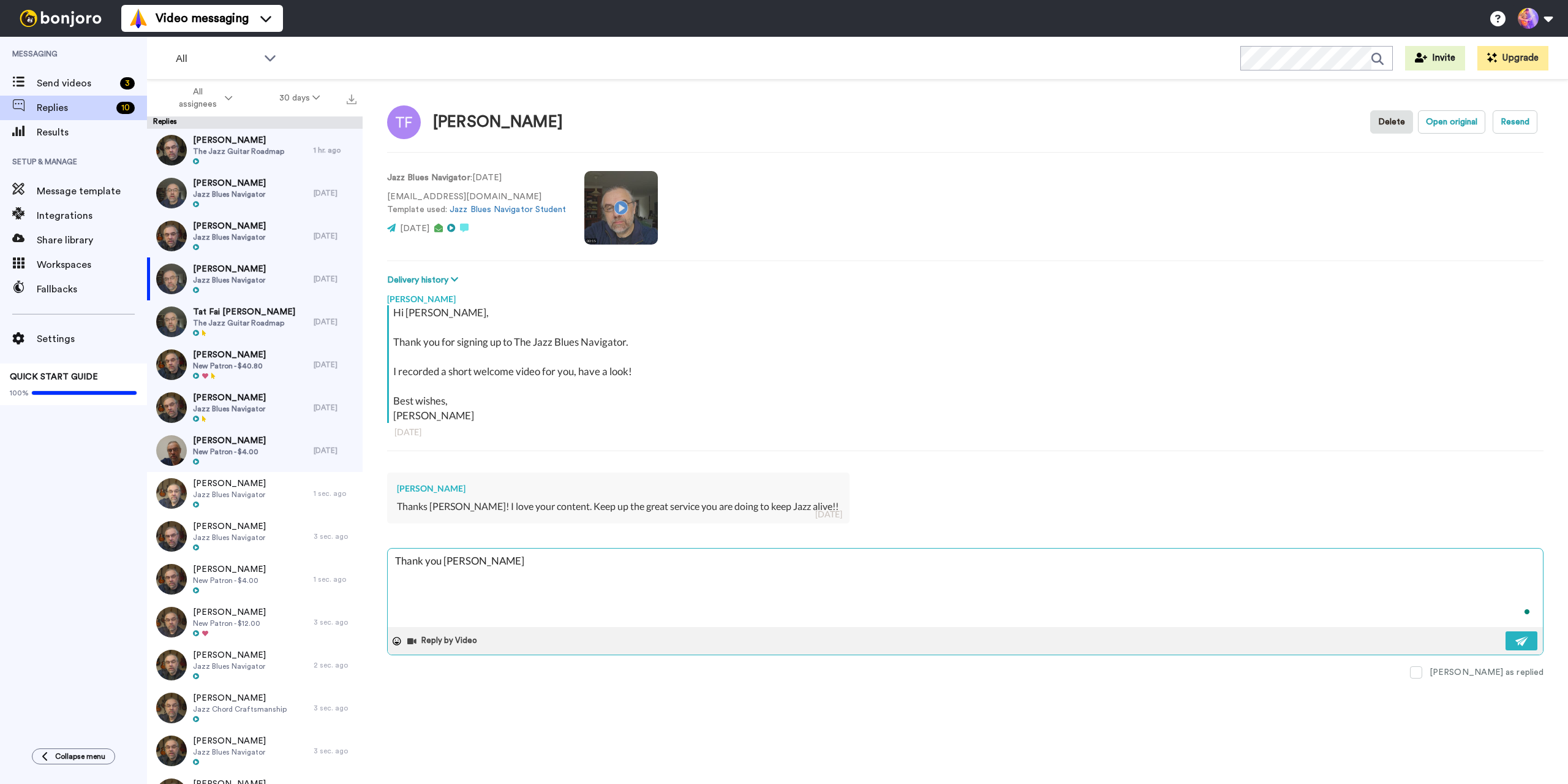
type textarea "x"
type textarea "Thank you Todd!"
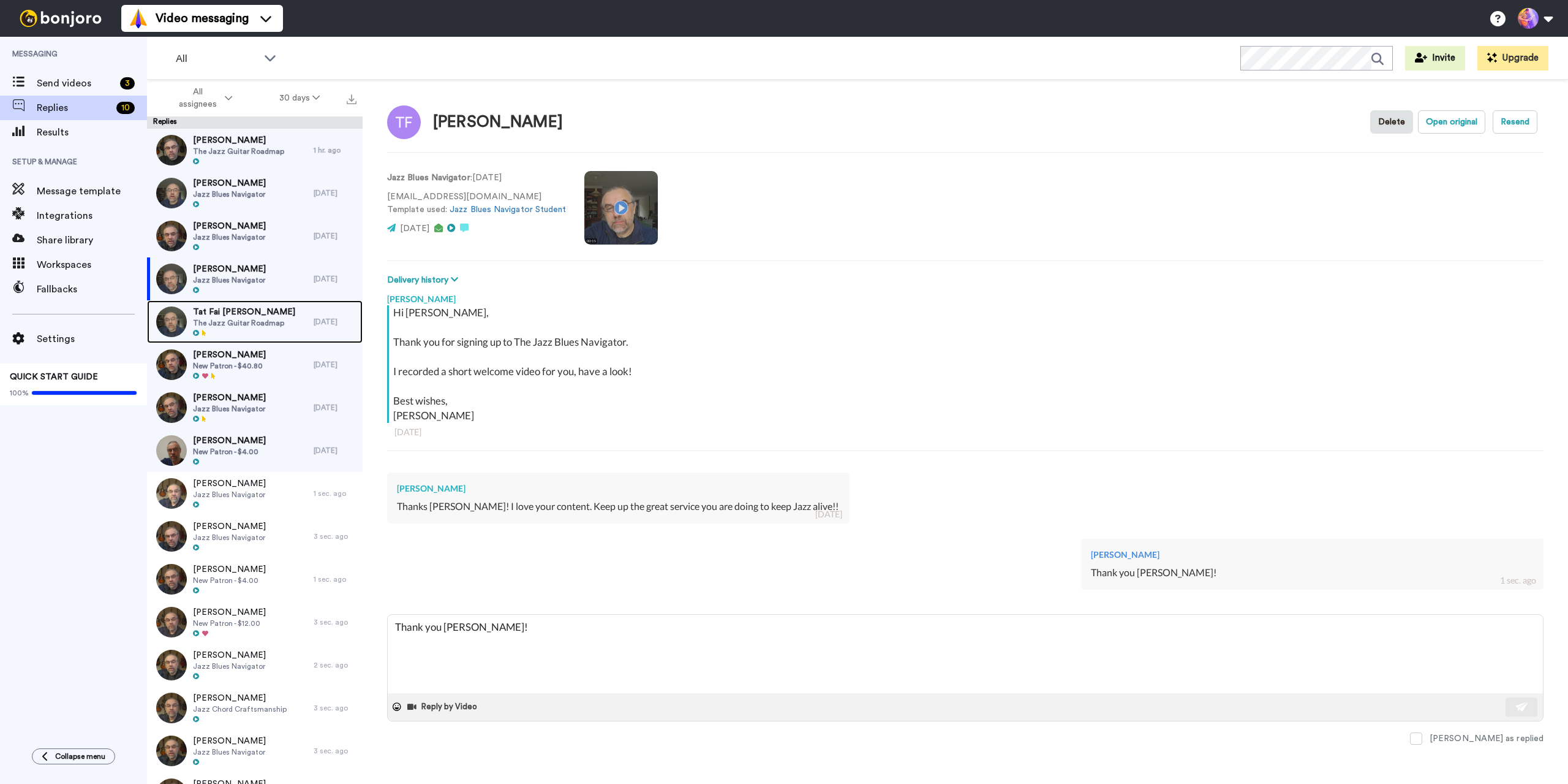
click at [243, 319] on span "The Jazz Guitar Roadmap" at bounding box center [244, 323] width 102 height 10
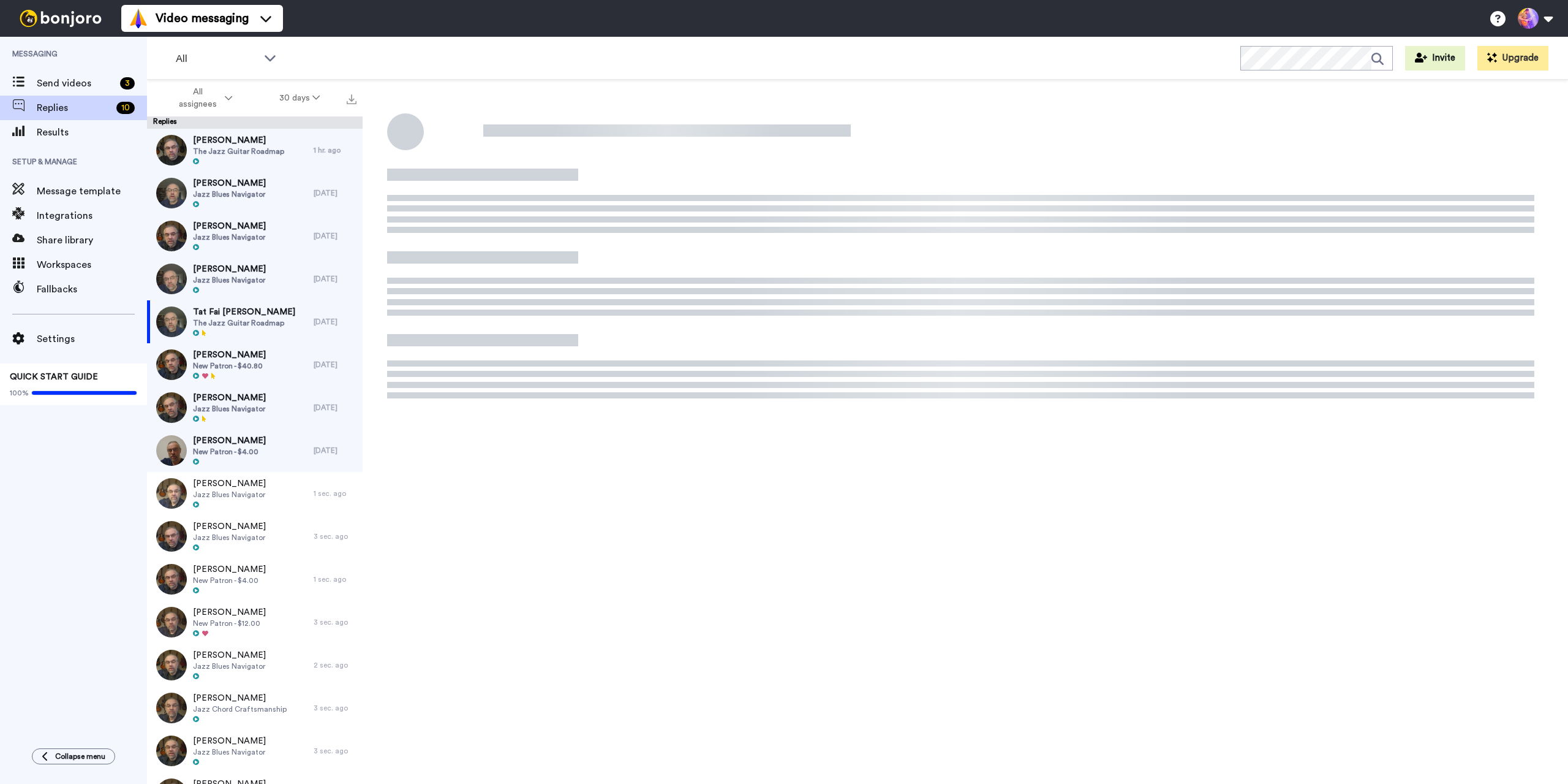
type textarea "x"
